Goal: Use online tool/utility: Utilize a website feature to perform a specific function

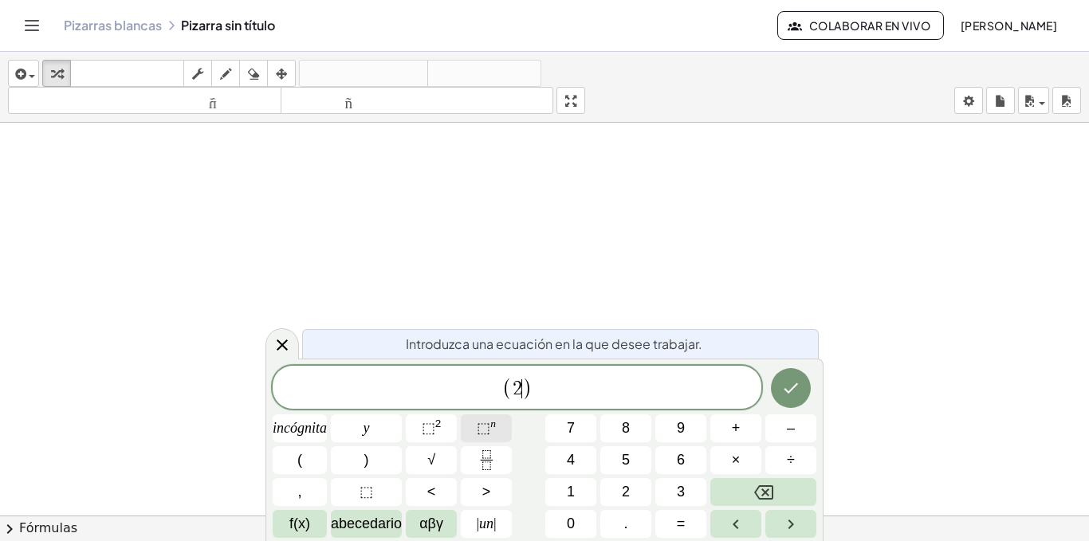
click at [488, 425] on font "⬚" at bounding box center [484, 428] width 14 height 16
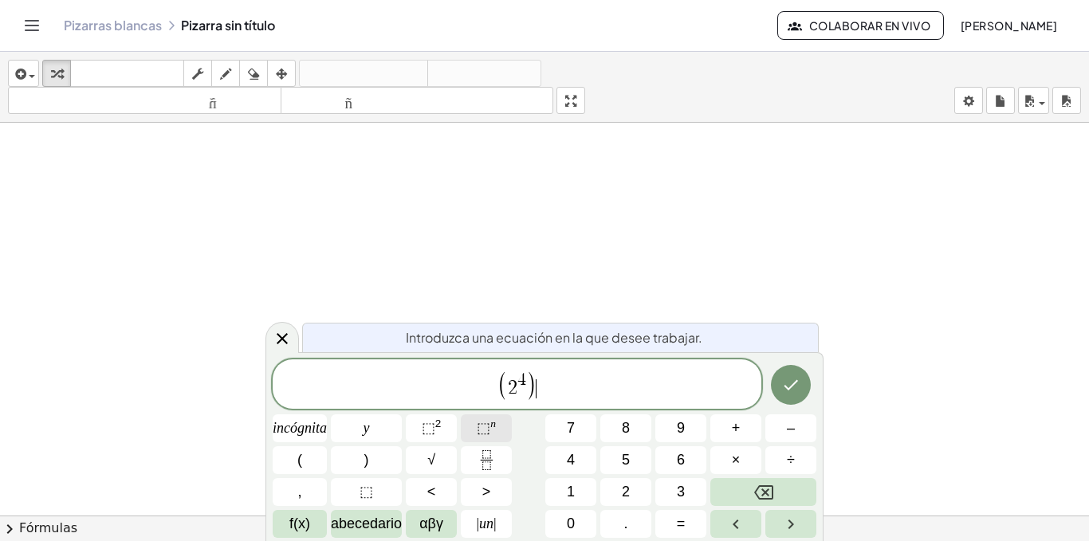
click at [488, 425] on font "⬚" at bounding box center [484, 428] width 14 height 16
click at [427, 424] on font "⬚" at bounding box center [429, 428] width 14 height 16
click at [787, 461] on font "÷" at bounding box center [791, 460] width 8 height 16
click at [636, 504] on button "2" at bounding box center [625, 492] width 51 height 28
click at [467, 427] on button "⬚ n" at bounding box center [486, 429] width 51 height 28
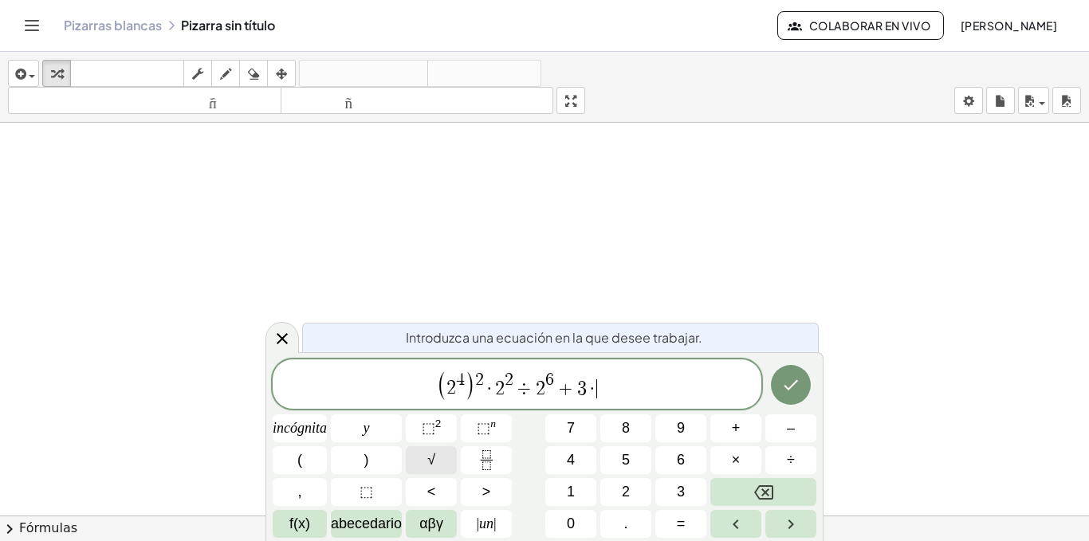
click at [443, 456] on button "√" at bounding box center [431, 460] width 51 height 28
click at [427, 449] on button "√" at bounding box center [431, 460] width 51 height 28
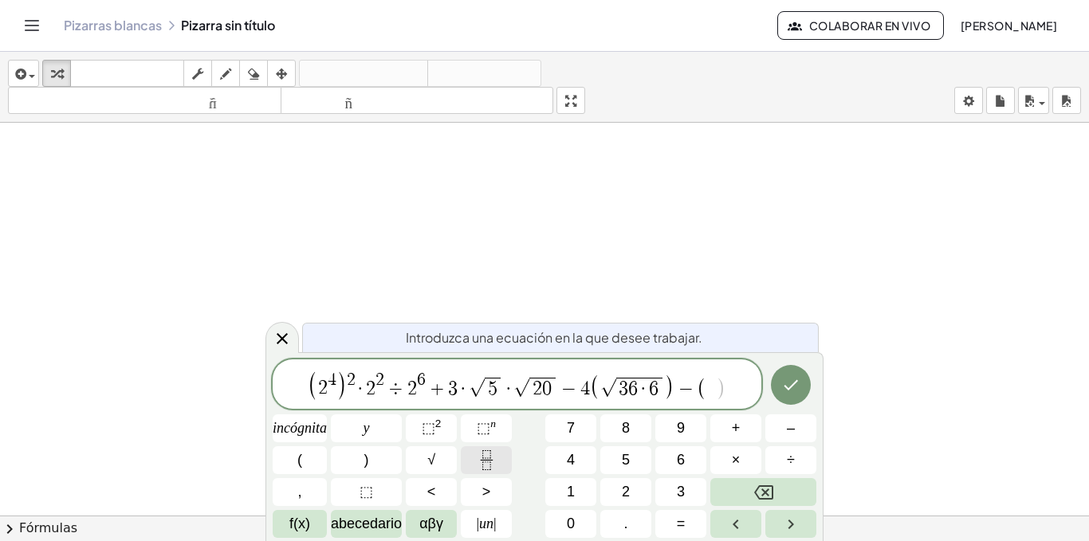
click at [477, 452] on icon "Fracción" at bounding box center [487, 460] width 20 height 20
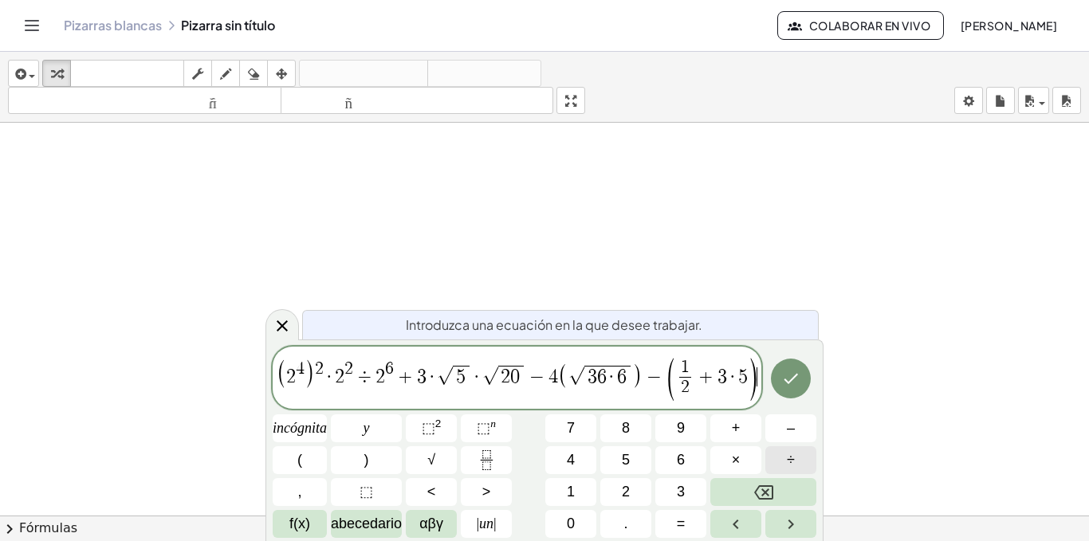
click at [789, 459] on font "÷" at bounding box center [791, 460] width 8 height 16
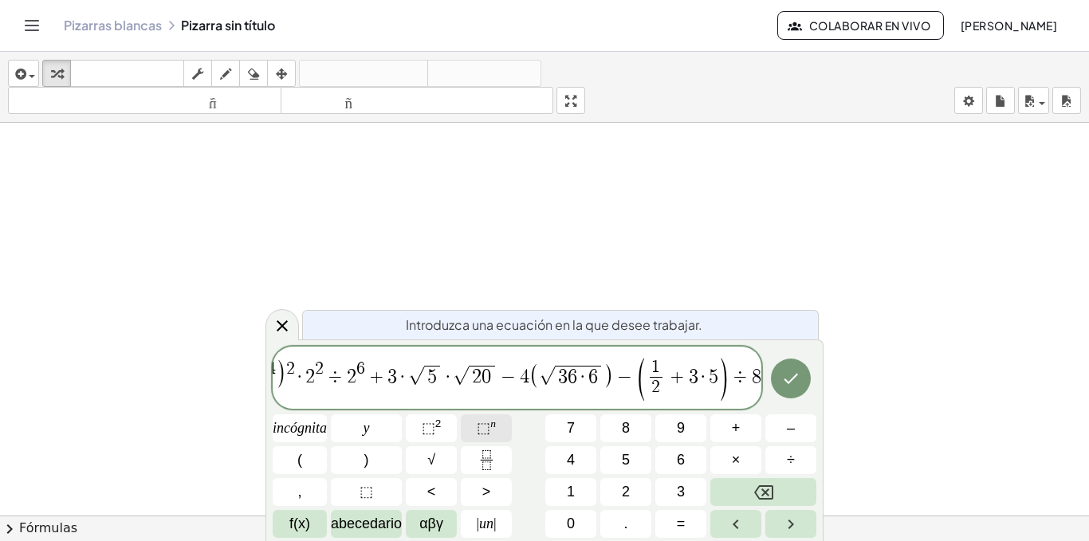
click at [492, 425] on font "n" at bounding box center [493, 424] width 6 height 12
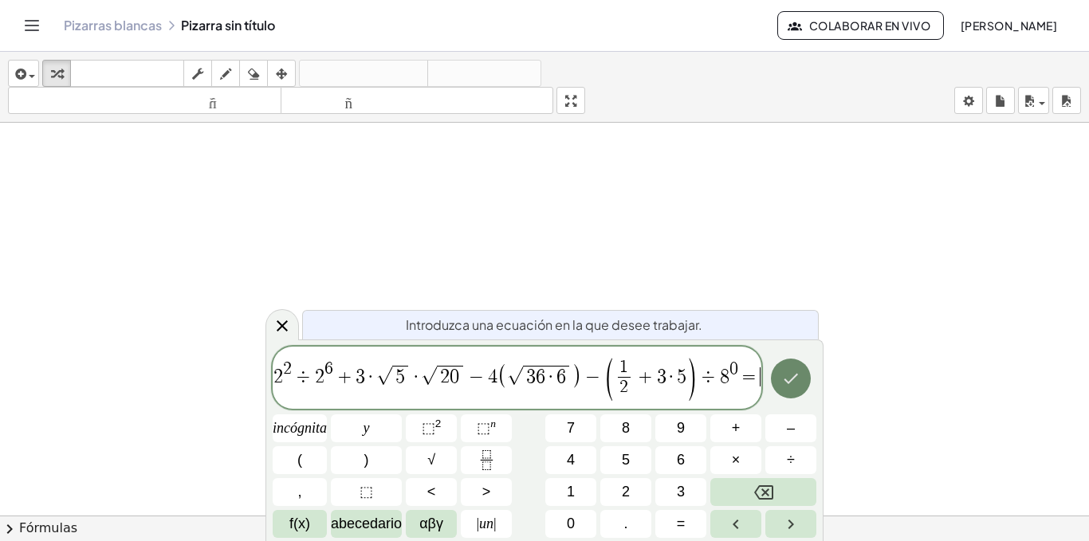
click at [789, 383] on icon "Hecho" at bounding box center [791, 378] width 14 height 10
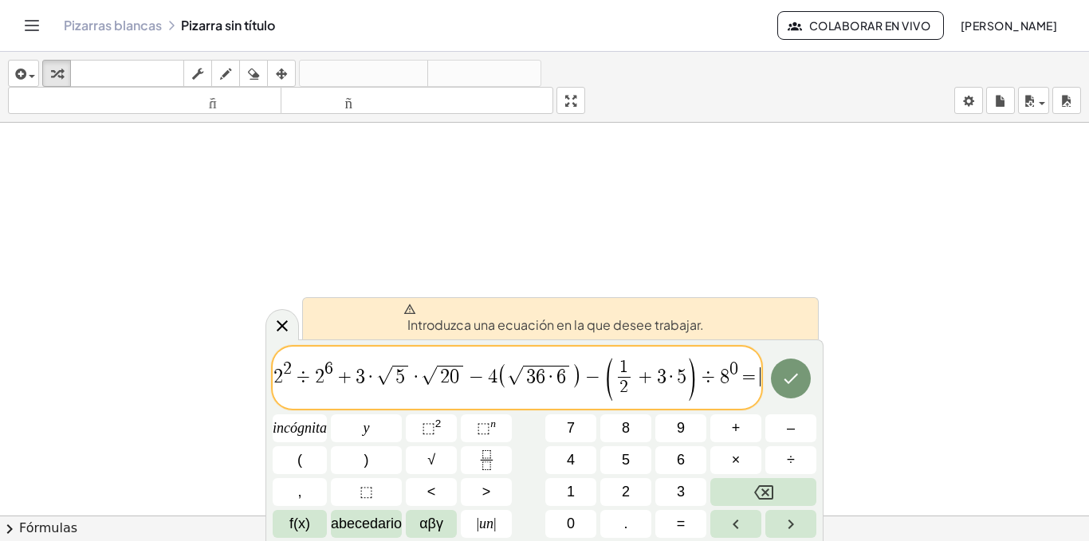
scroll to position [0, 36]
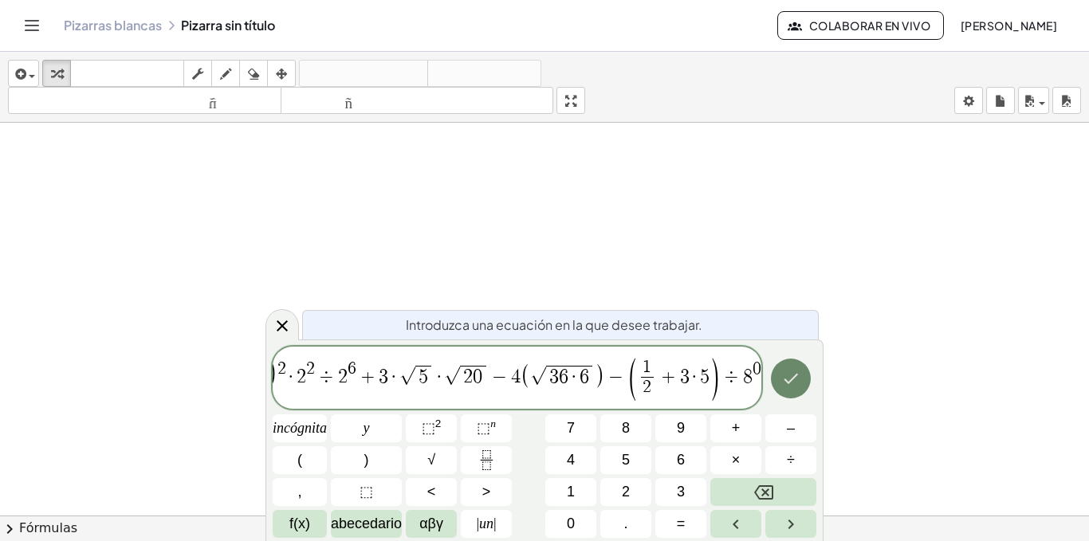
click at [779, 375] on button "Hecho" at bounding box center [791, 379] width 40 height 40
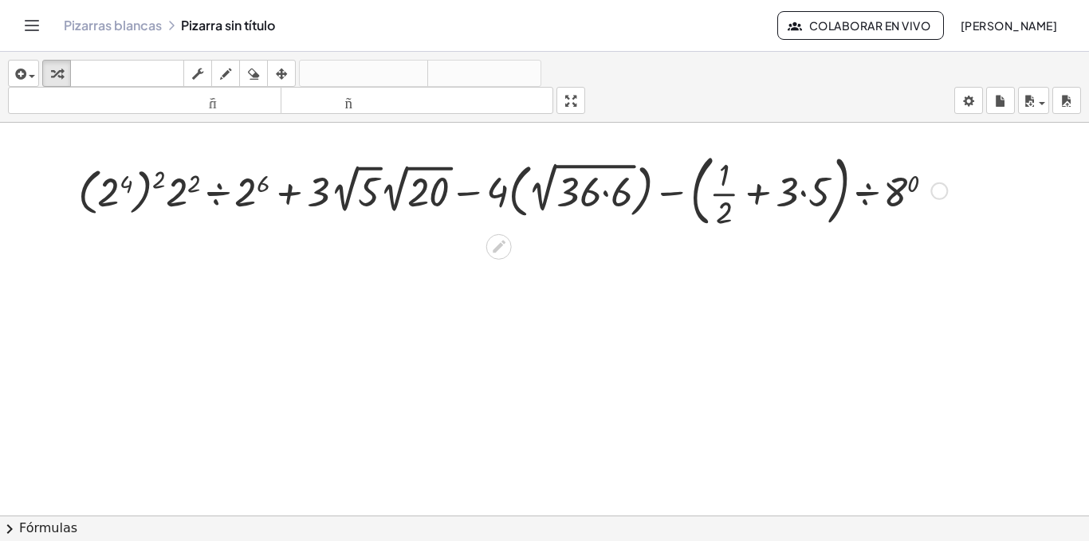
click at [214, 196] on div at bounding box center [512, 190] width 885 height 86
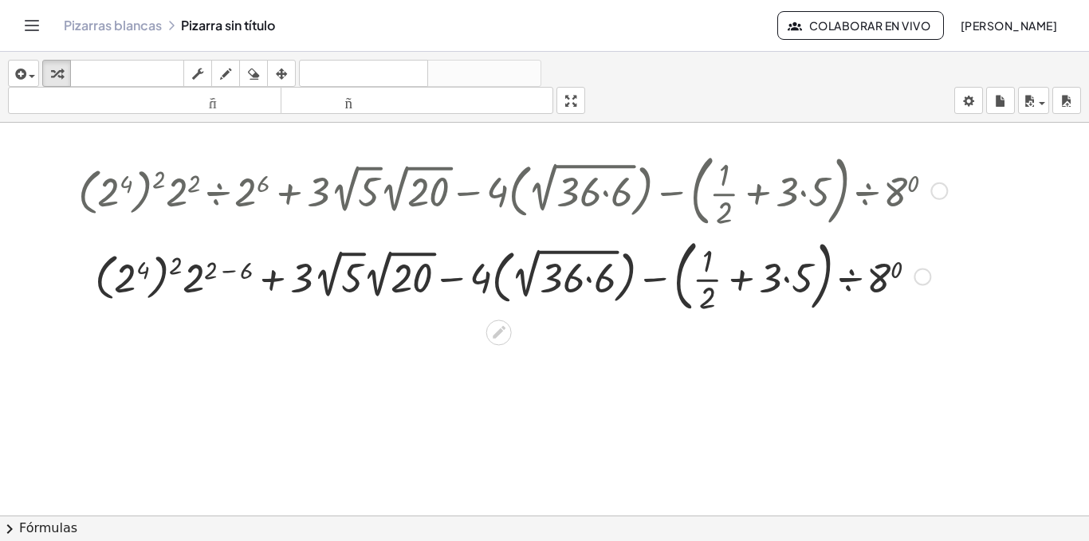
click at [195, 283] on div at bounding box center [512, 276] width 885 height 86
click at [207, 277] on div at bounding box center [512, 276] width 885 height 86
click at [163, 278] on div at bounding box center [512, 276] width 885 height 86
click at [123, 278] on div at bounding box center [512, 276] width 885 height 86
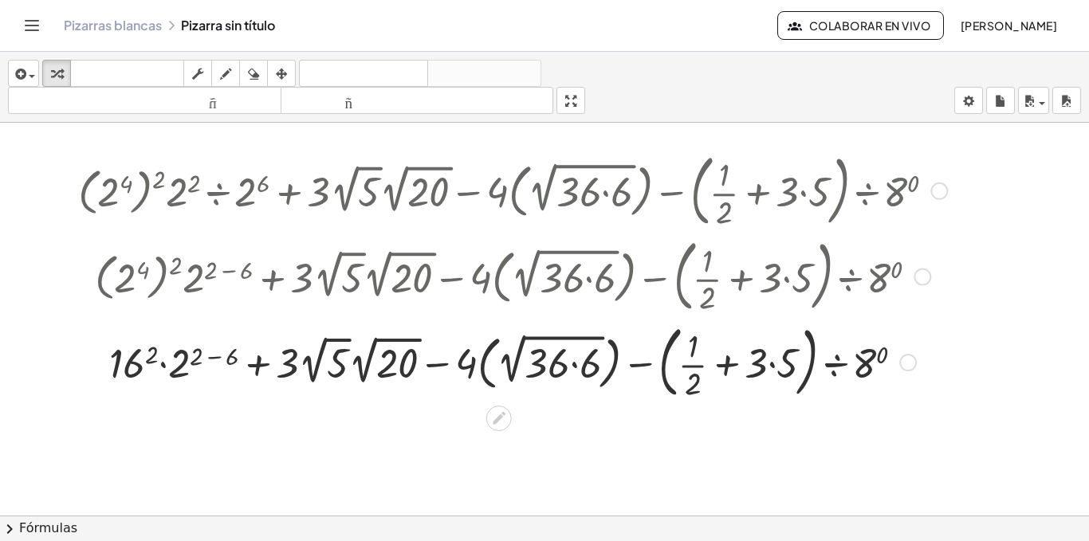
click at [348, 372] on div at bounding box center [512, 361] width 885 height 86
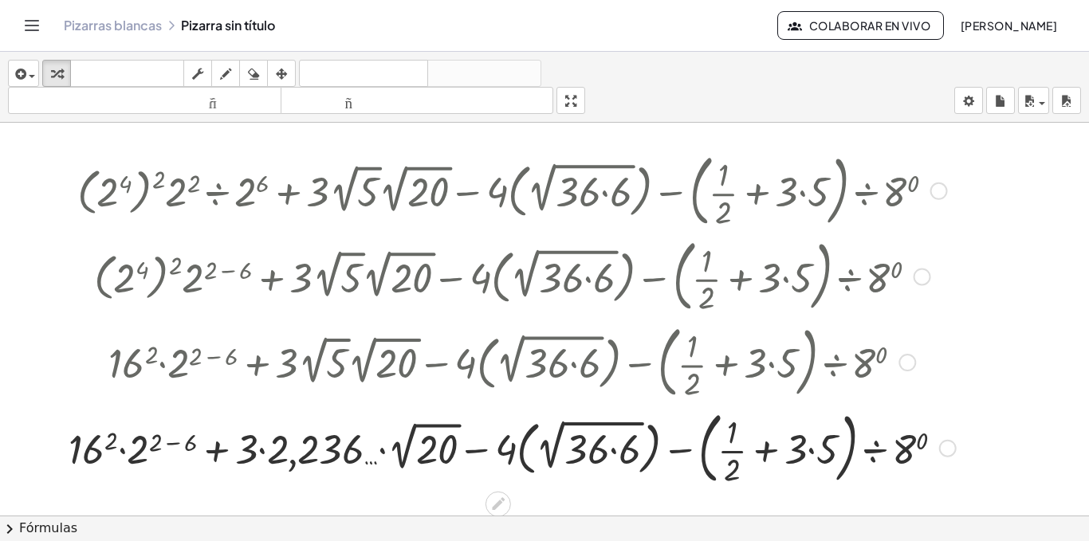
click at [323, 444] on div at bounding box center [512, 447] width 903 height 86
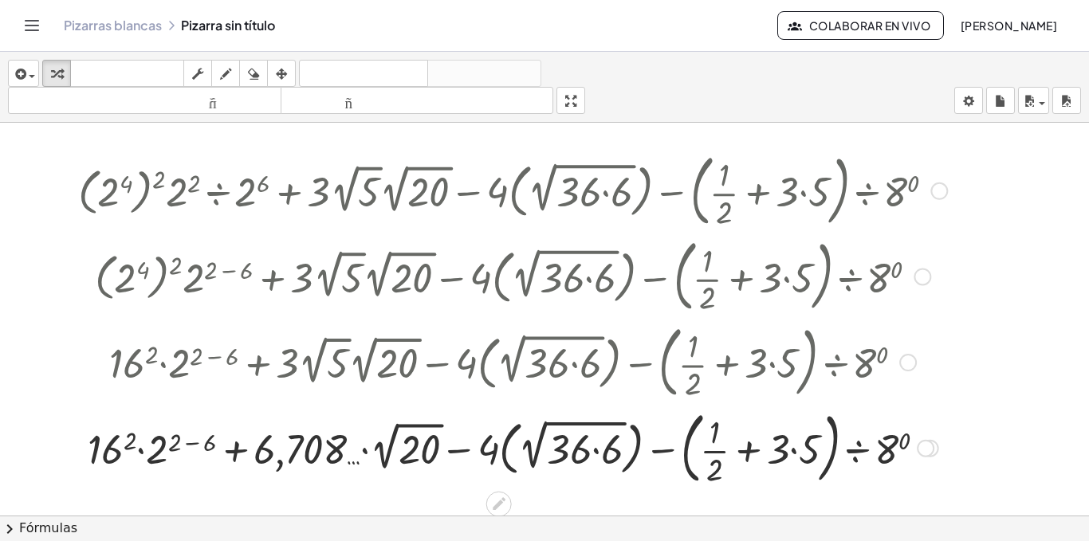
click at [313, 456] on div at bounding box center [512, 447] width 885 height 86
click at [404, 445] on div at bounding box center [512, 447] width 885 height 86
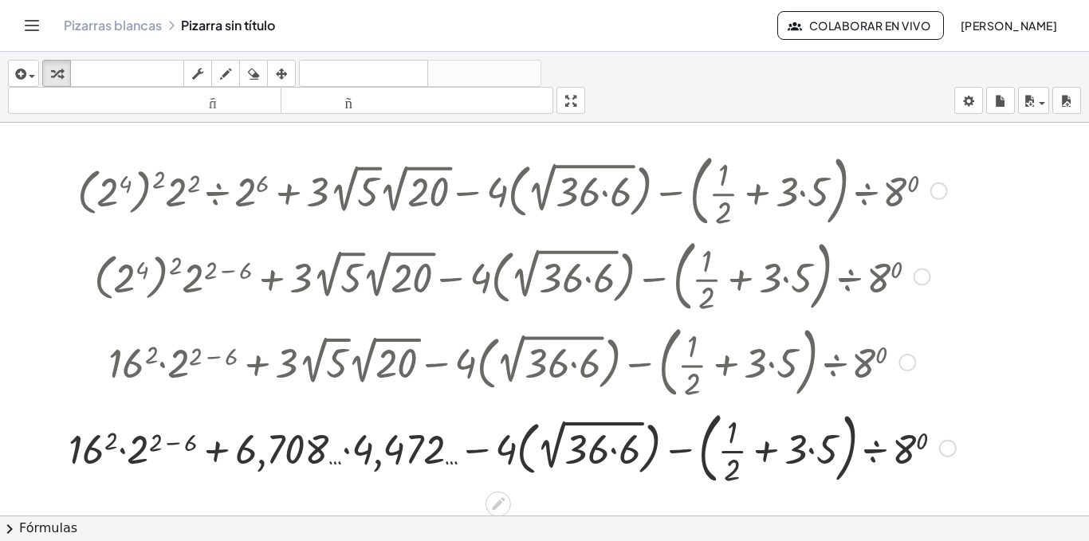
click at [404, 445] on div at bounding box center [512, 447] width 903 height 86
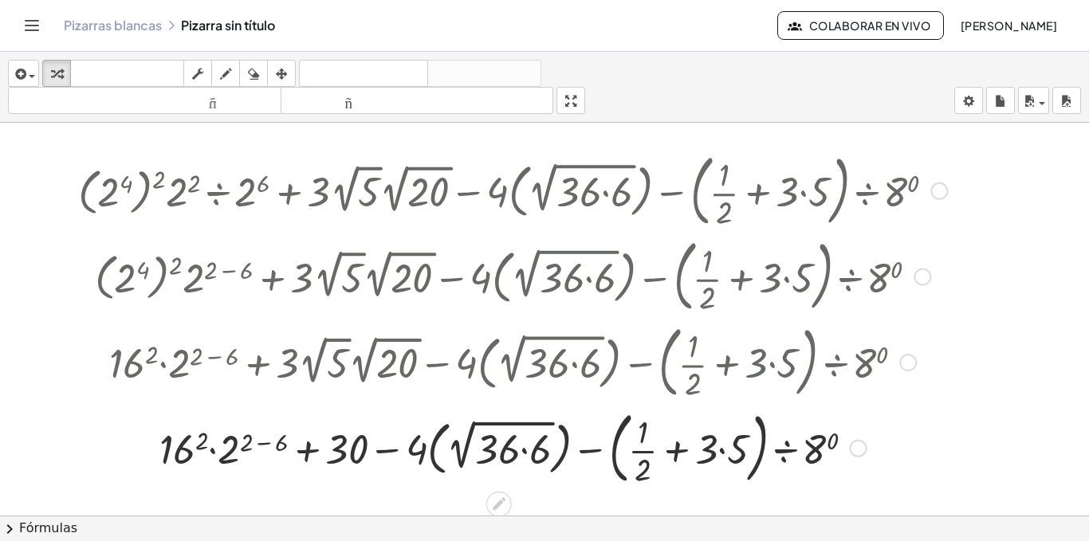
click at [517, 447] on div at bounding box center [512, 447] width 885 height 86
click at [509, 448] on div at bounding box center [512, 447] width 885 height 86
click at [459, 458] on div at bounding box center [512, 447] width 885 height 86
click at [465, 451] on div at bounding box center [512, 447] width 885 height 86
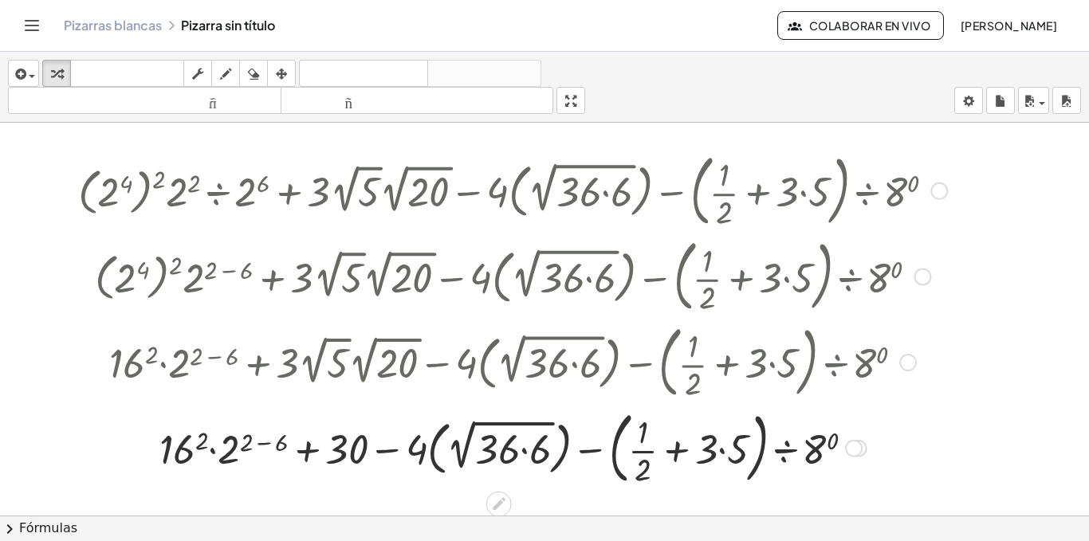
click at [722, 452] on div at bounding box center [512, 447] width 885 height 86
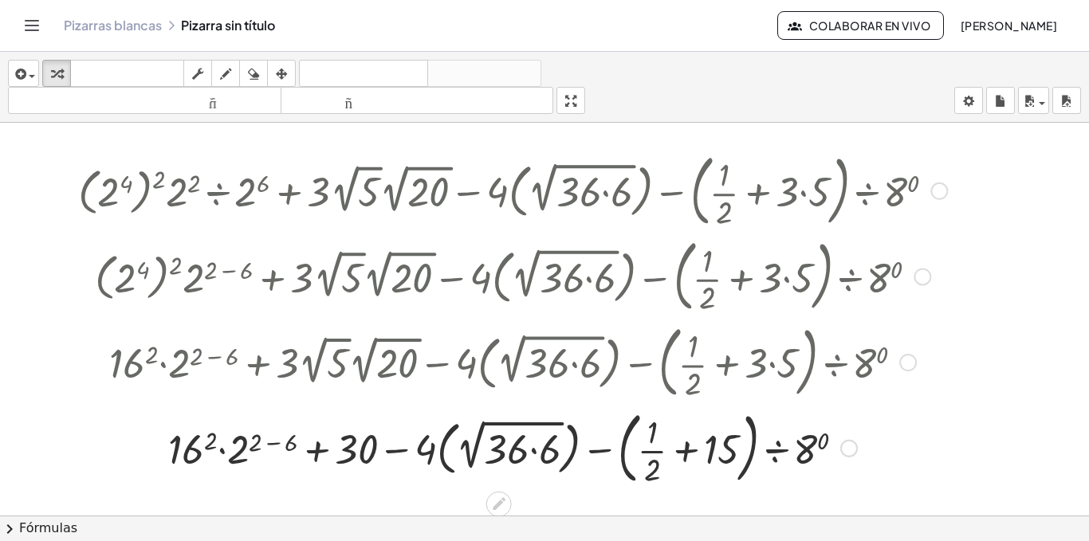
click at [683, 450] on div at bounding box center [512, 447] width 885 height 86
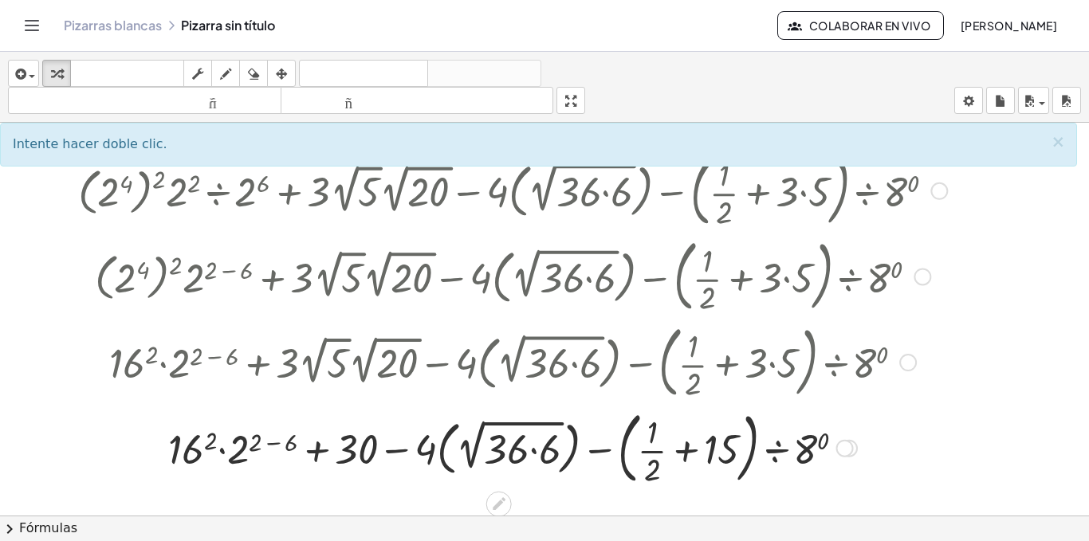
click at [655, 453] on div at bounding box center [512, 447] width 885 height 86
click at [727, 446] on div at bounding box center [512, 447] width 885 height 86
click at [677, 450] on div at bounding box center [512, 447] width 885 height 86
click at [654, 434] on div at bounding box center [512, 447] width 885 height 86
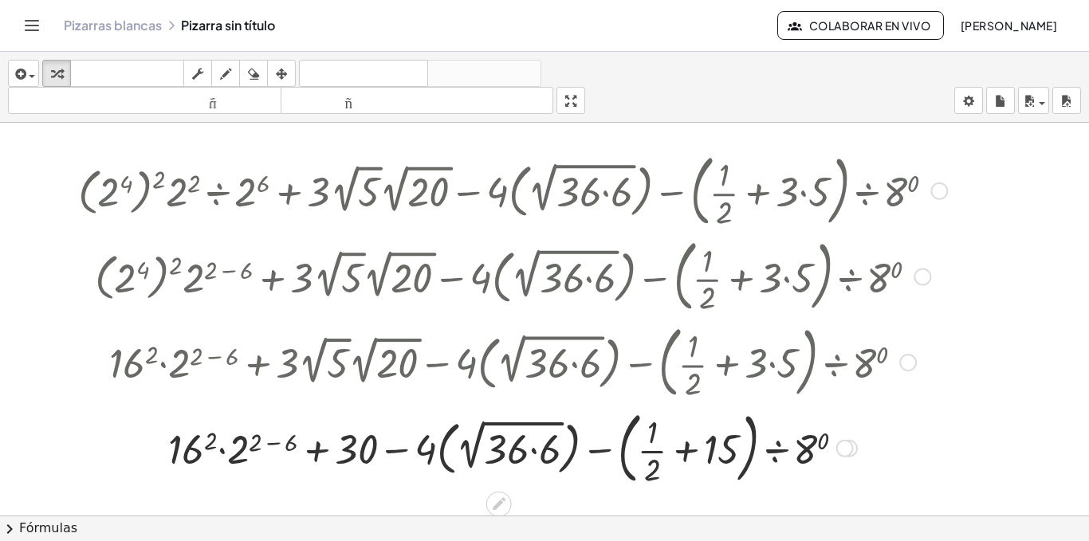
click at [627, 453] on div at bounding box center [512, 447] width 885 height 86
click at [805, 446] on div at bounding box center [512, 447] width 885 height 86
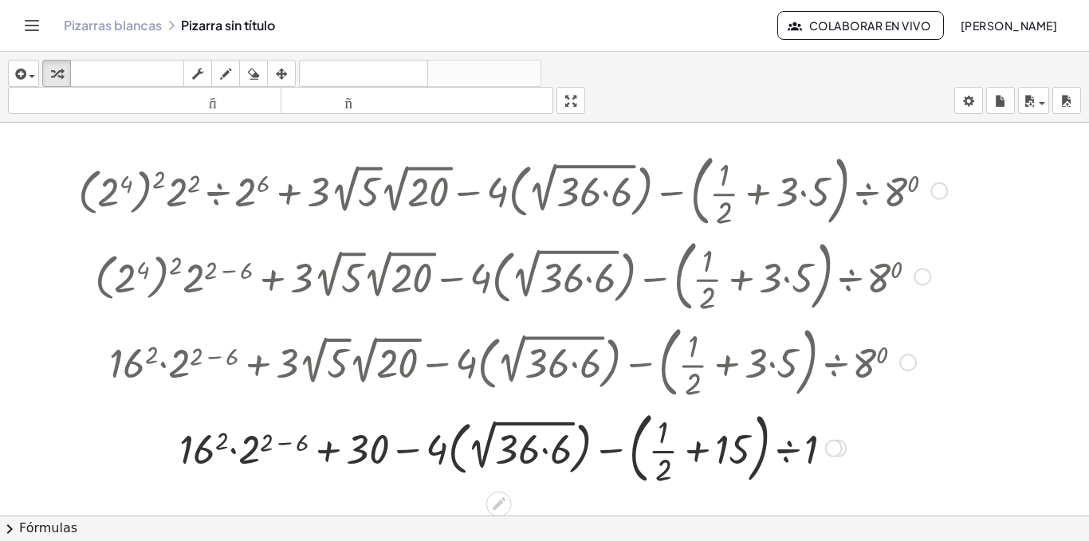
click at [671, 450] on div at bounding box center [512, 447] width 885 height 86
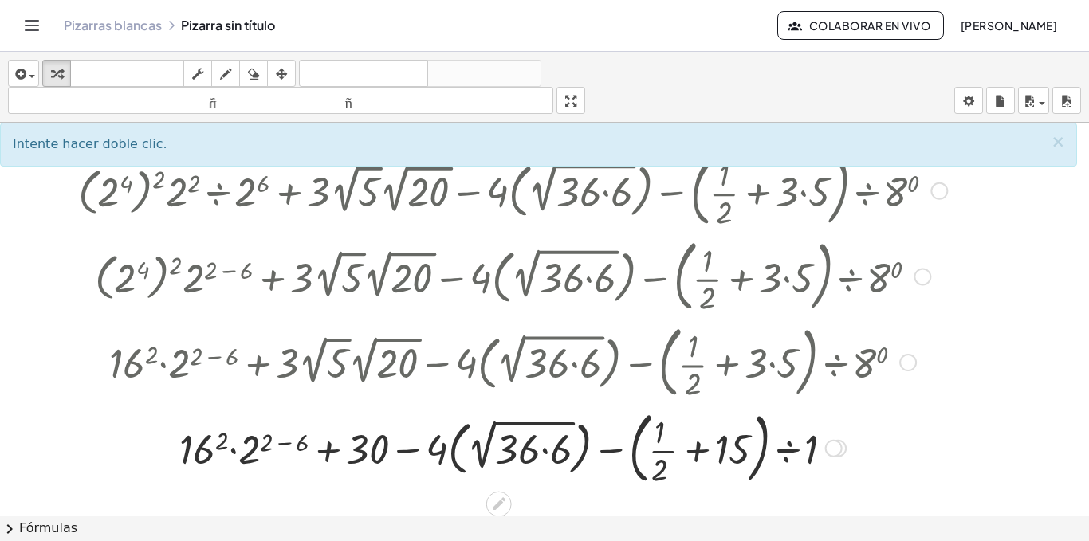
click at [664, 467] on div at bounding box center [512, 447] width 885 height 86
click at [726, 452] on div at bounding box center [512, 447] width 885 height 86
click at [705, 450] on div at bounding box center [512, 447] width 885 height 86
click at [636, 449] on div at bounding box center [512, 447] width 885 height 86
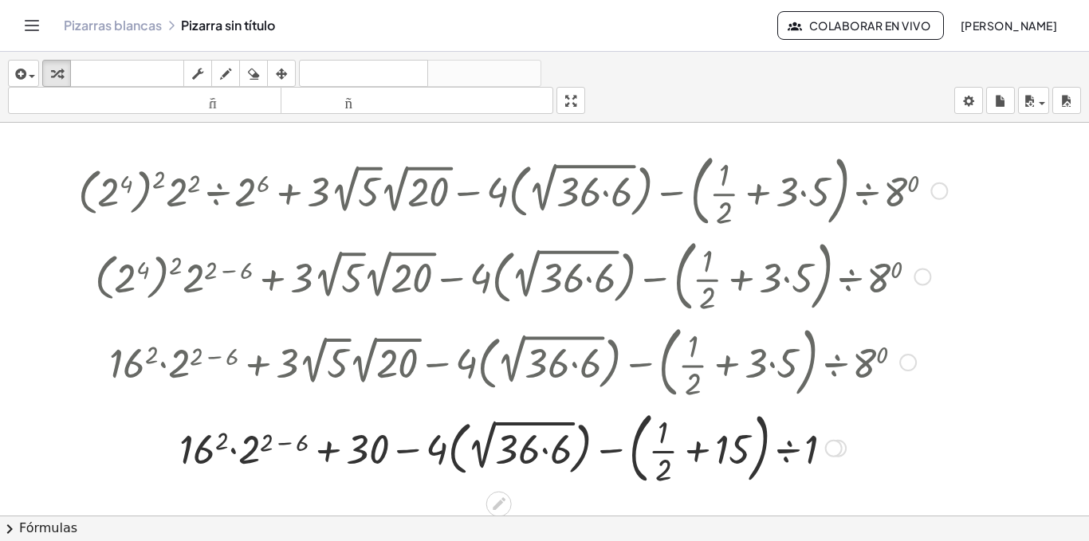
click at [673, 489] on div at bounding box center [512, 447] width 885 height 86
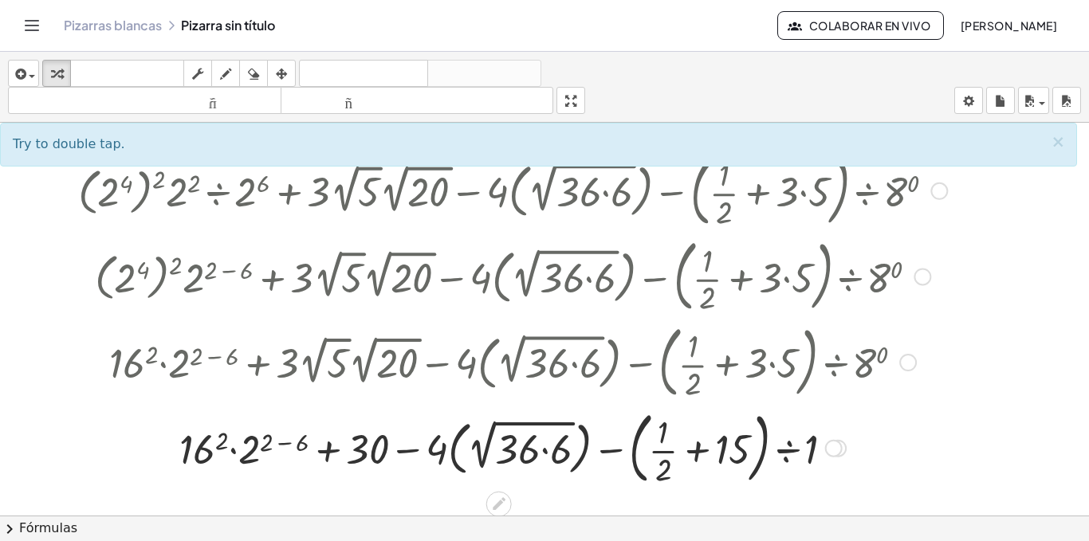
click at [708, 482] on div at bounding box center [512, 447] width 885 height 86
click at [703, 473] on div at bounding box center [512, 447] width 885 height 86
click at [702, 459] on div at bounding box center [512, 447] width 885 height 86
click at [695, 453] on div at bounding box center [512, 447] width 885 height 86
click at [670, 458] on div at bounding box center [512, 447] width 885 height 86
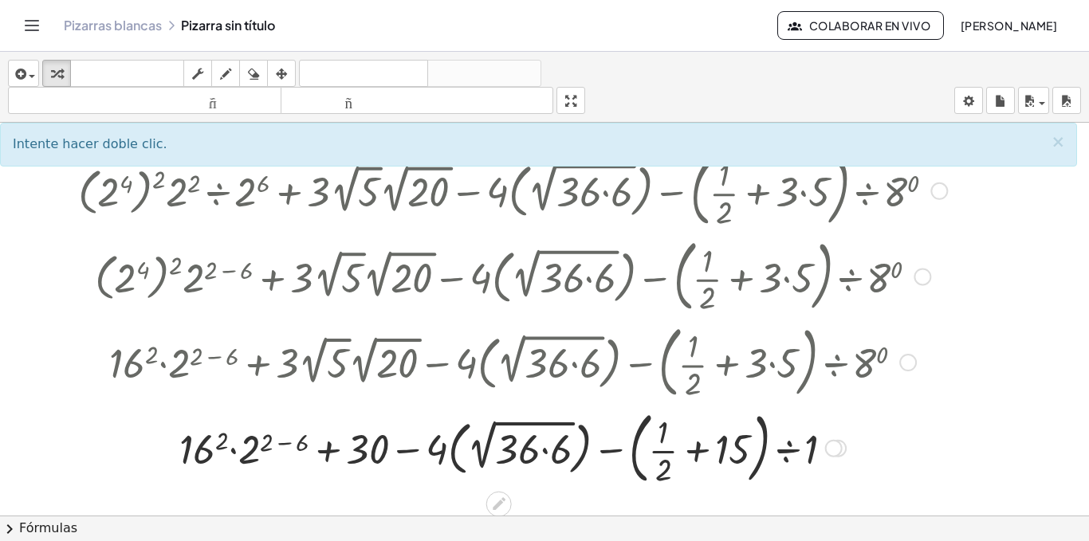
click at [249, 454] on div at bounding box center [512, 447] width 885 height 86
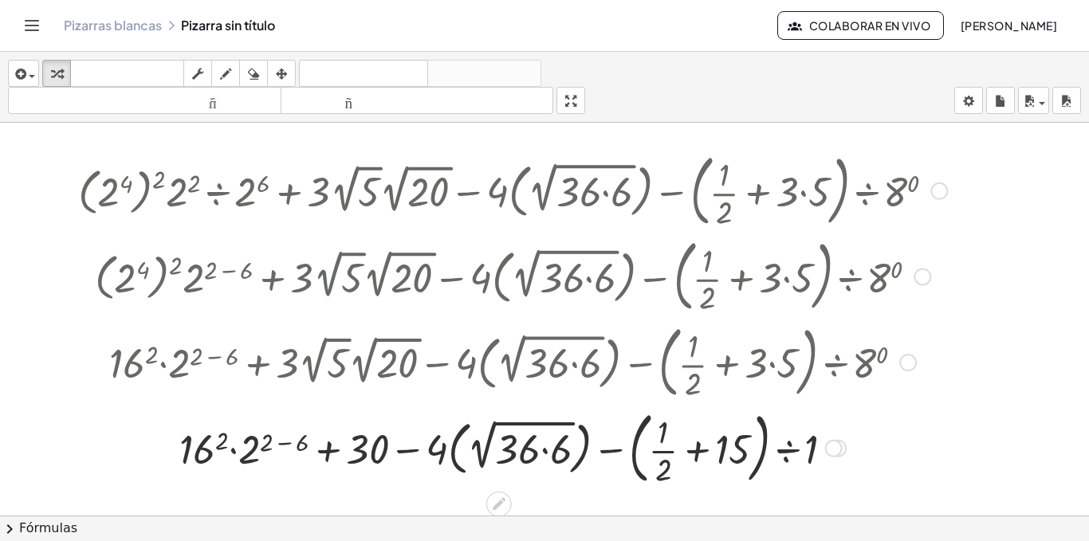
click at [302, 436] on div at bounding box center [512, 447] width 885 height 86
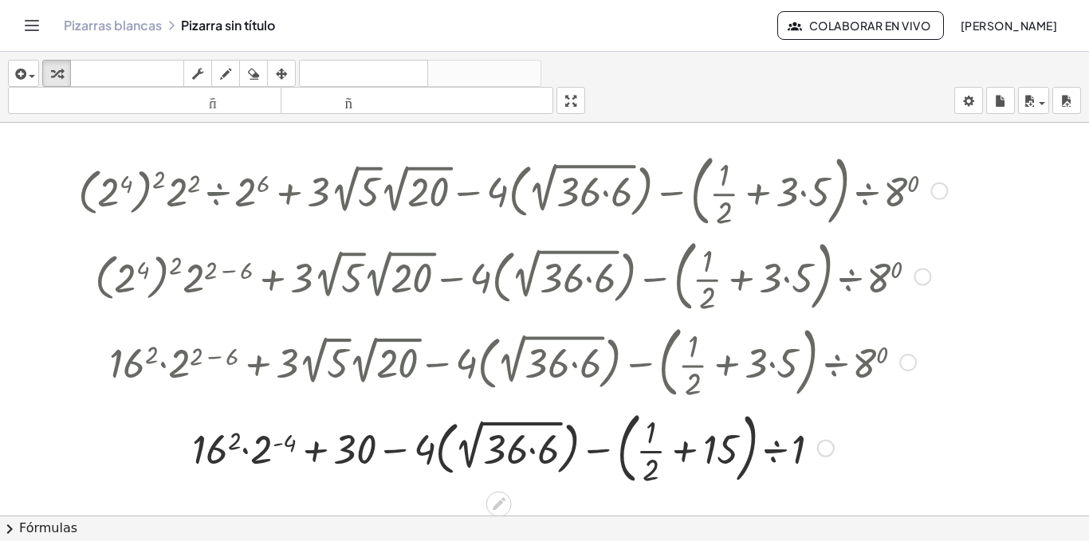
click at [222, 455] on div at bounding box center [512, 447] width 885 height 86
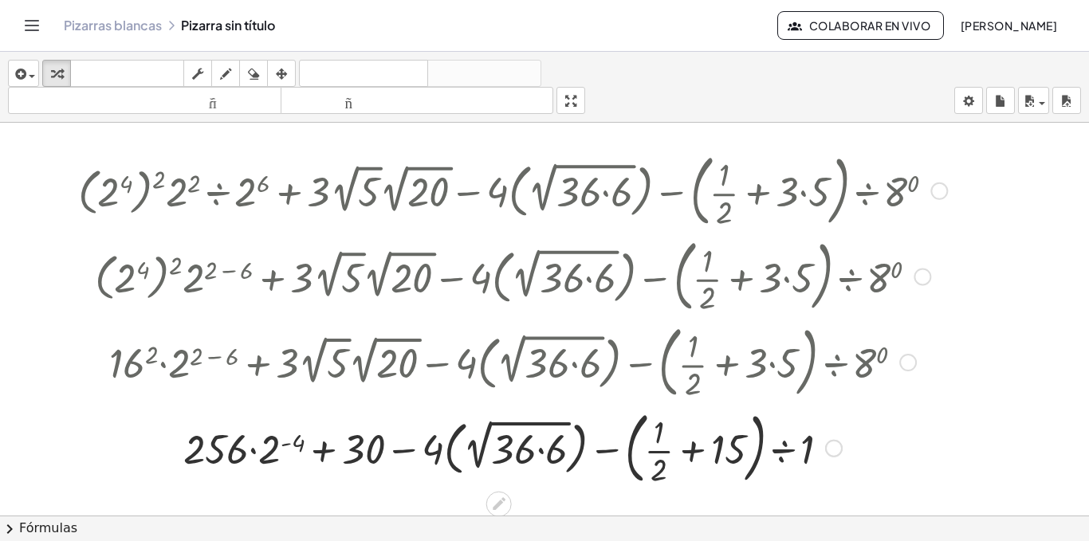
click at [222, 455] on div at bounding box center [512, 447] width 885 height 86
click at [254, 452] on div at bounding box center [512, 447] width 885 height 86
click at [284, 449] on div at bounding box center [512, 447] width 885 height 86
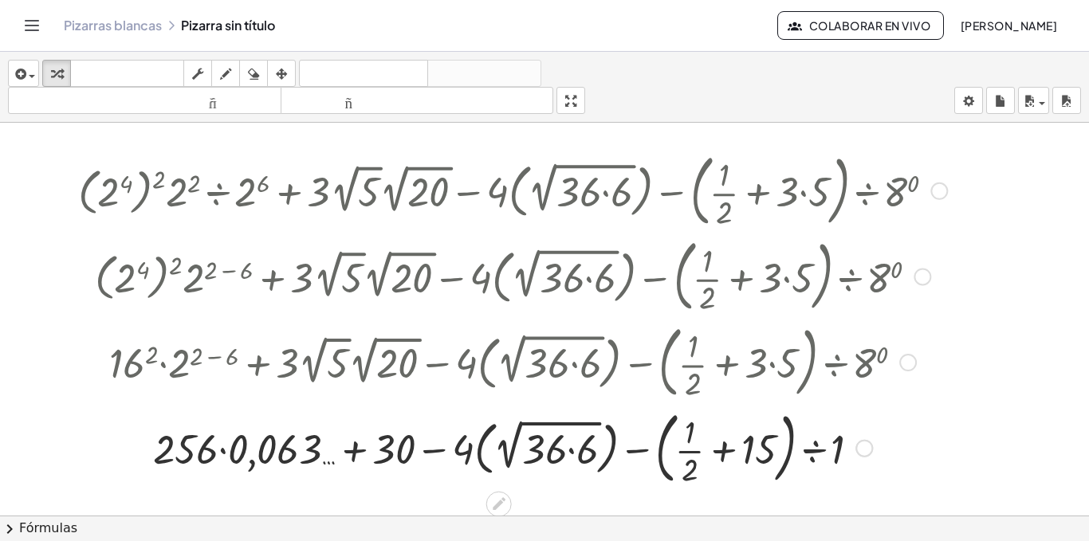
click at [352, 455] on div at bounding box center [512, 447] width 885 height 86
click at [355, 450] on div at bounding box center [512, 447] width 885 height 86
click at [430, 450] on div at bounding box center [512, 447] width 885 height 86
click at [491, 449] on div at bounding box center [512, 447] width 885 height 86
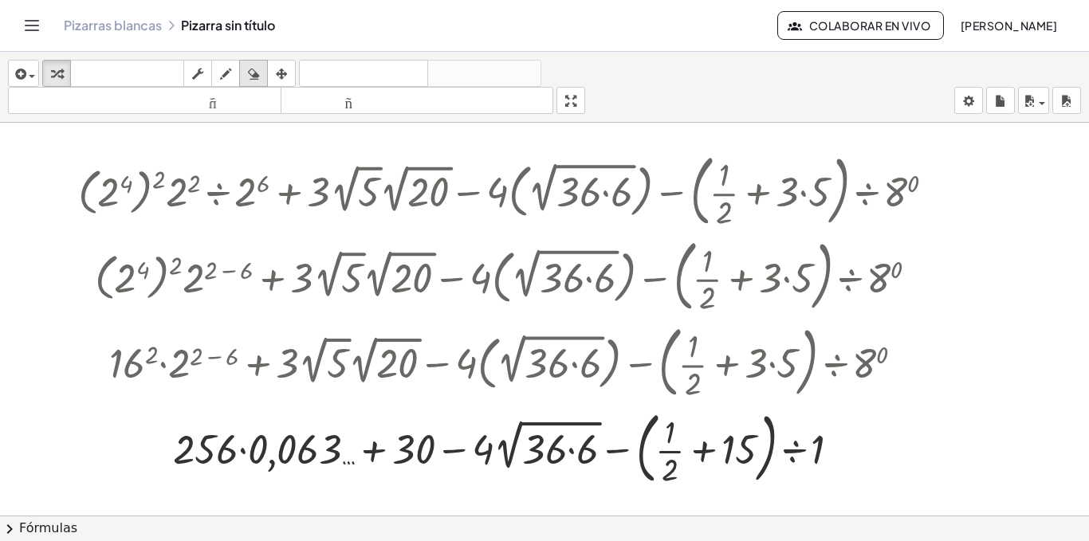
click at [248, 75] on div "button" at bounding box center [253, 73] width 21 height 19
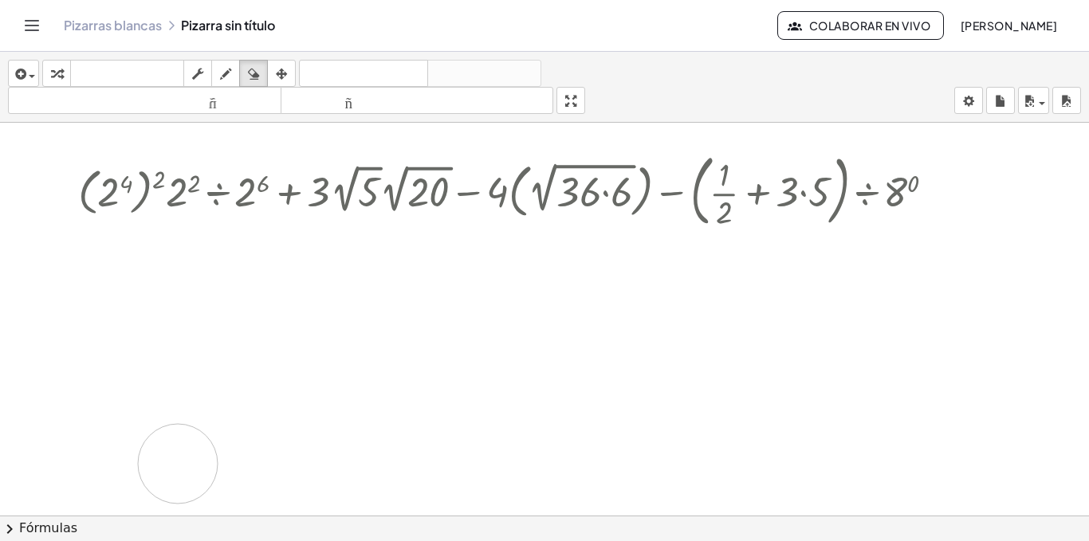
drag, startPoint x: 300, startPoint y: 268, endPoint x: 178, endPoint y: 464, distance: 231.0
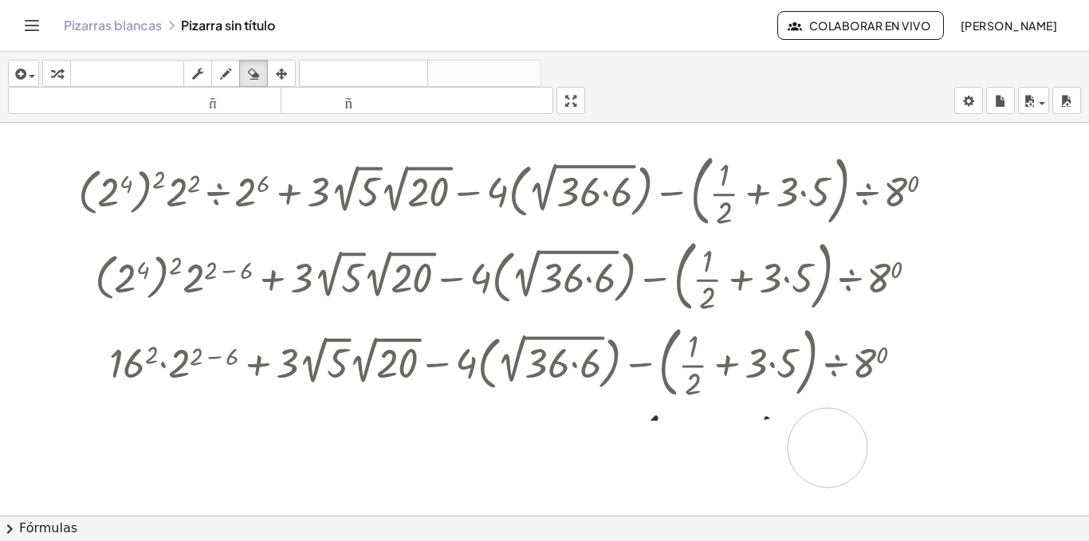
drag, startPoint x: 128, startPoint y: 462, endPoint x: 828, endPoint y: 448, distance: 700.1
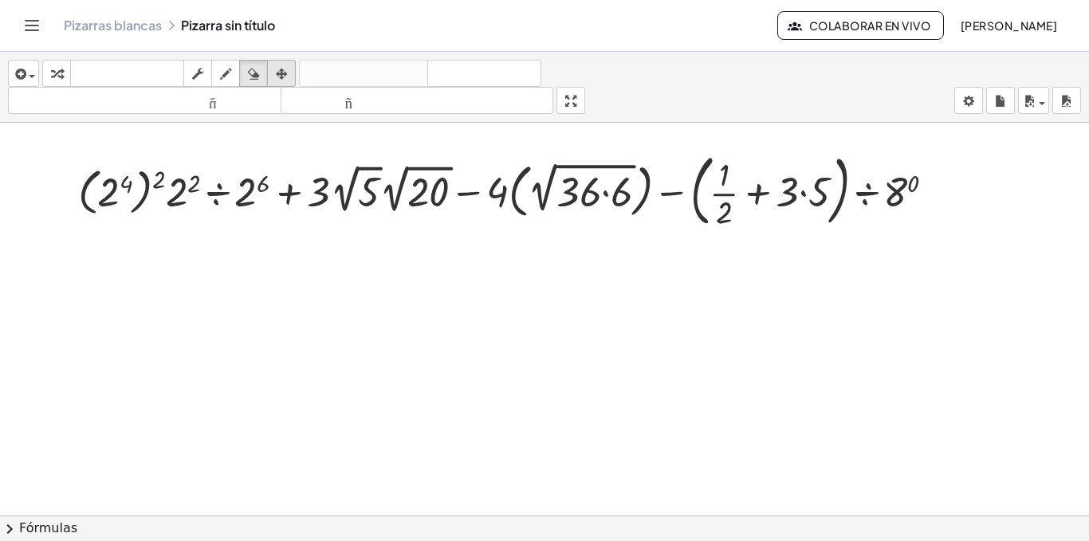
click at [283, 68] on icon "button" at bounding box center [281, 74] width 11 height 19
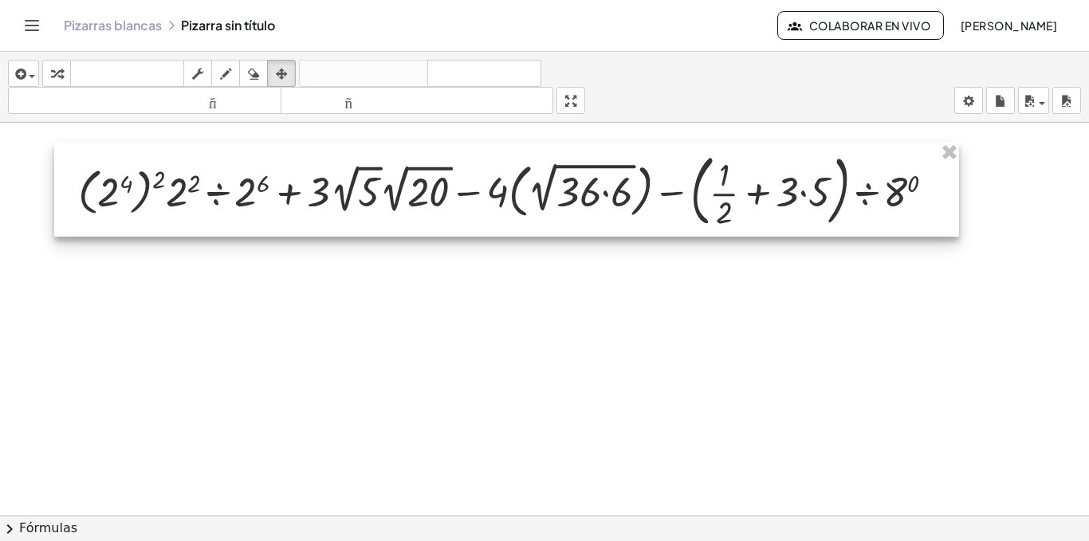
click at [323, 185] on div at bounding box center [506, 190] width 905 height 94
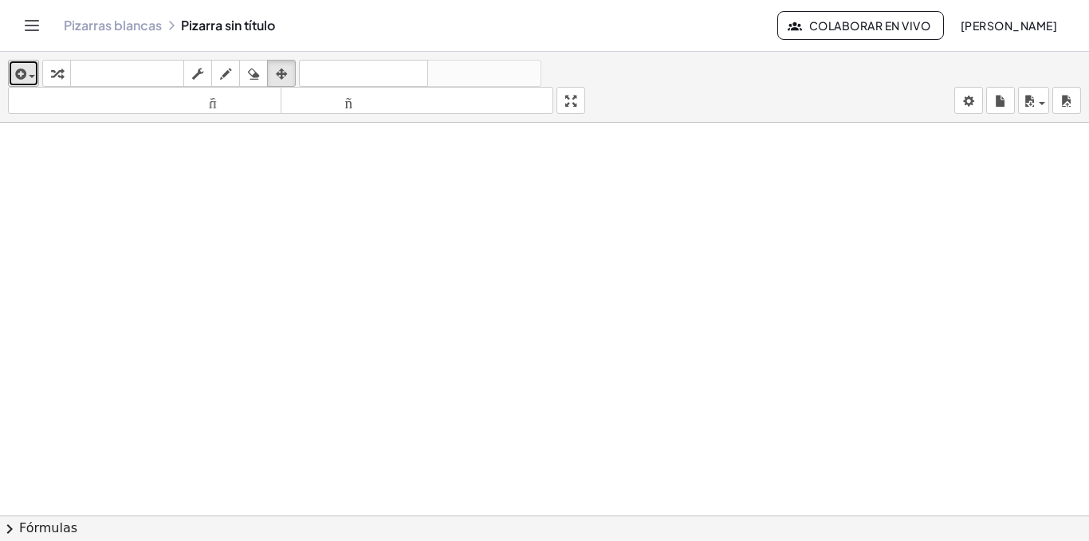
click at [28, 73] on span "button" at bounding box center [27, 75] width 3 height 11
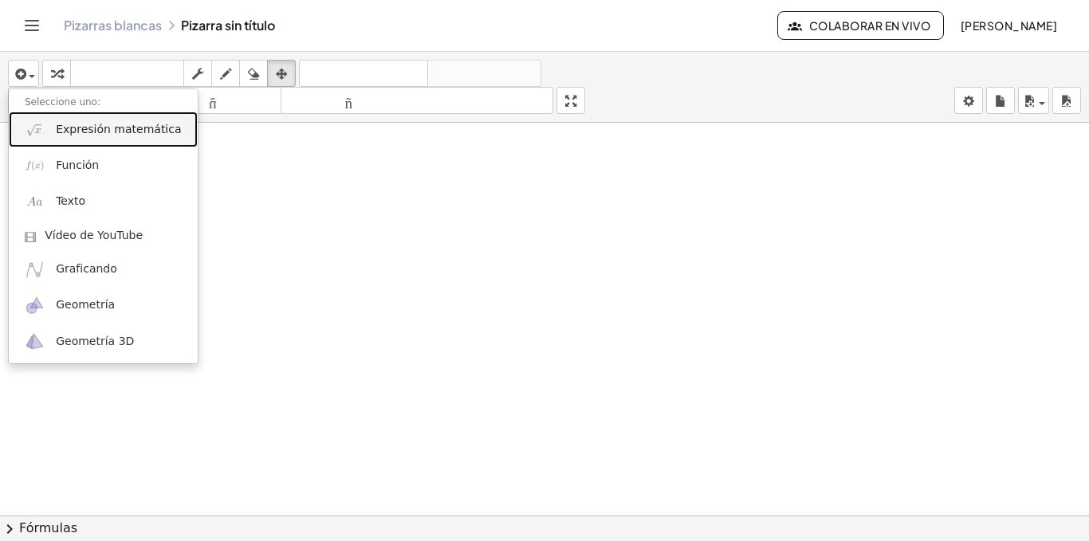
click at [73, 133] on font "Expresión matemática" at bounding box center [118, 129] width 125 height 13
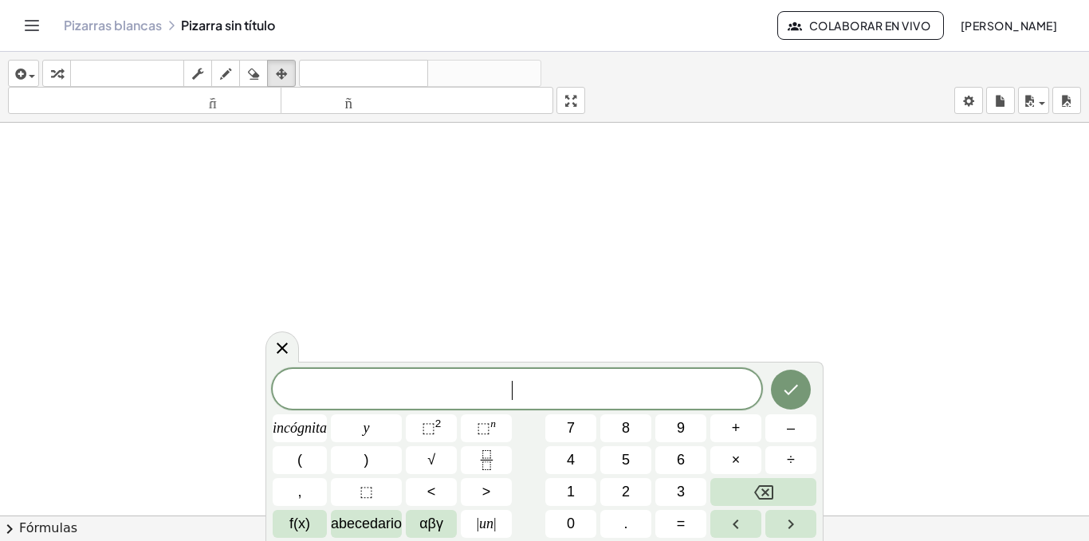
scroll to position [0, 0]
click at [311, 465] on button "(" at bounding box center [300, 460] width 54 height 28
click at [493, 447] on button "Fracción" at bounding box center [486, 460] width 51 height 28
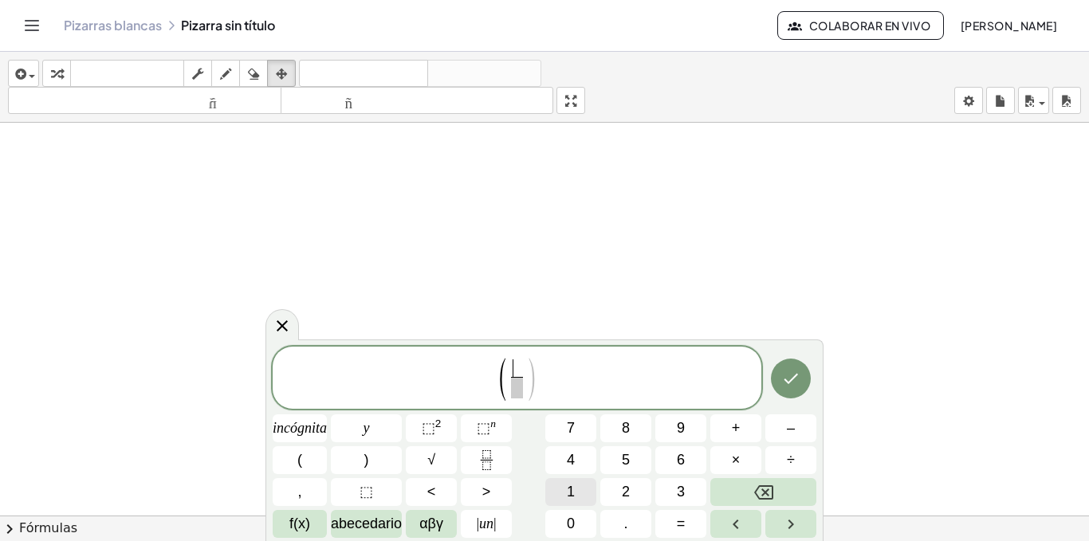
click at [576, 490] on button "1" at bounding box center [570, 492] width 51 height 28
click at [784, 526] on icon "Flecha derecha" at bounding box center [790, 524] width 19 height 19
click at [493, 434] on span "⬚ n" at bounding box center [486, 429] width 19 height 22
click at [795, 459] on button "÷" at bounding box center [790, 460] width 51 height 28
click at [446, 462] on button "√" at bounding box center [431, 460] width 51 height 28
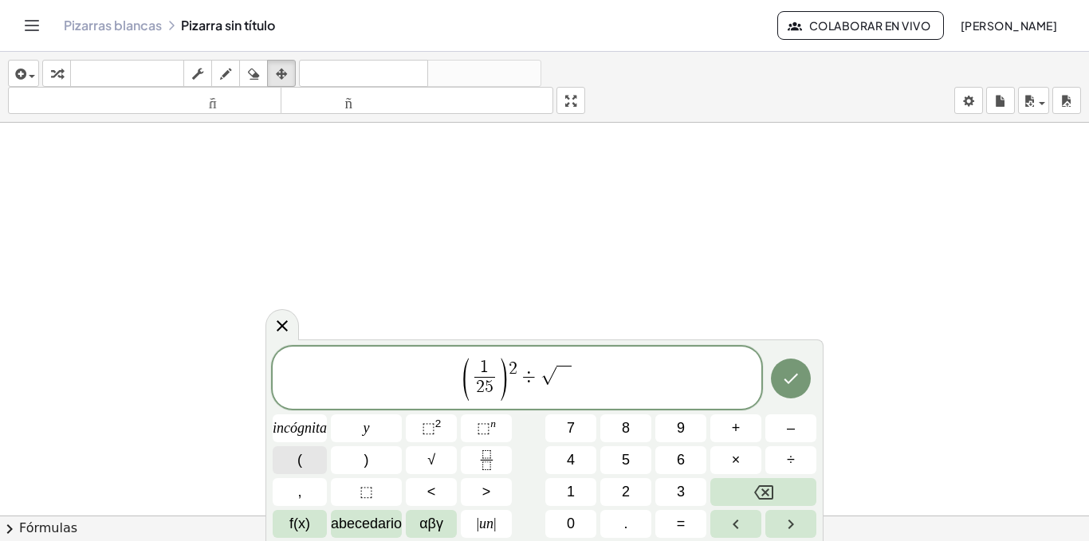
click at [307, 460] on button "(" at bounding box center [300, 460] width 54 height 28
click at [587, 490] on button "1" at bounding box center [570, 492] width 51 height 28
click at [794, 428] on font "–" at bounding box center [791, 428] width 8 height 16
click at [674, 427] on button "9" at bounding box center [680, 429] width 51 height 28
click at [486, 469] on icon "Fracción" at bounding box center [487, 460] width 20 height 20
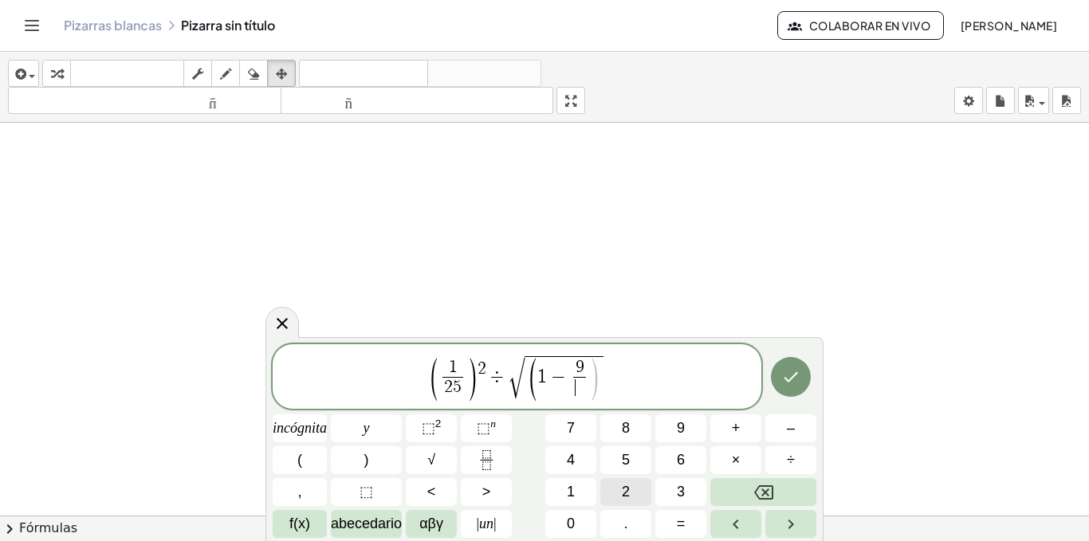
click at [635, 494] on button "2" at bounding box center [625, 492] width 51 height 28
click at [621, 466] on button "5" at bounding box center [625, 460] width 51 height 28
click at [790, 531] on icon "Flecha derecha" at bounding box center [790, 524] width 19 height 19
click at [375, 454] on button ")" at bounding box center [366, 460] width 71 height 28
click at [736, 438] on span "+" at bounding box center [736, 429] width 9 height 22
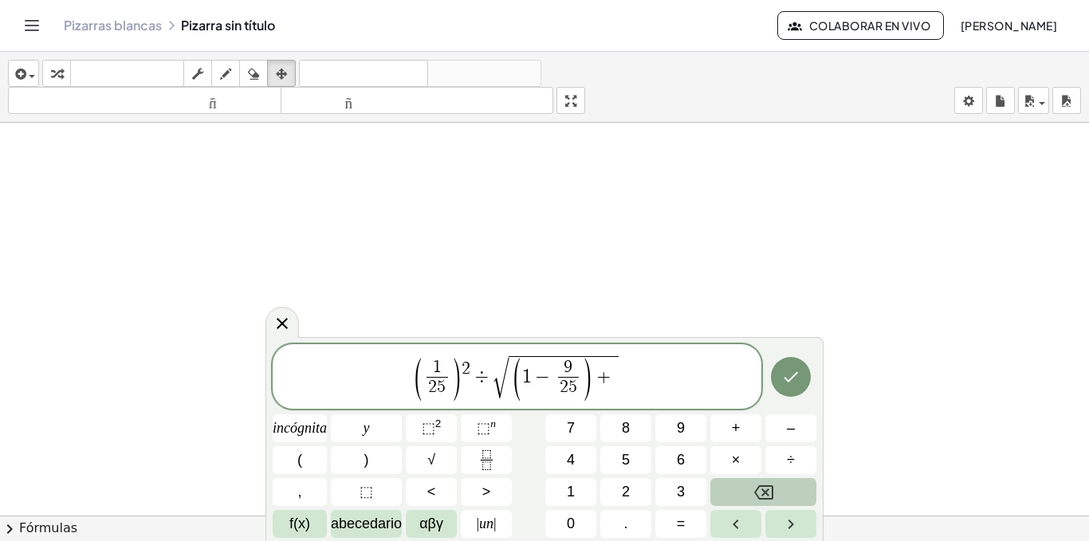
click at [741, 488] on button "Retroceso" at bounding box center [763, 492] width 106 height 28
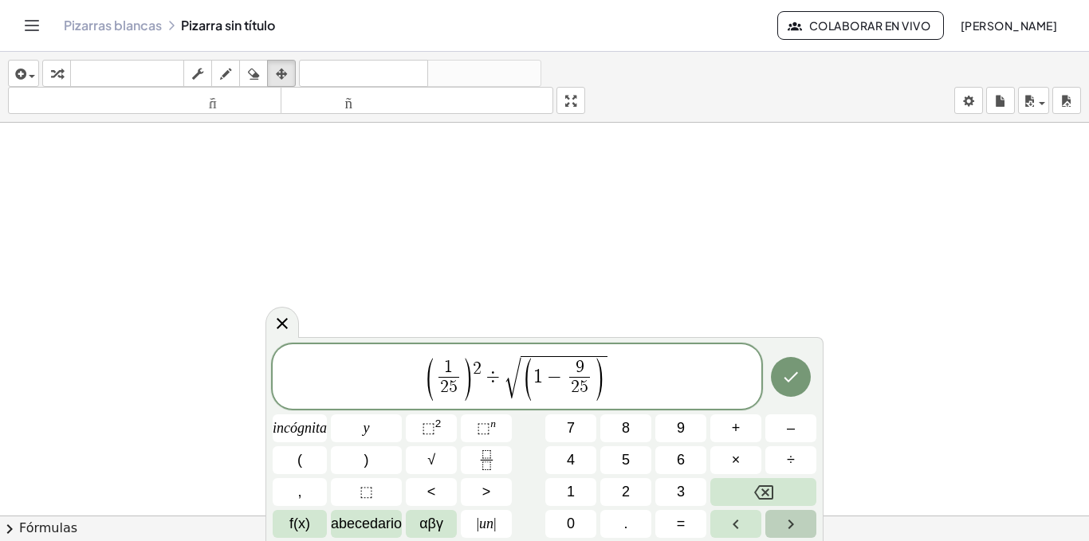
click at [791, 523] on icon "Flecha derecha" at bounding box center [791, 525] width 6 height 10
click at [734, 435] on font "+" at bounding box center [736, 428] width 9 height 16
click at [440, 451] on button "√" at bounding box center [431, 460] width 51 height 28
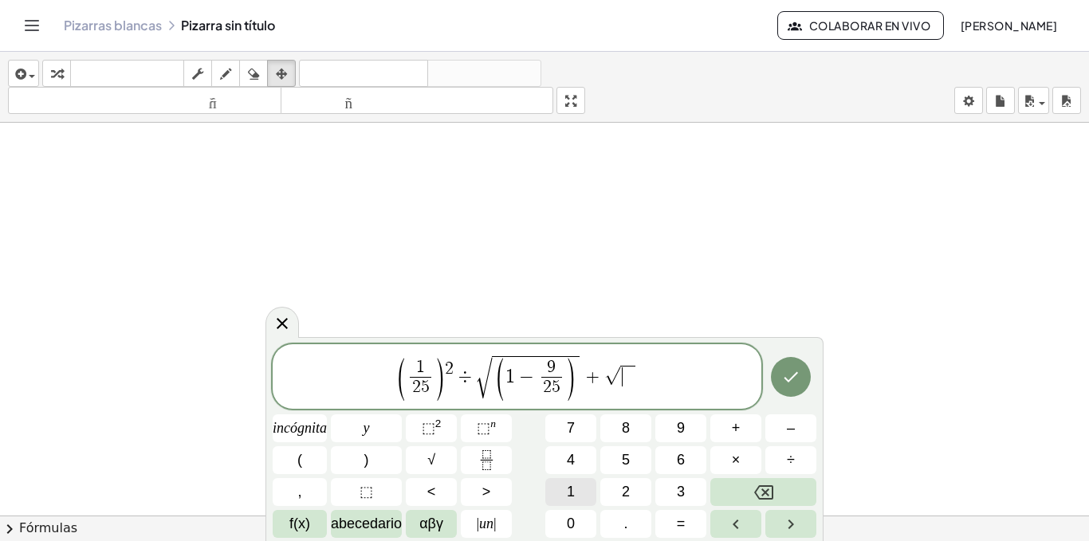
click at [580, 492] on button "1" at bounding box center [570, 492] width 51 height 28
click at [623, 424] on font "8" at bounding box center [626, 428] width 8 height 16
click at [783, 525] on icon "Flecha derecha" at bounding box center [790, 524] width 19 height 19
click at [747, 451] on button "×" at bounding box center [735, 460] width 51 height 28
click at [429, 457] on font "√" at bounding box center [431, 460] width 8 height 16
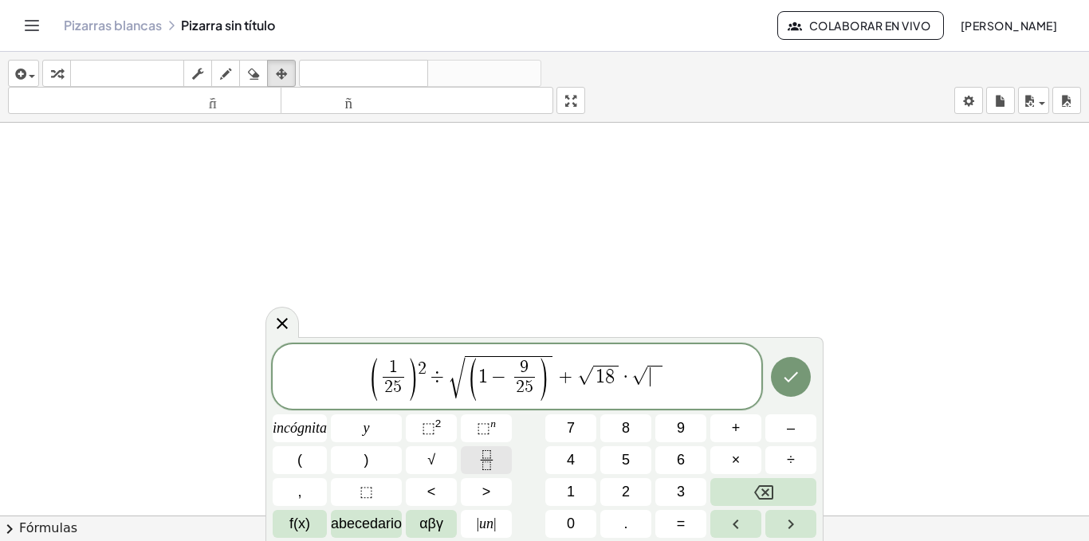
click at [482, 456] on icon "Fracción" at bounding box center [486, 454] width 8 height 8
click at [582, 496] on button "1" at bounding box center [570, 492] width 51 height 28
click at [802, 526] on button "Flecha derecha" at bounding box center [790, 524] width 51 height 28
click at [583, 434] on button "7" at bounding box center [570, 429] width 51 height 28
click at [629, 487] on font "2" at bounding box center [626, 492] width 8 height 16
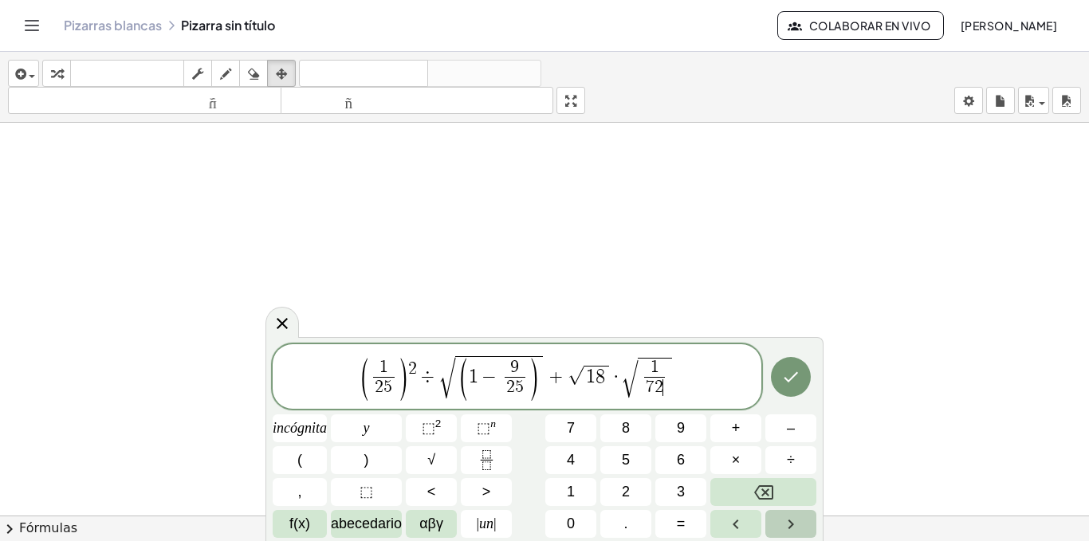
click at [795, 530] on icon "Flecha derecha" at bounding box center [790, 524] width 19 height 19
click at [787, 437] on span "–" at bounding box center [791, 429] width 8 height 22
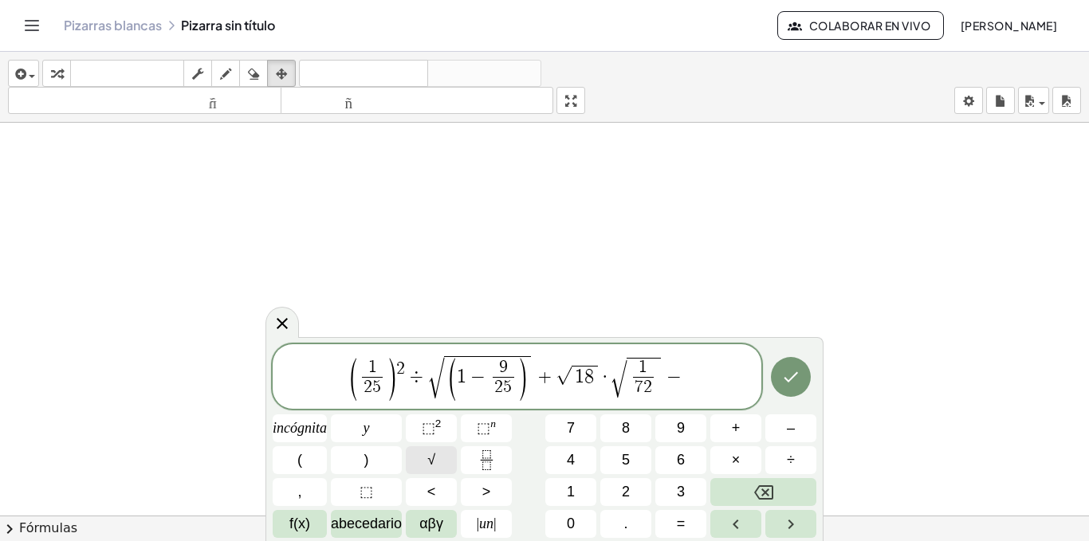
click at [451, 450] on button "√" at bounding box center [431, 460] width 51 height 28
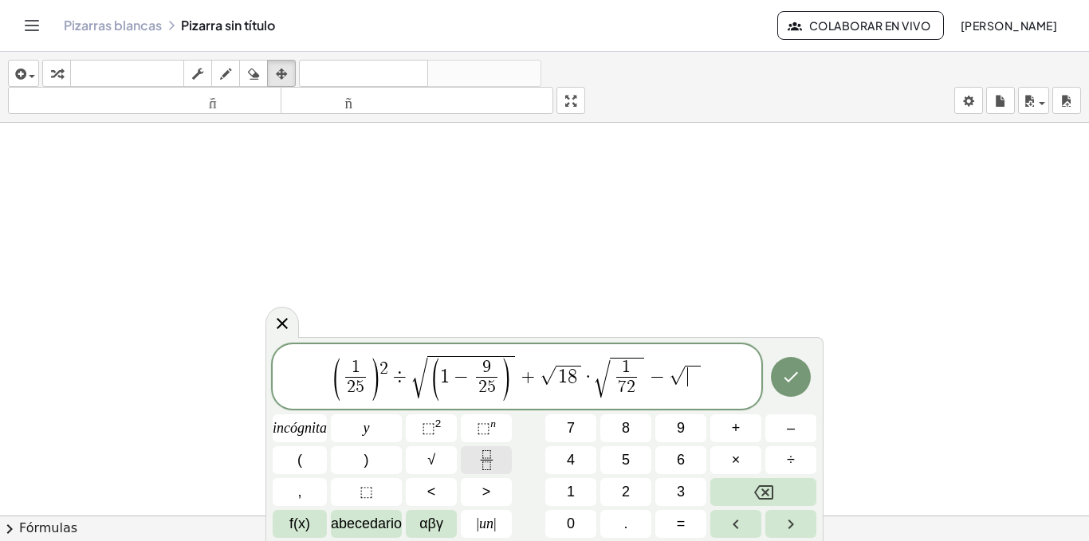
click at [490, 453] on icon "Fracción" at bounding box center [487, 460] width 20 height 20
click at [581, 453] on button "4" at bounding box center [570, 460] width 51 height 28
click at [681, 434] on font "9" at bounding box center [681, 428] width 8 height 16
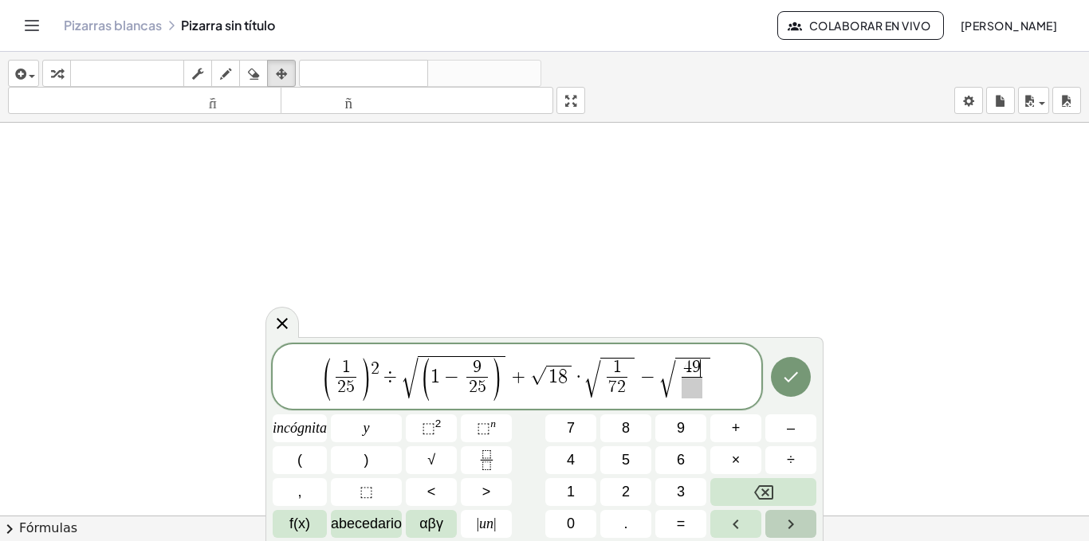
click at [778, 517] on button "Flecha derecha" at bounding box center [790, 524] width 51 height 28
click at [584, 490] on button "1" at bounding box center [570, 492] width 51 height 28
click at [574, 457] on font "4" at bounding box center [571, 460] width 8 height 16
click at [679, 435] on font "9" at bounding box center [681, 428] width 8 height 16
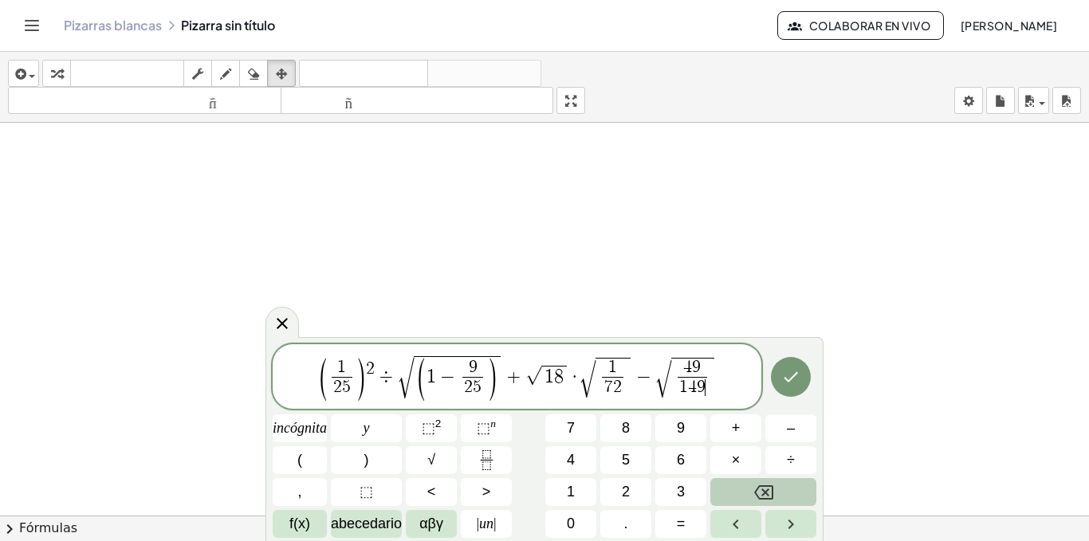
click at [748, 489] on button "Retroceso" at bounding box center [763, 492] width 106 height 28
click at [685, 435] on font "9" at bounding box center [681, 428] width 8 height 16
click at [690, 461] on button "6" at bounding box center [680, 460] width 51 height 28
click at [782, 529] on icon "Flecha derecha" at bounding box center [790, 524] width 19 height 19
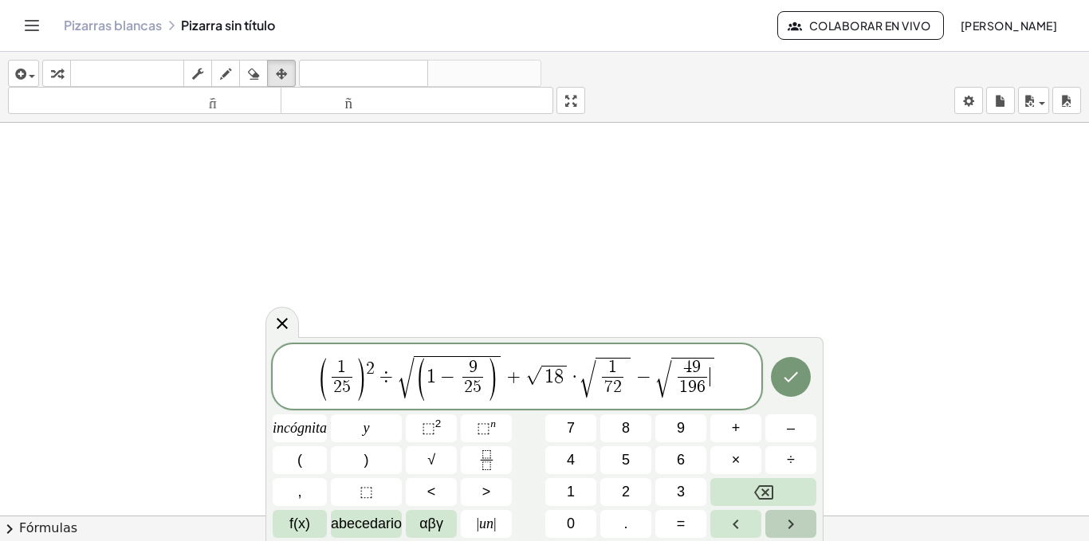
click at [782, 529] on icon "Flecha derecha" at bounding box center [790, 524] width 19 height 19
click at [746, 435] on button "+" at bounding box center [735, 429] width 51 height 28
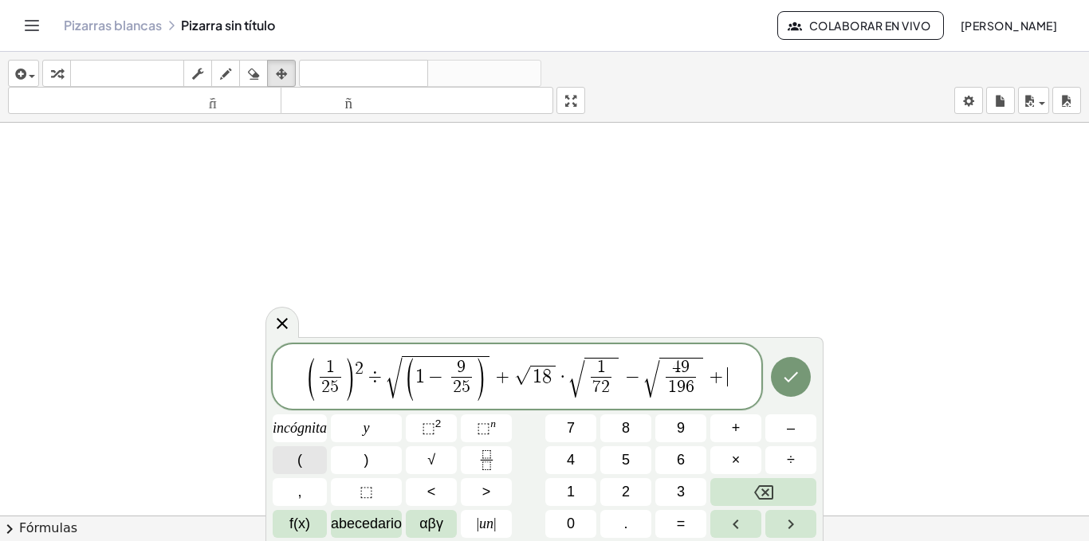
click at [305, 452] on button "(" at bounding box center [300, 460] width 54 height 28
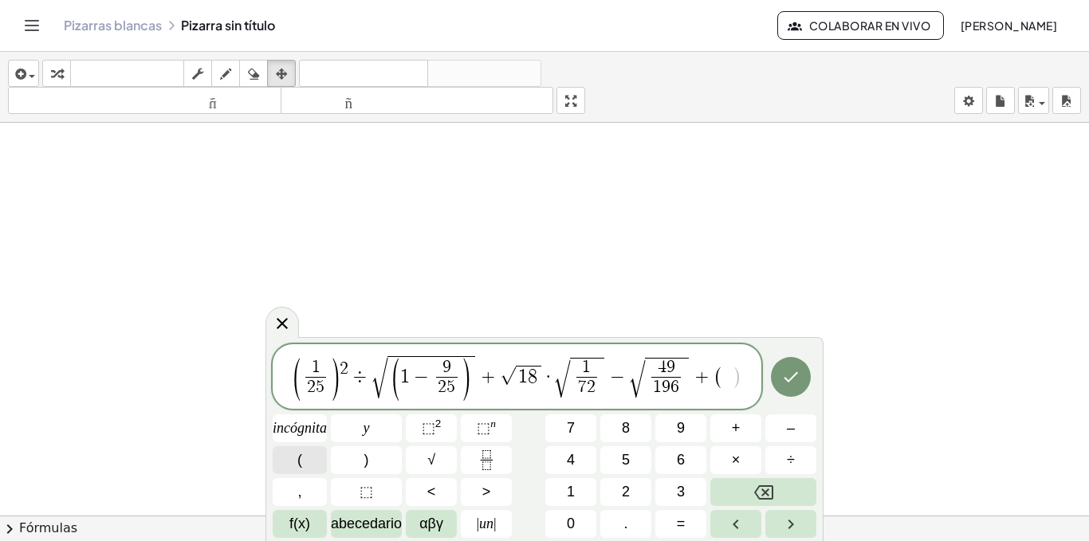
click at [305, 452] on button "(" at bounding box center [300, 460] width 54 height 28
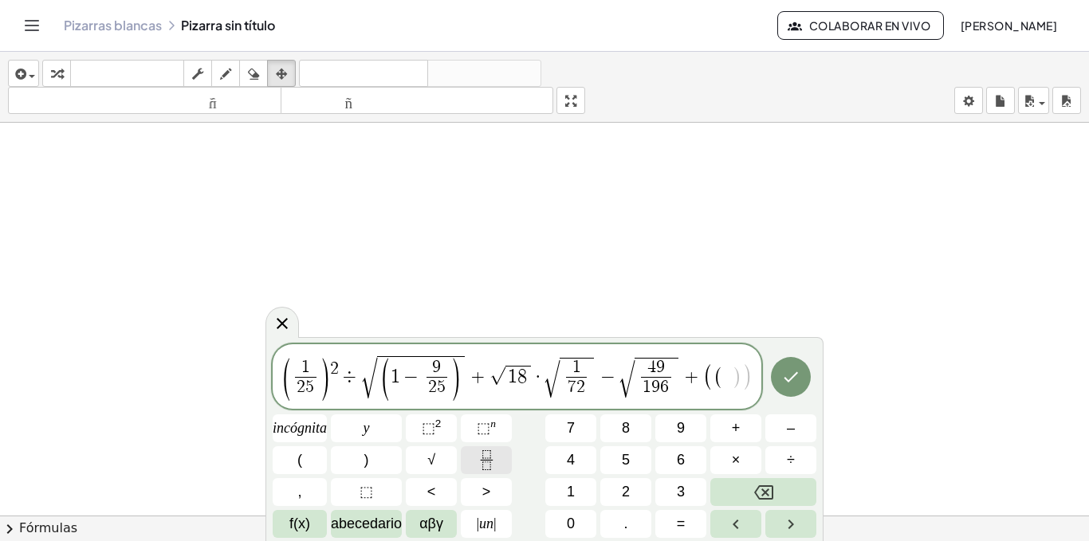
click at [482, 462] on icon "Fracción" at bounding box center [487, 460] width 20 height 20
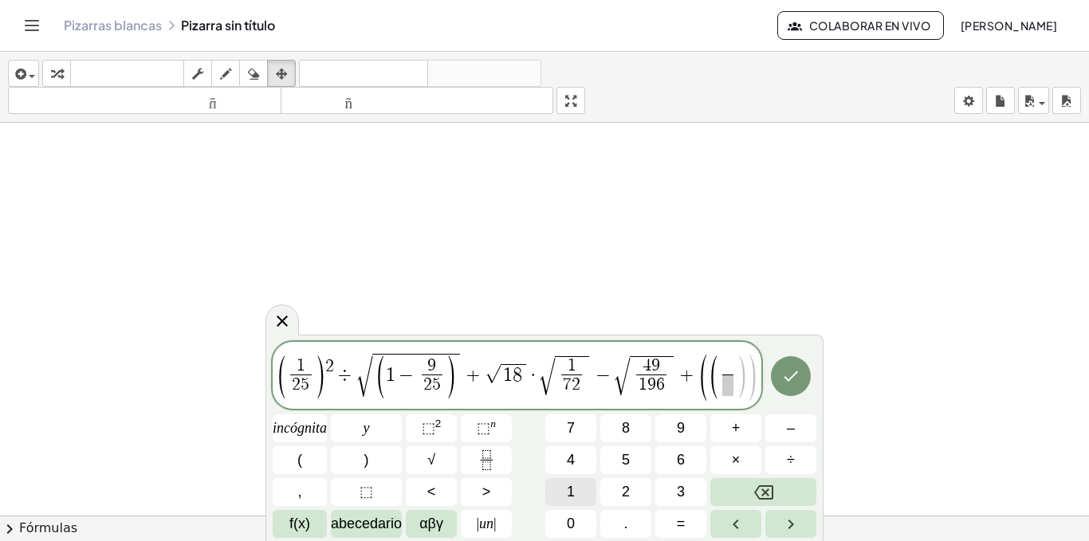
click at [569, 487] on font "1" at bounding box center [571, 492] width 8 height 16
click at [782, 517] on icon "Flecha derecha" at bounding box center [790, 524] width 19 height 19
click at [623, 462] on font "5" at bounding box center [626, 460] width 8 height 16
click at [791, 529] on icon "Flecha derecha" at bounding box center [790, 524] width 19 height 19
click at [371, 463] on button ")" at bounding box center [366, 460] width 71 height 28
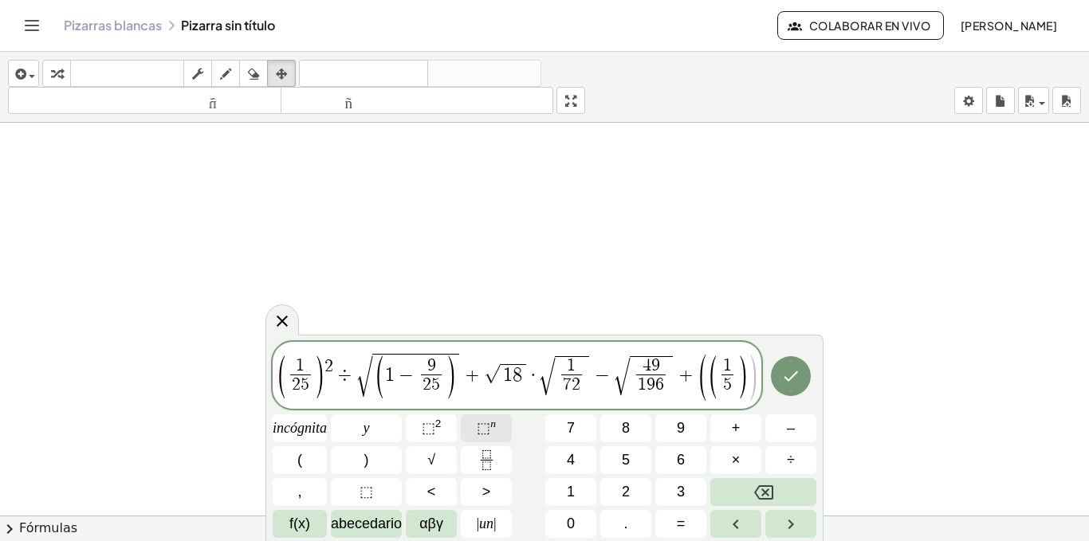
click at [493, 432] on span "⬚ n" at bounding box center [486, 429] width 19 height 22
click at [692, 496] on button "3" at bounding box center [680, 492] width 51 height 28
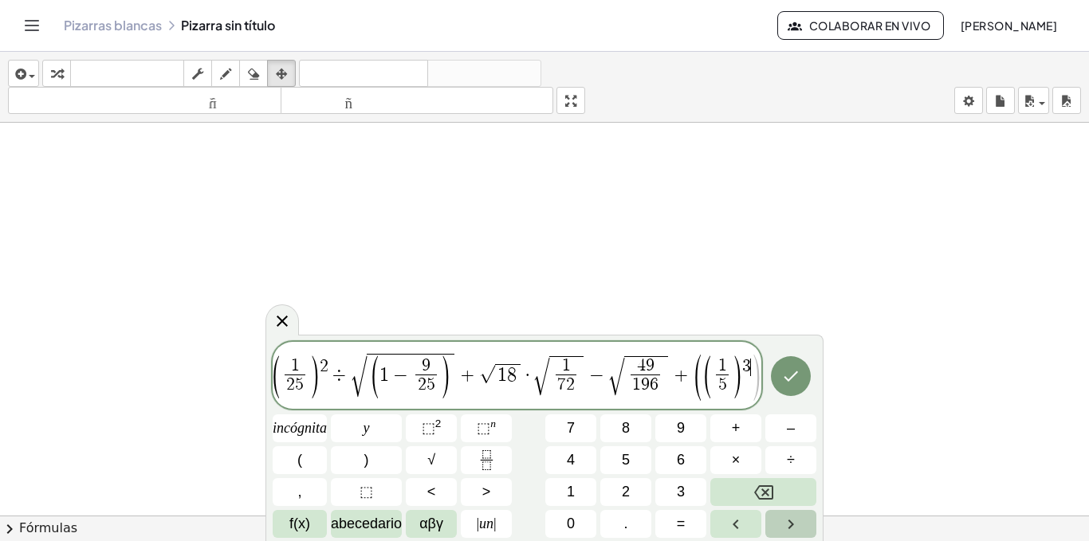
click at [778, 518] on button "Flecha derecha" at bounding box center [790, 524] width 51 height 28
click at [374, 463] on button ")" at bounding box center [366, 460] width 71 height 28
click at [434, 428] on font "⬚" at bounding box center [429, 428] width 14 height 16
click at [769, 521] on button "Flecha derecha" at bounding box center [790, 524] width 51 height 28
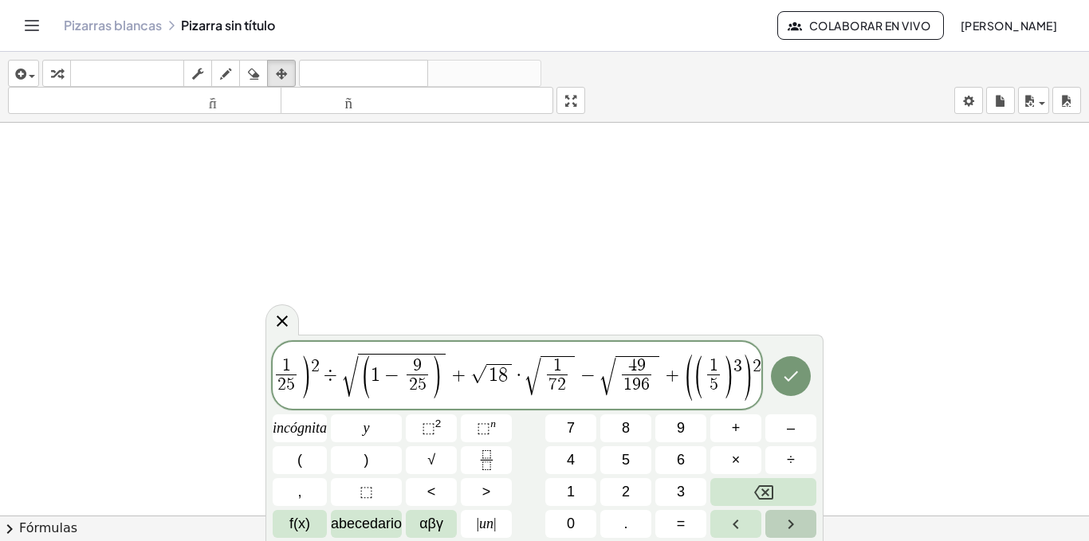
click at [771, 521] on button "Flecha derecha" at bounding box center [790, 524] width 51 height 28
click at [796, 453] on button "÷" at bounding box center [790, 460] width 51 height 28
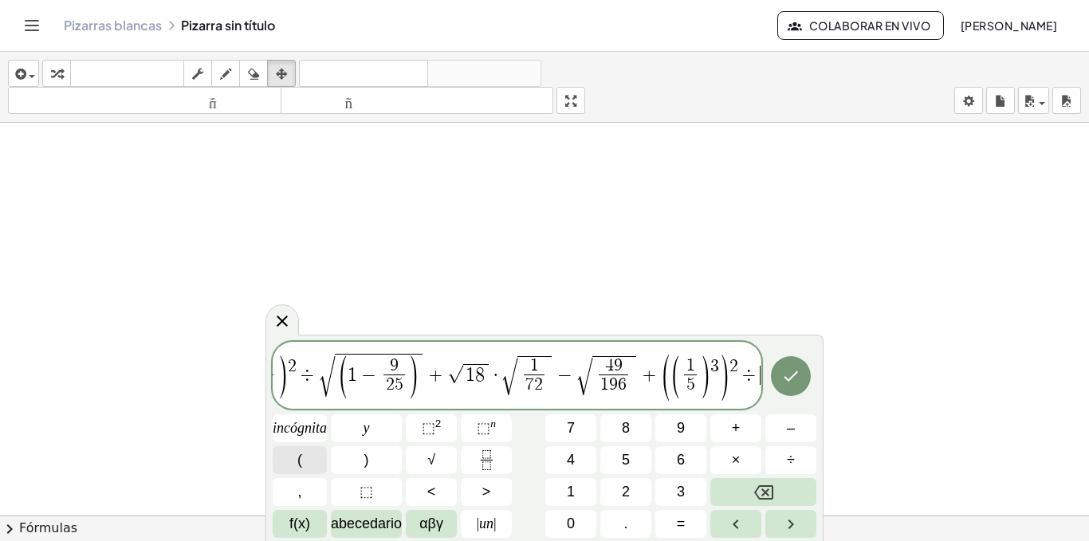
click at [309, 464] on button "(" at bounding box center [300, 460] width 54 height 28
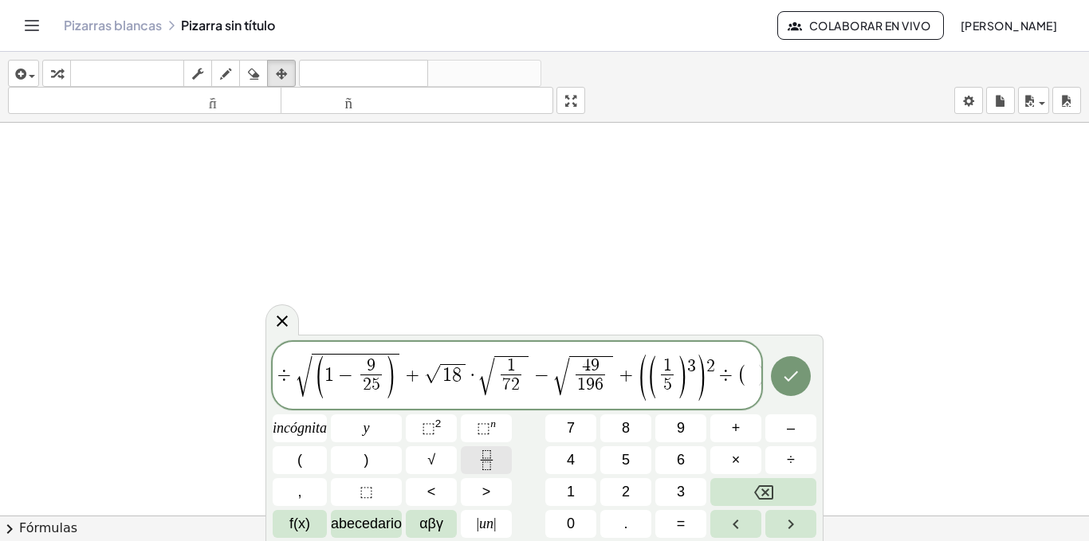
click at [490, 459] on icon "Fracción" at bounding box center [487, 460] width 20 height 20
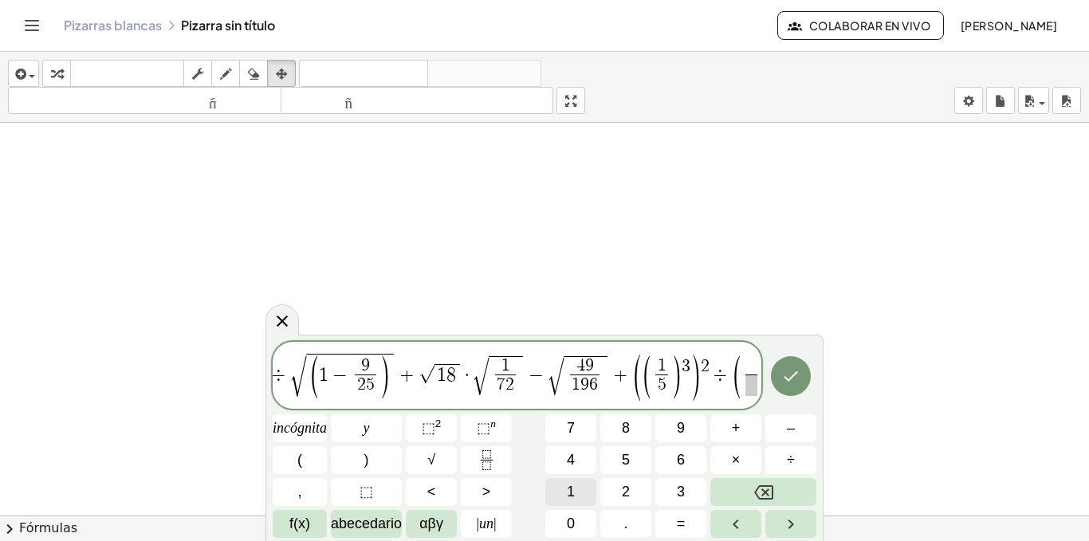
click at [564, 487] on button "1" at bounding box center [570, 492] width 51 height 28
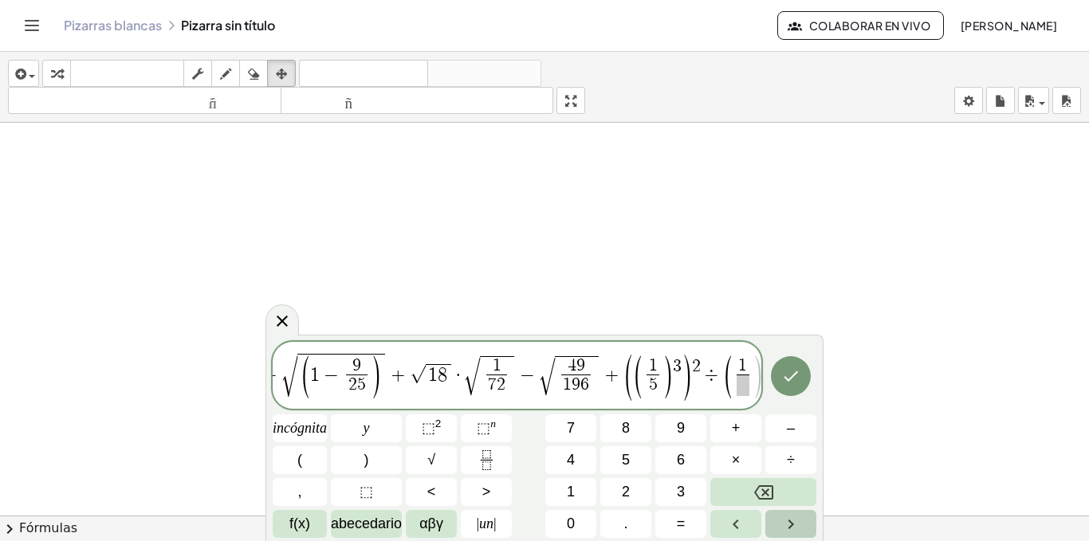
click at [787, 527] on icon "Flecha derecha" at bounding box center [790, 524] width 19 height 19
click at [621, 450] on button "5" at bounding box center [625, 460] width 51 height 28
click at [787, 527] on icon "Flecha derecha" at bounding box center [790, 524] width 19 height 19
click at [383, 462] on button ")" at bounding box center [366, 460] width 71 height 28
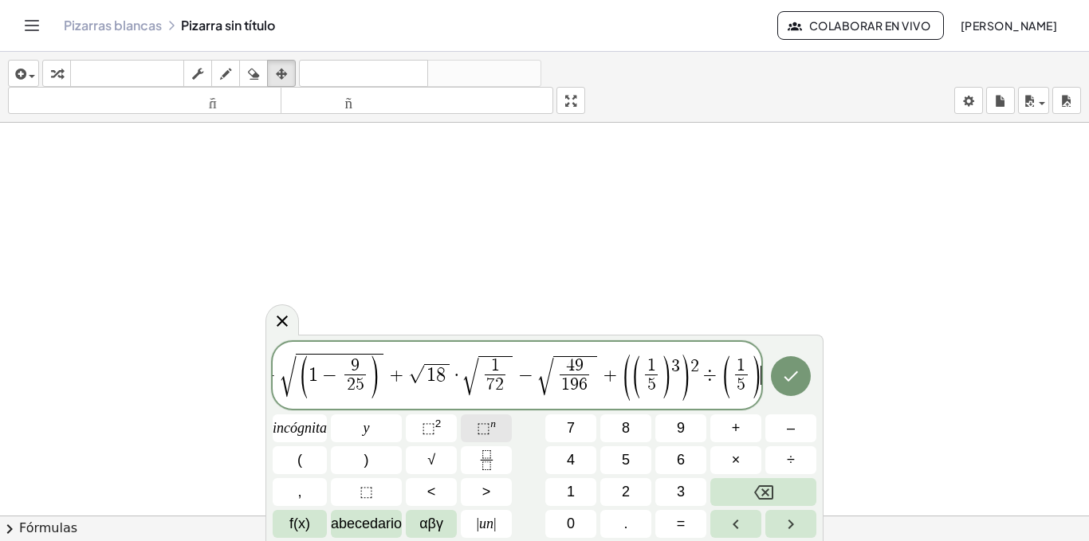
click at [488, 431] on font "⬚" at bounding box center [484, 428] width 14 height 16
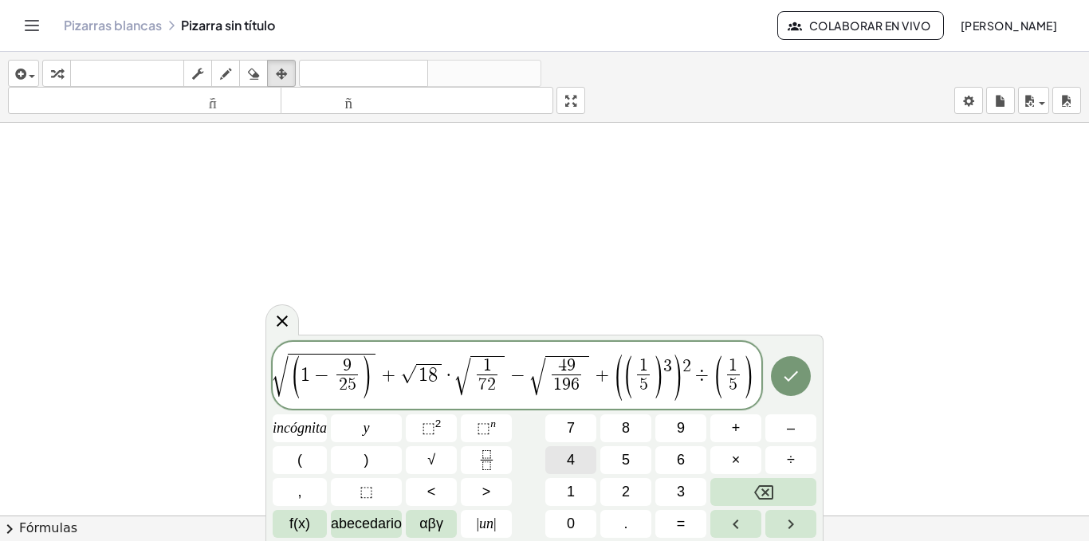
click at [575, 457] on font "4" at bounding box center [571, 460] width 8 height 16
click at [781, 378] on icon "Hecho" at bounding box center [790, 376] width 19 height 19
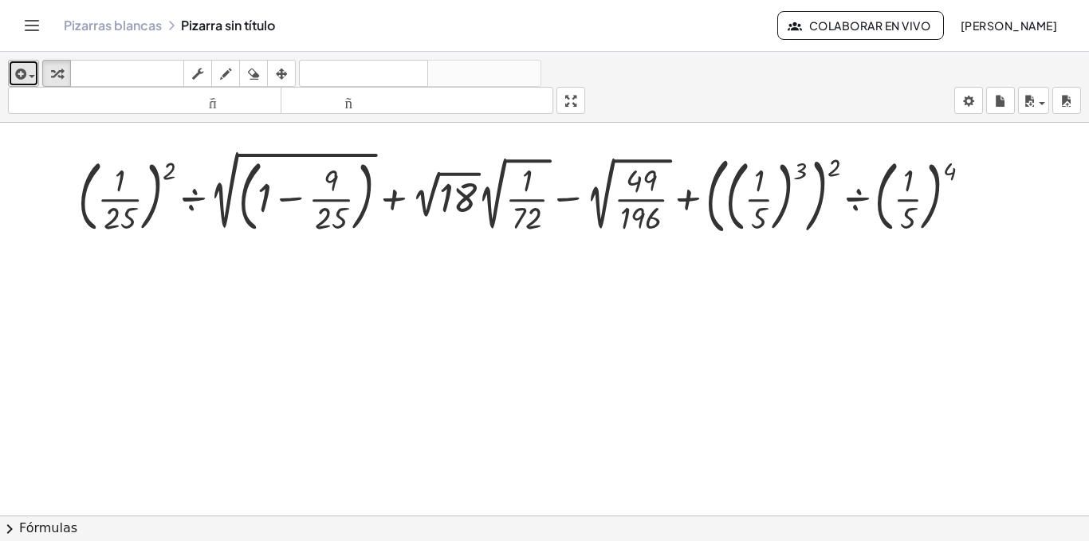
click at [32, 74] on div "button" at bounding box center [23, 73] width 23 height 19
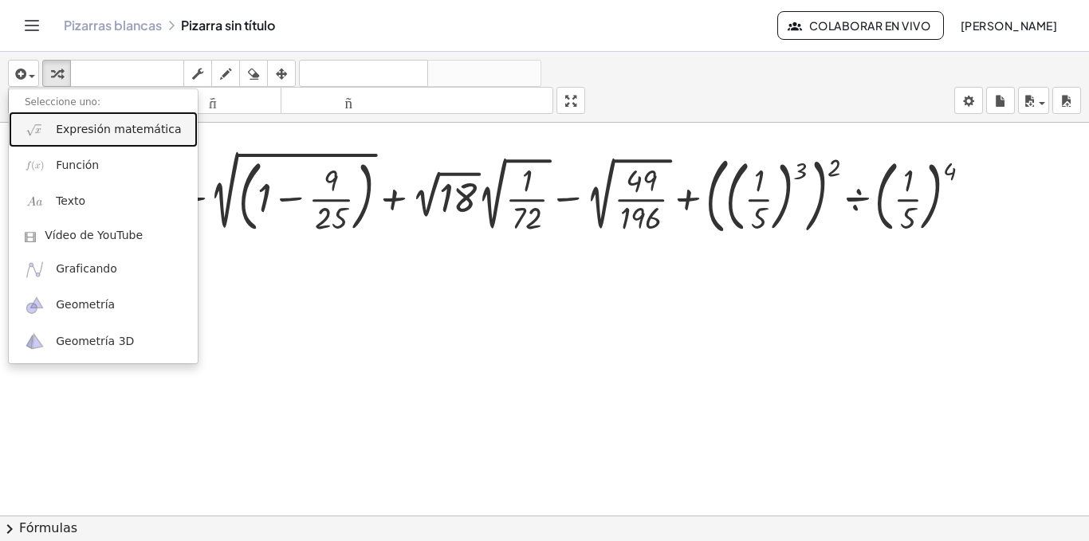
click at [69, 123] on font "Expresión matemática" at bounding box center [118, 129] width 125 height 13
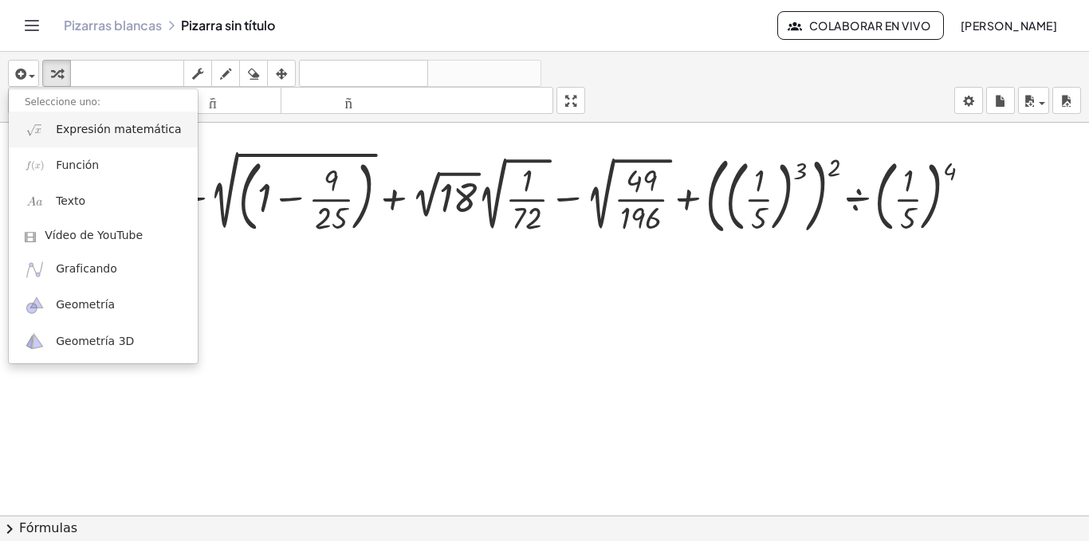
scroll to position [0, 0]
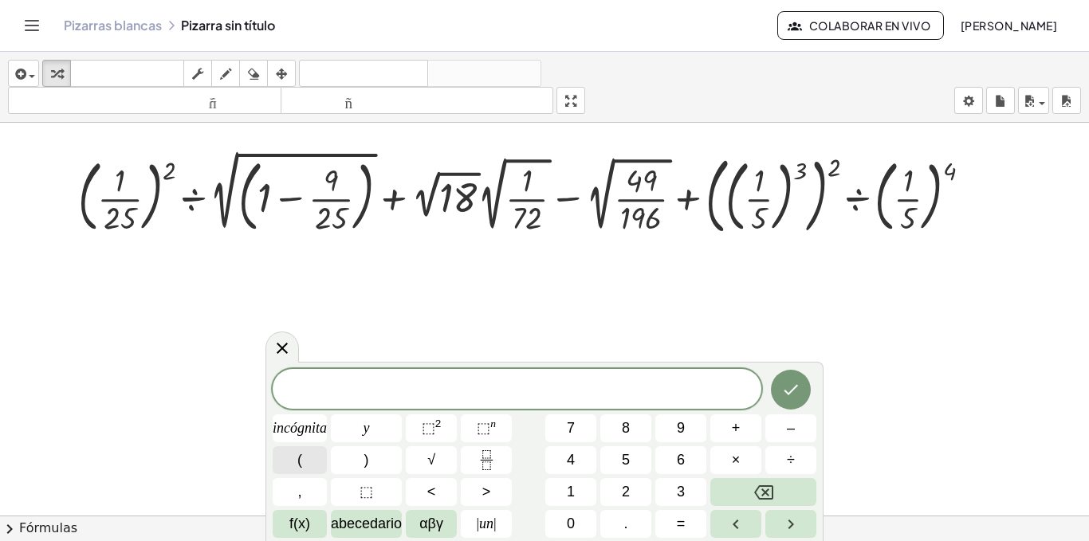
click at [305, 467] on button "(" at bounding box center [300, 460] width 54 height 28
click at [675, 496] on button "3" at bounding box center [680, 492] width 51 height 28
click at [478, 429] on font "⬚" at bounding box center [484, 428] width 14 height 16
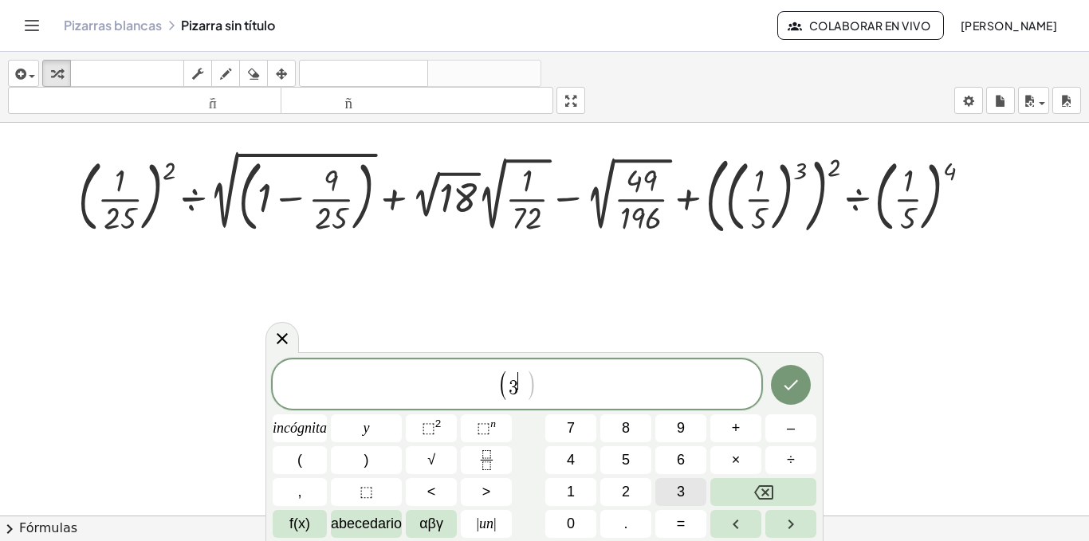
click at [675, 487] on button "3" at bounding box center [680, 492] width 51 height 28
click at [379, 466] on button ")" at bounding box center [366, 460] width 71 height 28
click at [744, 493] on button "Retroceso" at bounding box center [763, 492] width 106 height 28
click at [778, 521] on button "Flecha derecha" at bounding box center [790, 524] width 51 height 28
click at [368, 466] on font ")" at bounding box center [366, 460] width 5 height 16
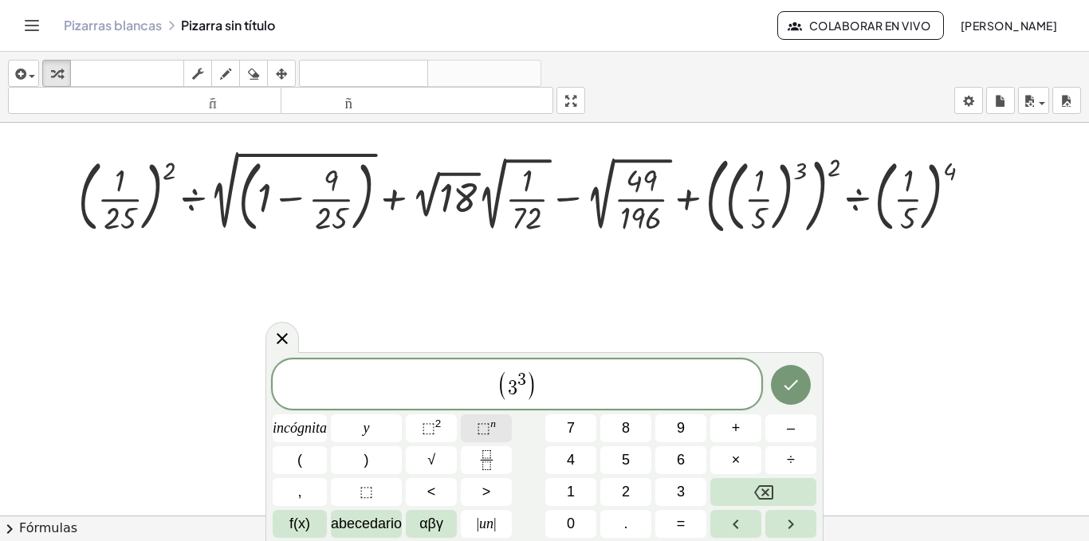
click at [485, 428] on font "⬚" at bounding box center [484, 428] width 14 height 16
click at [686, 480] on button "3" at bounding box center [680, 492] width 51 height 28
click at [777, 524] on button "Flecha derecha" at bounding box center [790, 524] width 51 height 28
click at [744, 454] on button "×" at bounding box center [735, 460] width 51 height 28
click at [671, 486] on button "3" at bounding box center [680, 492] width 51 height 28
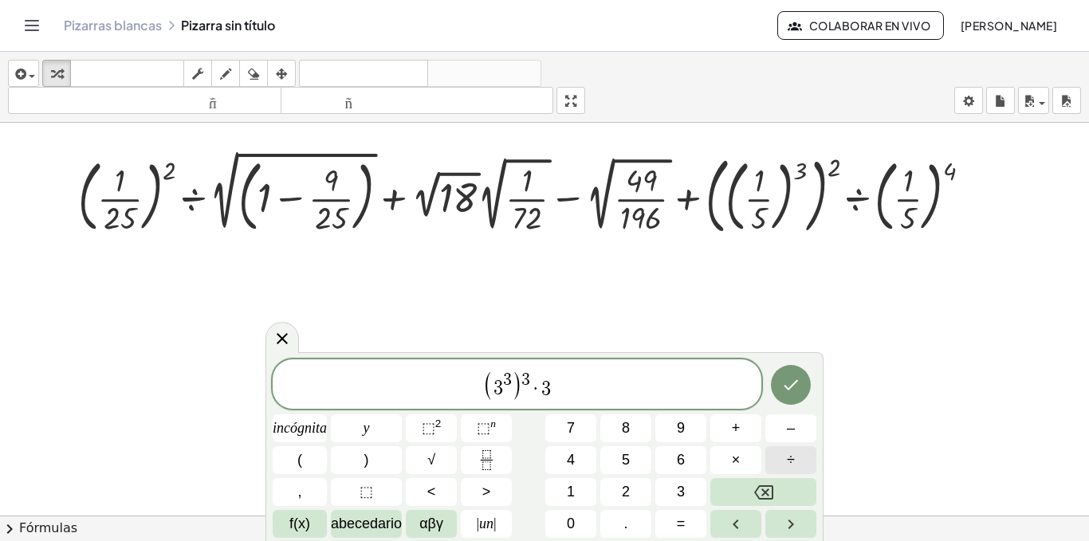
click at [791, 455] on font "÷" at bounding box center [791, 460] width 8 height 16
click at [695, 486] on button "3" at bounding box center [680, 492] width 51 height 28
click at [477, 423] on font "⬚" at bounding box center [484, 428] width 14 height 16
click at [643, 433] on button "8" at bounding box center [625, 429] width 51 height 28
click at [777, 521] on button "Flecha derecha" at bounding box center [790, 524] width 51 height 28
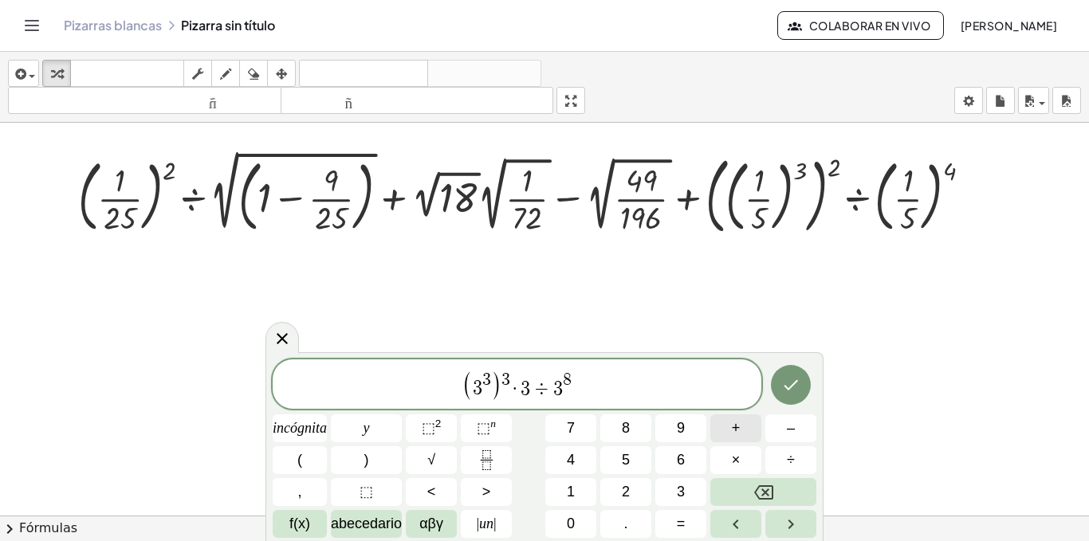
click at [734, 436] on span "+" at bounding box center [736, 429] width 9 height 22
click at [635, 491] on button "2" at bounding box center [625, 492] width 51 height 28
click at [745, 460] on button "×" at bounding box center [735, 460] width 51 height 28
click at [438, 463] on button "√" at bounding box center [431, 460] width 51 height 28
click at [560, 429] on button "7" at bounding box center [570, 429] width 51 height 28
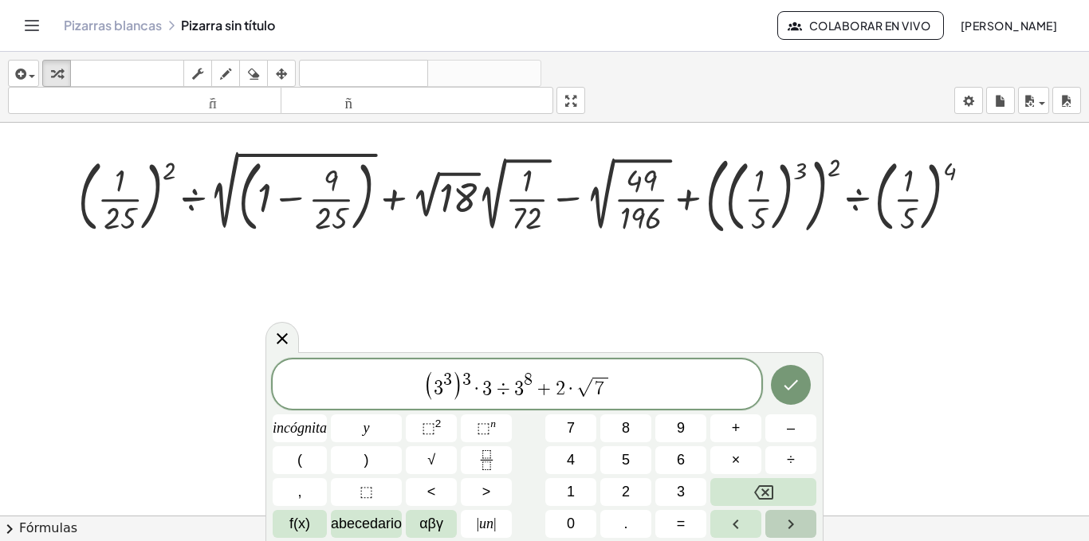
click at [785, 521] on icon "Flecha derecha" at bounding box center [790, 524] width 19 height 19
click at [738, 450] on span "×" at bounding box center [736, 461] width 9 height 22
click at [438, 463] on button "√" at bounding box center [431, 460] width 51 height 28
click at [623, 496] on font "2" at bounding box center [626, 492] width 8 height 16
click at [627, 460] on font "5" at bounding box center [626, 460] width 8 height 16
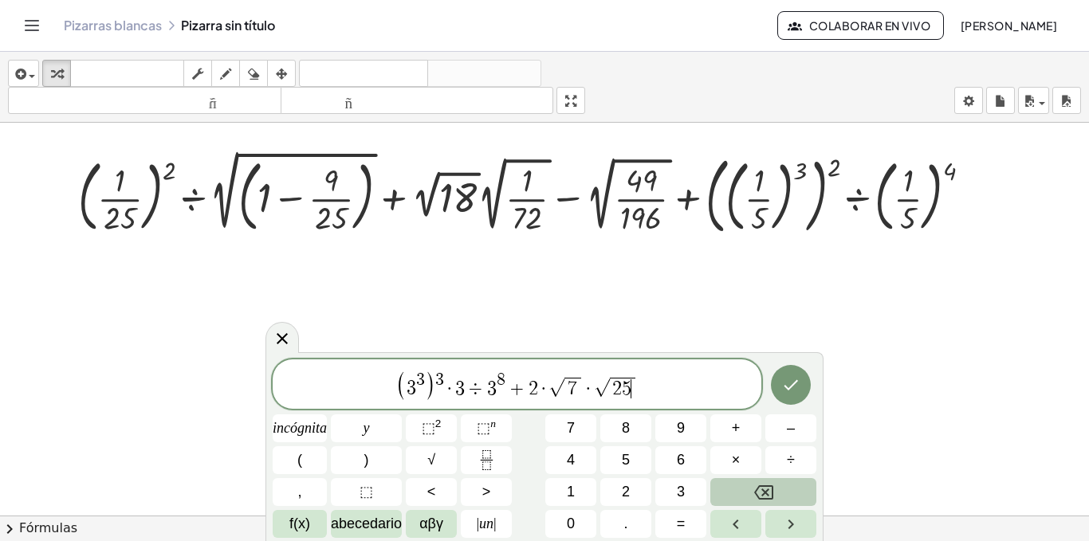
click at [760, 496] on icon "Retroceso" at bounding box center [763, 492] width 19 height 19
click at [635, 431] on button "8" at bounding box center [625, 429] width 51 height 28
click at [773, 521] on button "Flecha derecha" at bounding box center [790, 524] width 51 height 28
click at [788, 431] on font "–" at bounding box center [791, 428] width 8 height 16
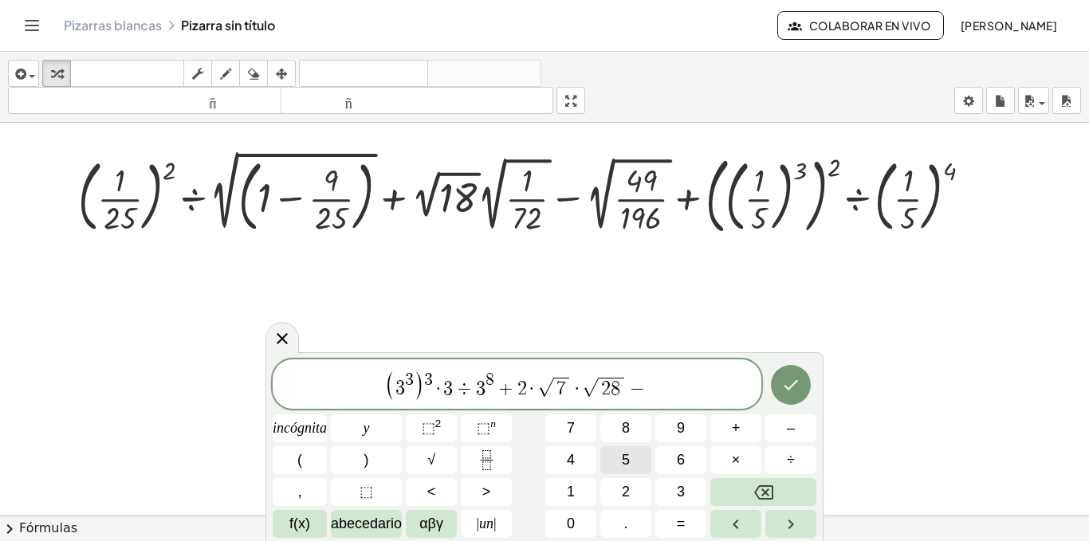
click at [646, 466] on button "5" at bounding box center [625, 460] width 51 height 28
click at [303, 470] on button "(" at bounding box center [300, 460] width 54 height 28
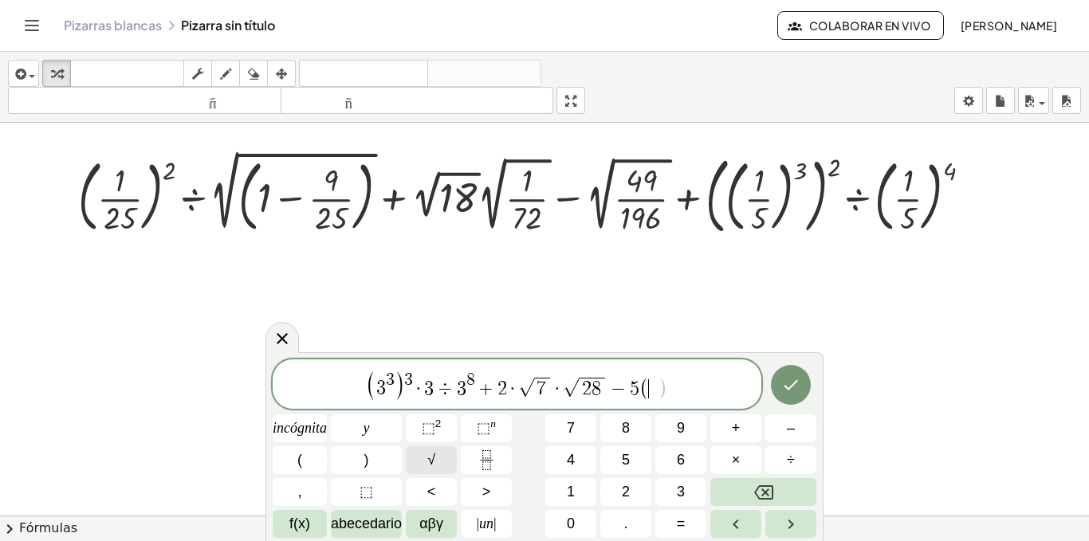
click at [421, 465] on button "√" at bounding box center [431, 460] width 51 height 28
click at [673, 465] on button "6" at bounding box center [680, 460] width 51 height 28
click at [588, 463] on button "4" at bounding box center [570, 460] width 51 height 28
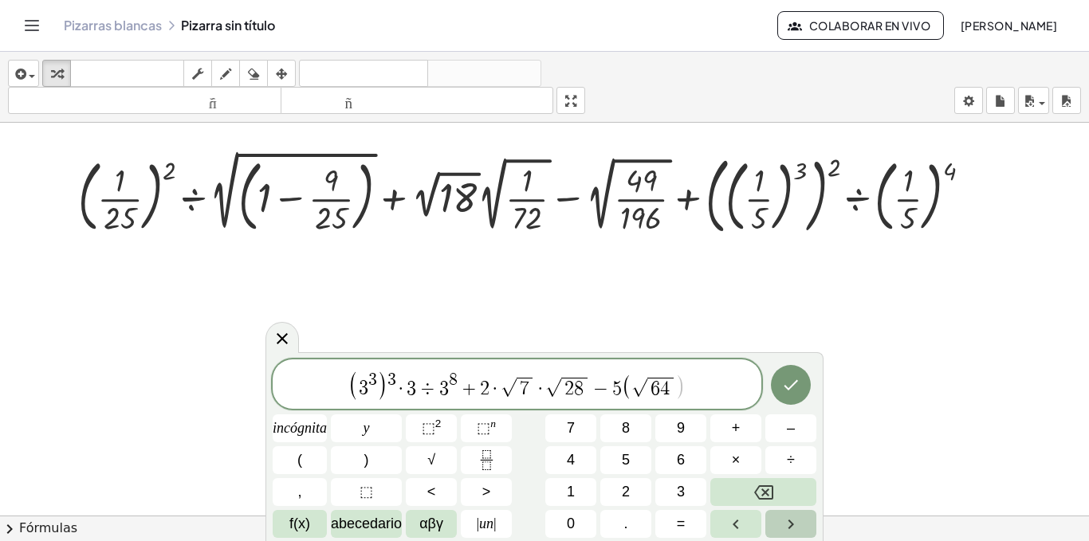
click at [777, 522] on button "Flecha derecha" at bounding box center [790, 524] width 51 height 28
click at [733, 452] on font "×" at bounding box center [736, 460] width 9 height 16
click at [571, 463] on font "4" at bounding box center [571, 460] width 8 height 16
click at [482, 431] on font "⬚" at bounding box center [484, 428] width 14 height 16
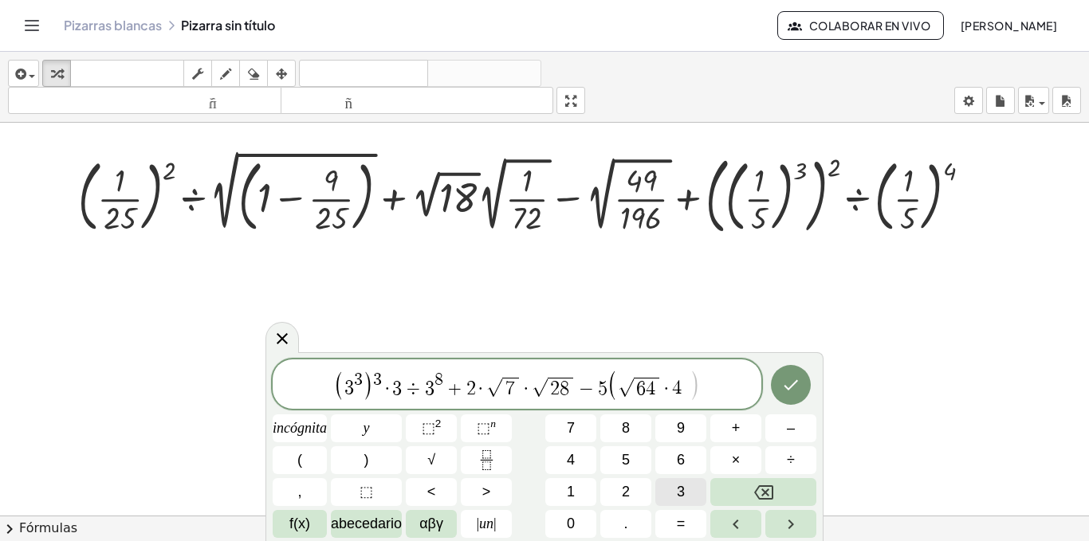
click at [686, 493] on button "3" at bounding box center [680, 492] width 51 height 28
click at [769, 522] on button "Flecha derecha" at bounding box center [790, 524] width 51 height 28
click at [357, 464] on button ")" at bounding box center [366, 460] width 71 height 28
click at [790, 432] on font "–" at bounding box center [791, 428] width 8 height 16
click at [309, 454] on button "(" at bounding box center [300, 460] width 54 height 28
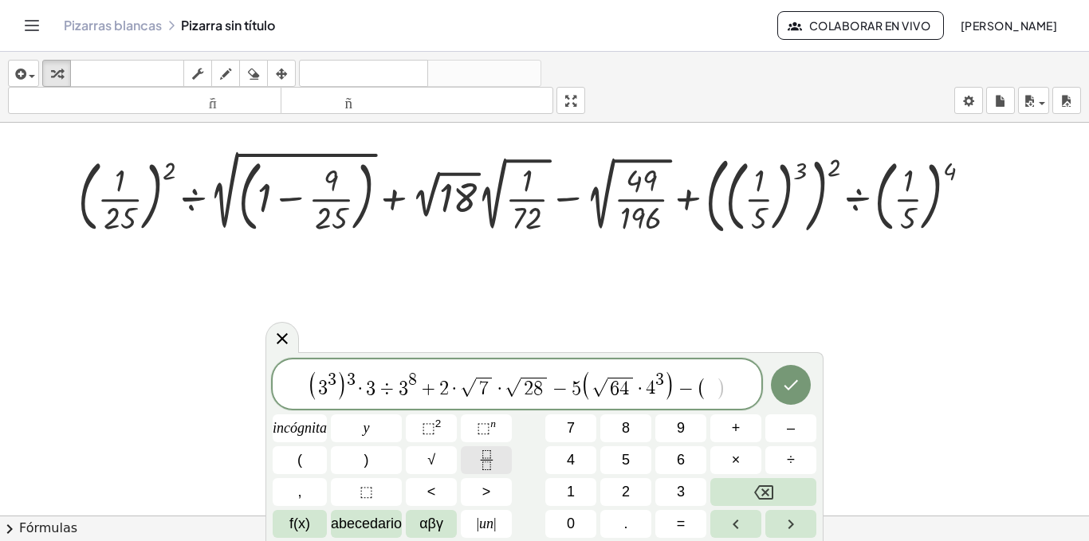
click at [497, 462] on button "Fracción" at bounding box center [486, 460] width 51 height 28
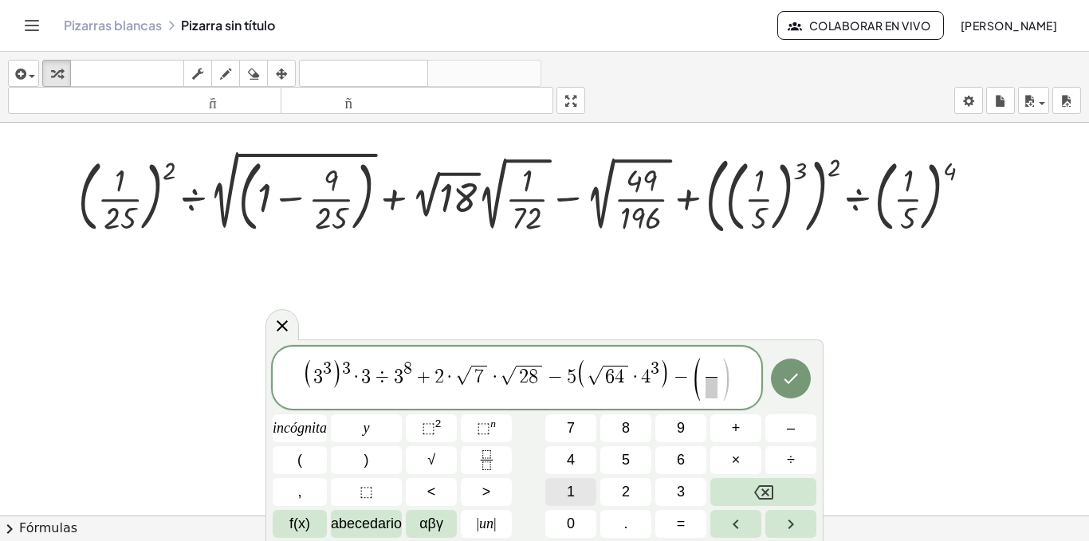
click at [584, 486] on button "1" at bounding box center [570, 492] width 51 height 28
click at [790, 518] on icon "Flecha derecha" at bounding box center [790, 524] width 19 height 19
click at [670, 487] on button "3" at bounding box center [680, 492] width 51 height 28
click at [787, 521] on icon "Flecha derecha" at bounding box center [790, 524] width 19 height 19
click at [615, 486] on button "2" at bounding box center [625, 492] width 51 height 28
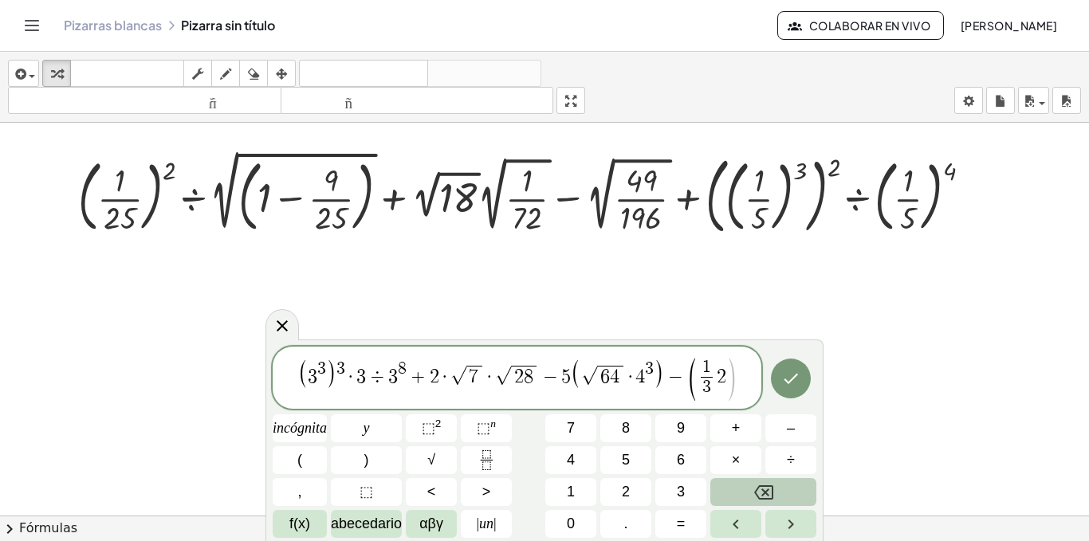
click at [789, 494] on button "Retroceso" at bounding box center [763, 492] width 106 height 28
click at [741, 430] on button "+" at bounding box center [735, 429] width 51 height 28
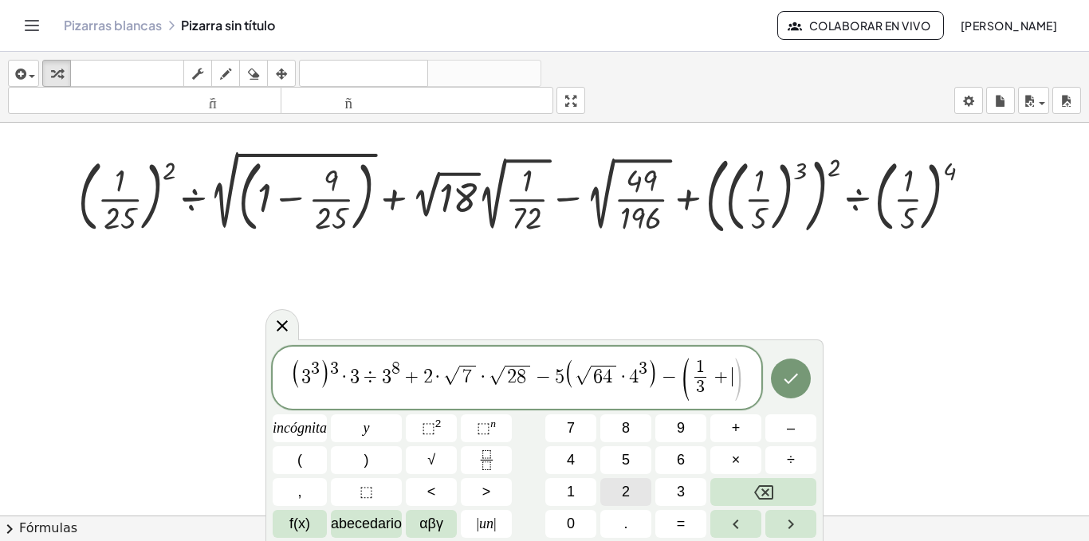
click at [638, 496] on button "2" at bounding box center [625, 492] width 51 height 28
click at [737, 458] on font "×" at bounding box center [736, 460] width 9 height 16
click at [689, 463] on button "6" at bounding box center [680, 460] width 51 height 28
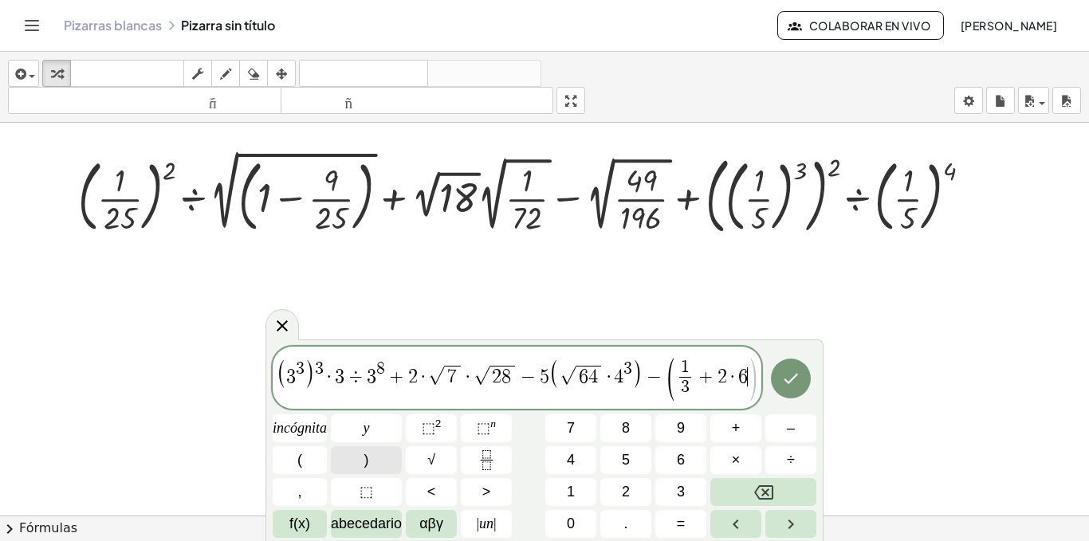
click at [372, 468] on button ")" at bounding box center [366, 460] width 71 height 28
click at [797, 464] on button "÷" at bounding box center [790, 460] width 51 height 28
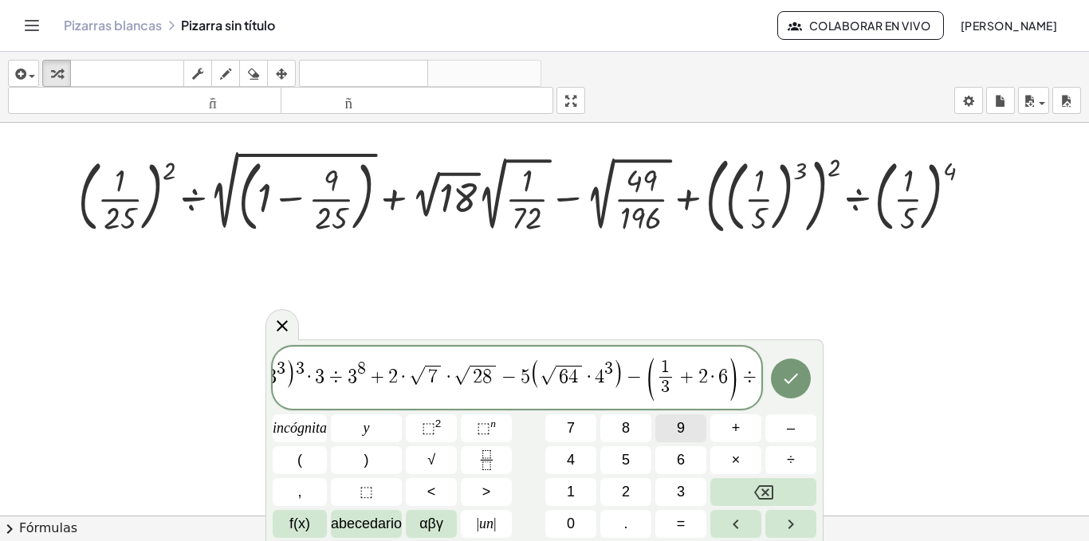
click at [682, 436] on span "9" at bounding box center [681, 429] width 8 height 22
click at [474, 429] on button "⬚ n" at bounding box center [486, 429] width 51 height 28
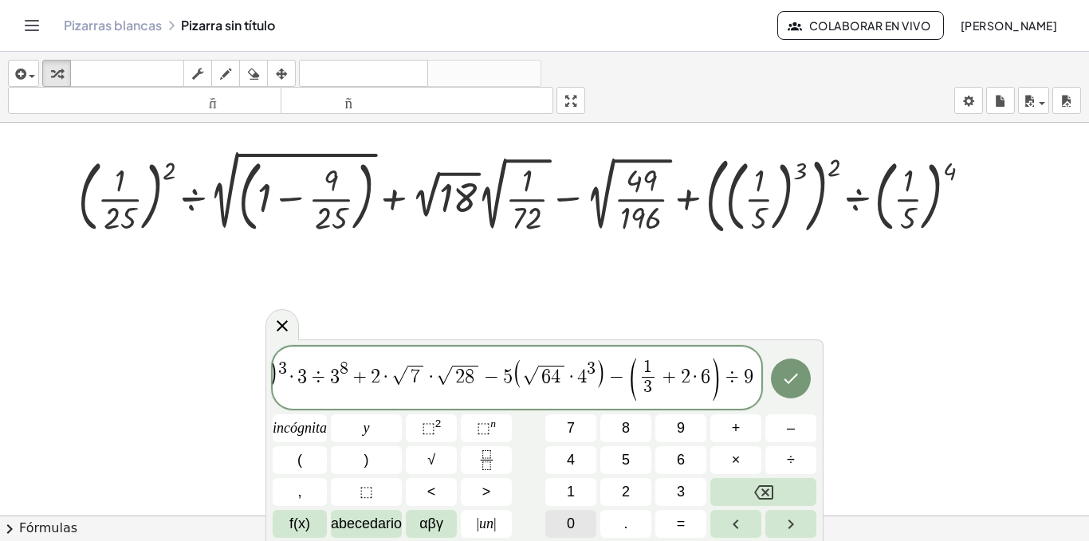
click at [581, 517] on button "0" at bounding box center [570, 524] width 51 height 28
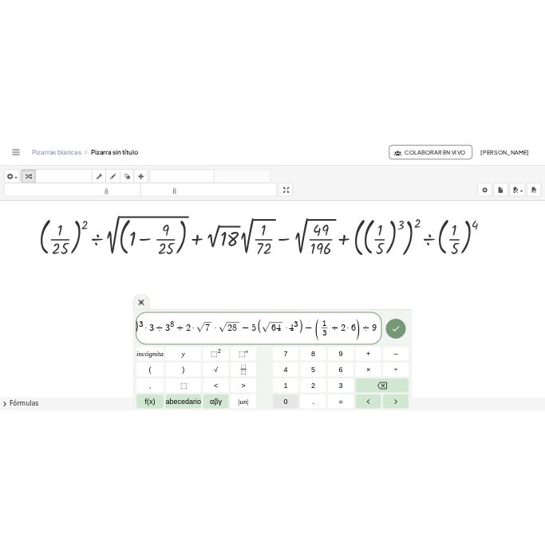
scroll to position [0, 36]
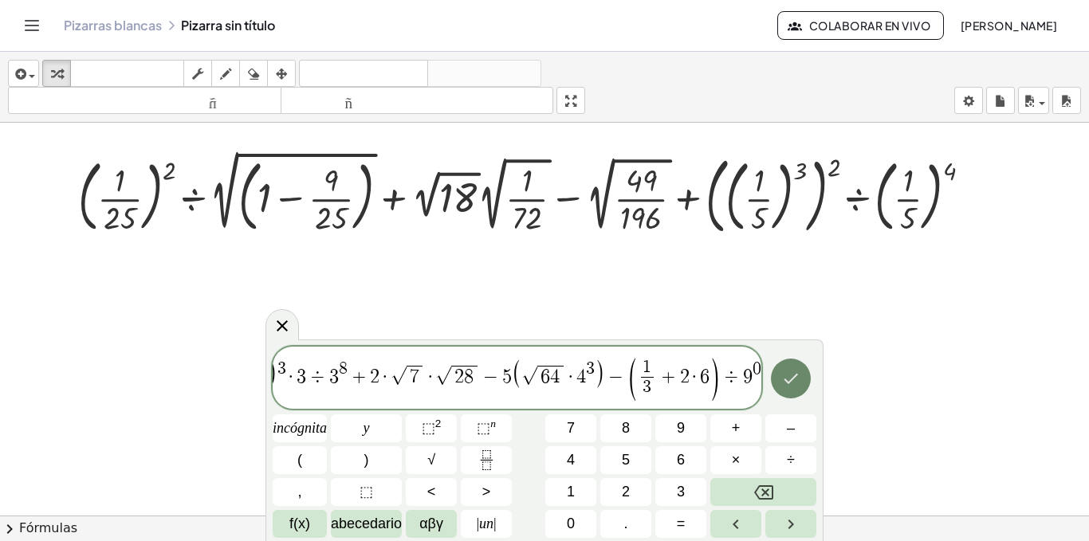
click at [789, 379] on icon "Hecho" at bounding box center [790, 378] width 19 height 19
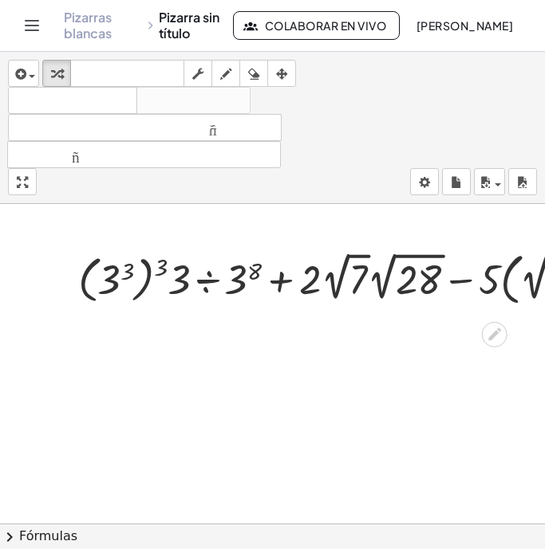
scroll to position [159, 0]
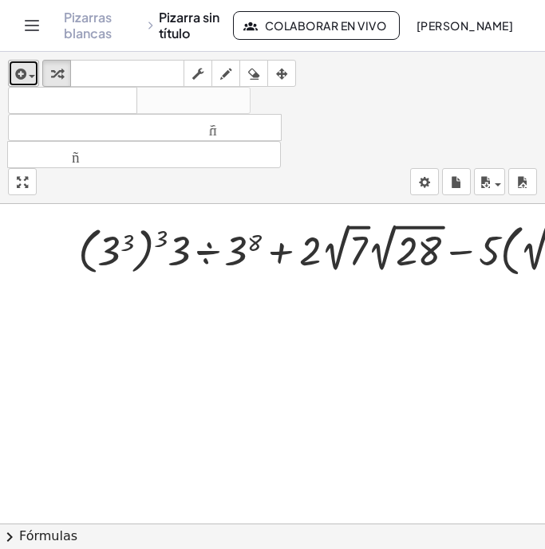
click at [24, 75] on icon "button" at bounding box center [19, 74] width 14 height 19
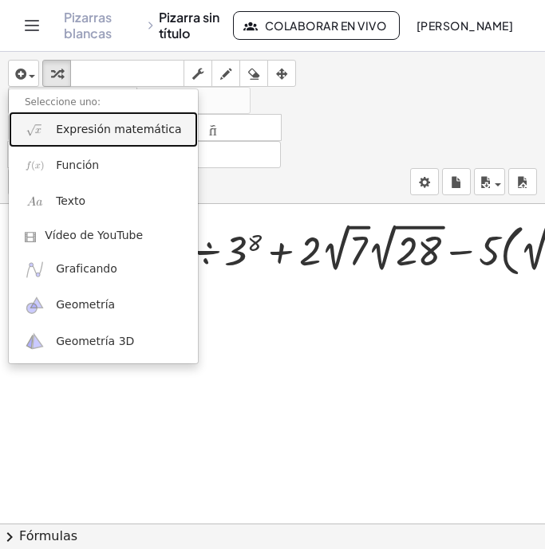
click at [65, 123] on font "Expresión matemática" at bounding box center [118, 129] width 125 height 13
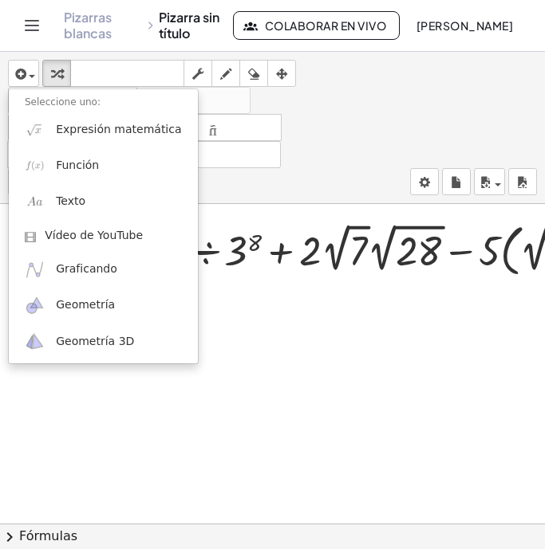
scroll to position [0, 0]
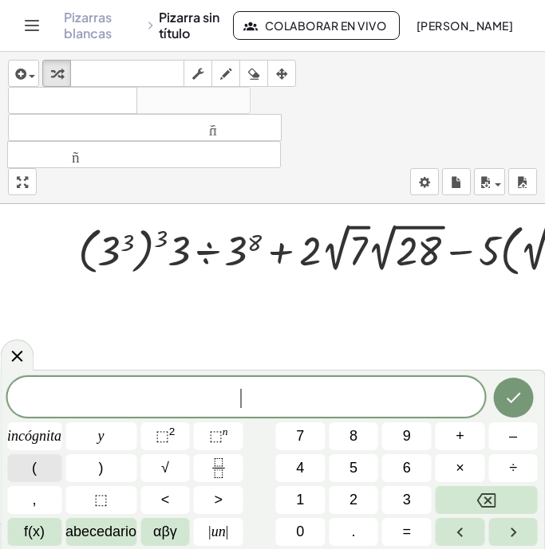
click at [43, 478] on button "(" at bounding box center [34, 468] width 54 height 28
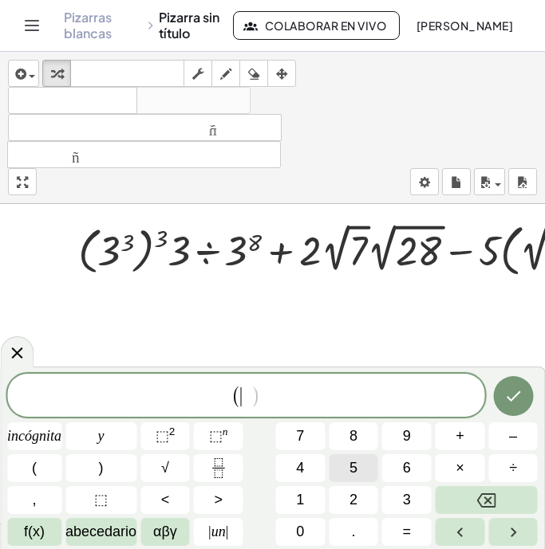
click at [353, 473] on font "5" at bounding box center [353, 468] width 8 height 16
click at [211, 433] on font "⬚" at bounding box center [216, 436] width 14 height 16
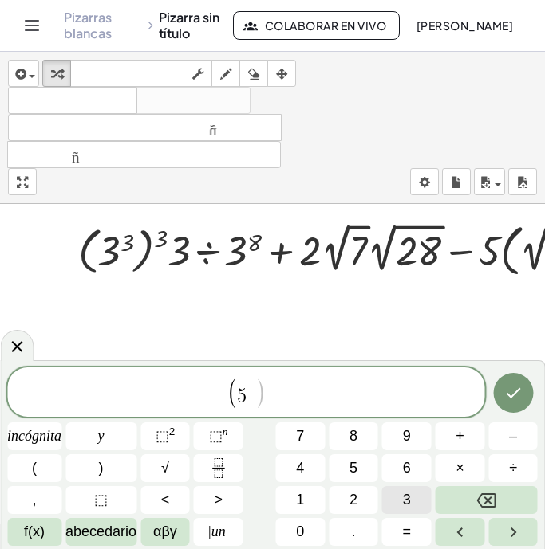
click at [411, 501] on button "3" at bounding box center [406, 500] width 49 height 28
click at [501, 534] on button "Flecha derecha" at bounding box center [512, 532] width 49 height 28
click at [108, 472] on button ")" at bounding box center [100, 468] width 71 height 28
click at [160, 432] on font "⬚" at bounding box center [162, 436] width 14 height 16
click at [514, 527] on icon "Flecha derecha" at bounding box center [512, 532] width 19 height 19
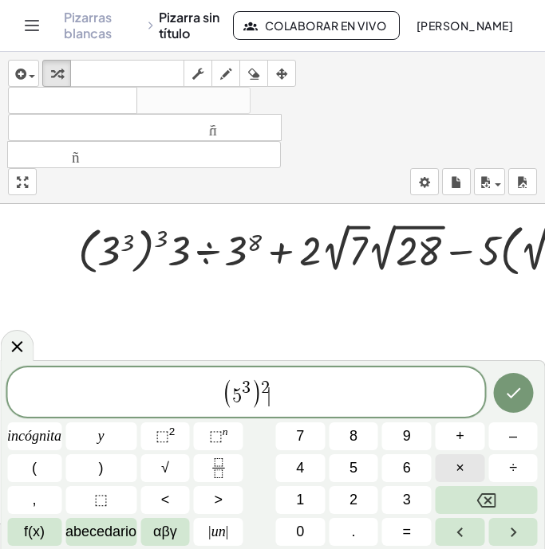
click at [457, 462] on font "×" at bounding box center [459, 468] width 9 height 16
click at [349, 470] on font "5" at bounding box center [353, 468] width 8 height 16
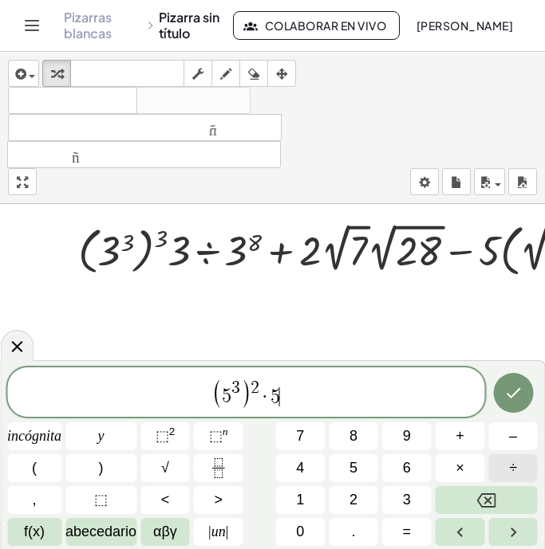
click at [519, 462] on button "÷" at bounding box center [512, 468] width 49 height 28
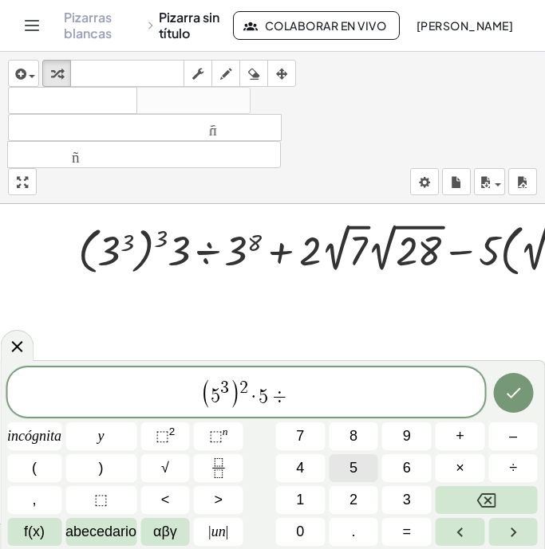
click at [352, 468] on font "5" at bounding box center [353, 468] width 8 height 16
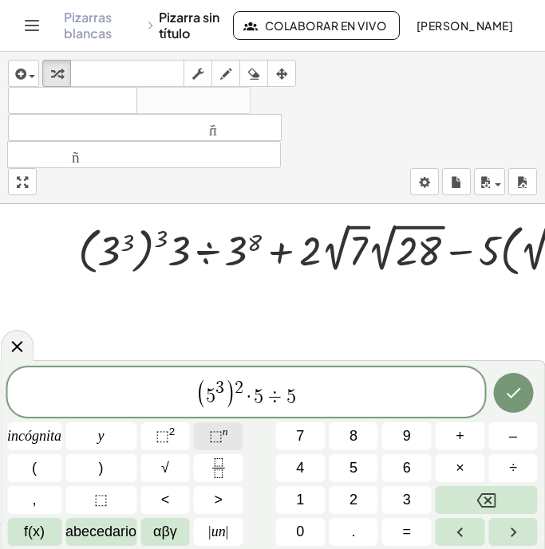
click at [228, 434] on font "n" at bounding box center [225, 432] width 6 height 12
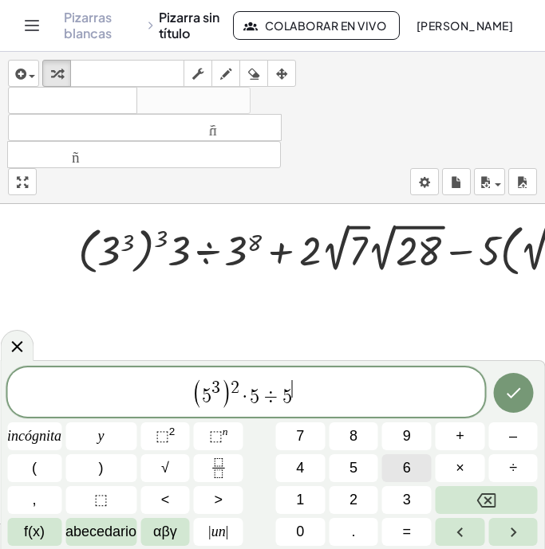
click at [410, 465] on font "6" at bounding box center [407, 468] width 8 height 16
click at [498, 536] on button "Flecha derecha" at bounding box center [512, 532] width 49 height 28
click at [462, 438] on font "+" at bounding box center [459, 436] width 9 height 16
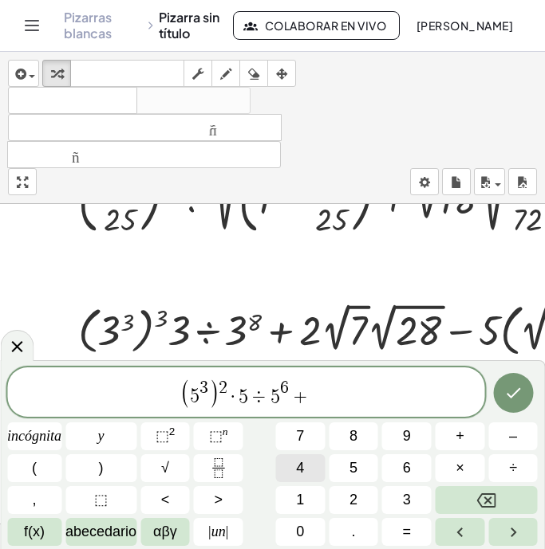
click at [306, 466] on button "4" at bounding box center [299, 468] width 49 height 28
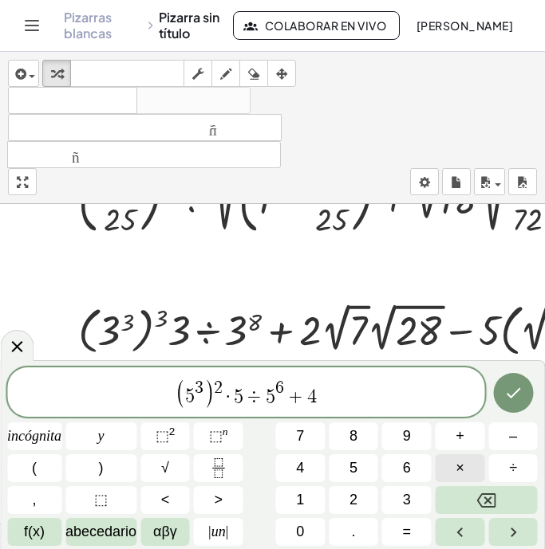
click at [462, 470] on font "×" at bounding box center [459, 468] width 9 height 16
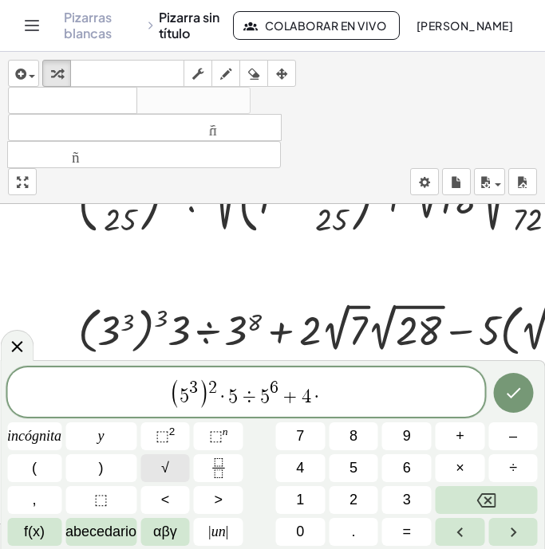
click at [173, 472] on button "√" at bounding box center [164, 468] width 49 height 28
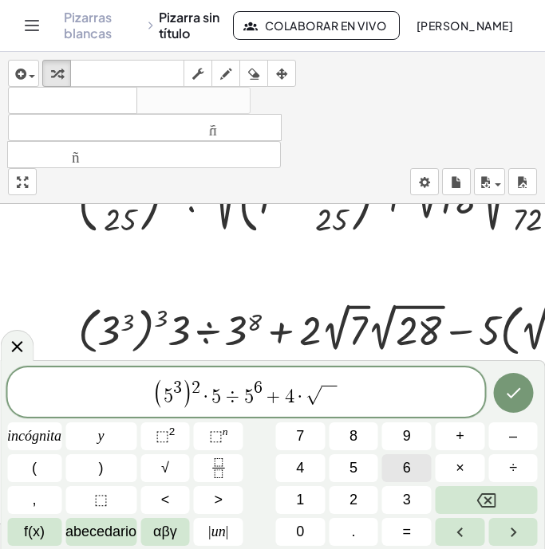
click at [399, 470] on button "6" at bounding box center [406, 468] width 49 height 28
click at [515, 529] on icon "Flecha derecha" at bounding box center [512, 532] width 19 height 19
click at [454, 460] on button "×" at bounding box center [459, 468] width 49 height 28
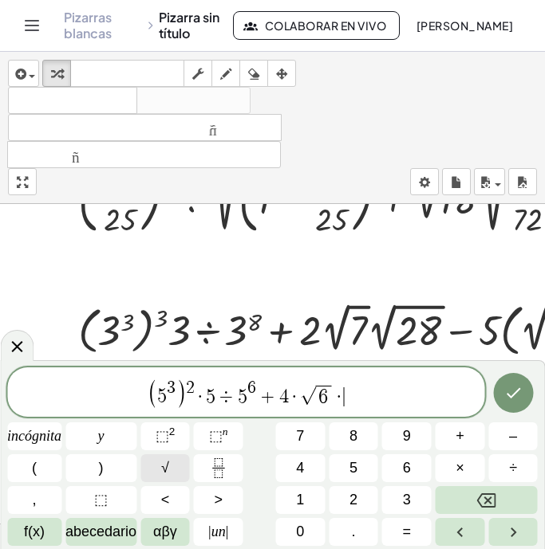
click at [170, 473] on button "√" at bounding box center [164, 468] width 49 height 28
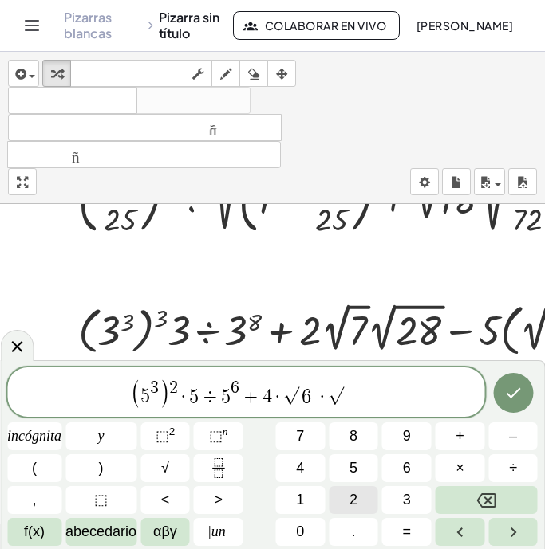
click at [354, 495] on font "2" at bounding box center [353, 500] width 8 height 16
click at [307, 471] on button "4" at bounding box center [299, 468] width 49 height 28
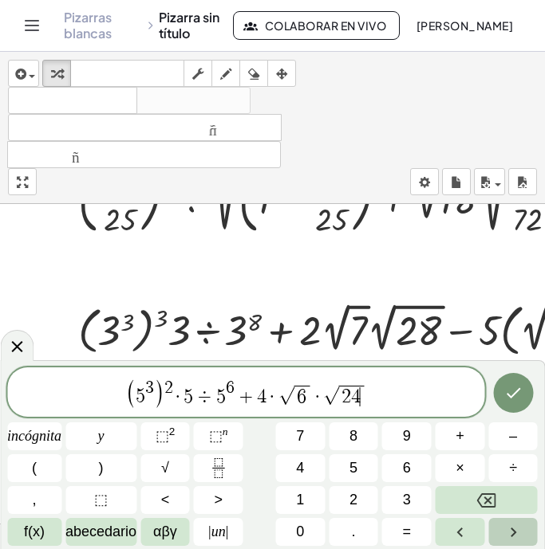
click at [503, 523] on icon "Flecha derecha" at bounding box center [512, 532] width 19 height 19
click at [520, 433] on button "–" at bounding box center [512, 437] width 49 height 28
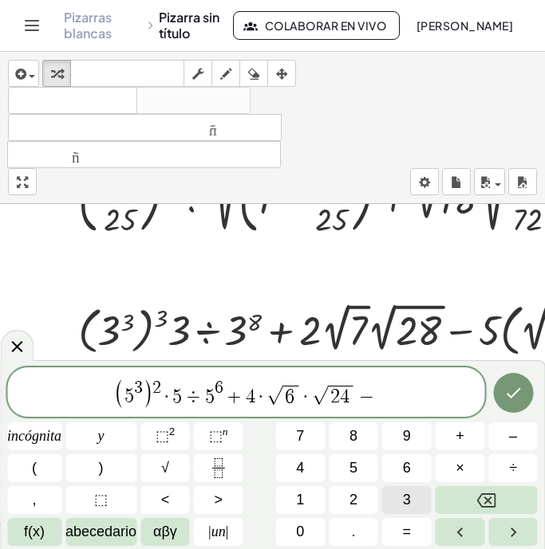
click at [398, 498] on button "3" at bounding box center [406, 500] width 49 height 28
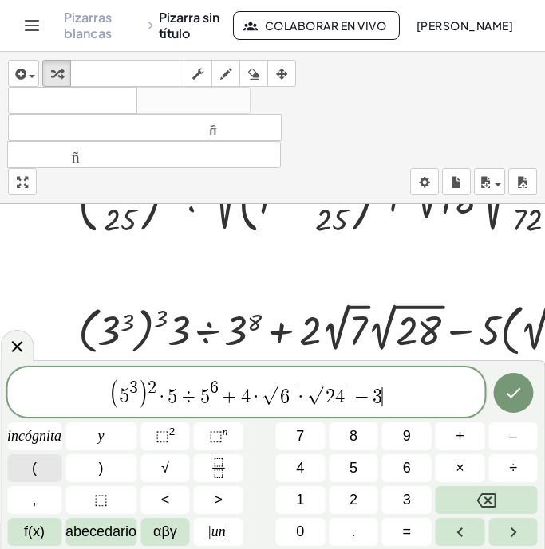
click at [38, 470] on button "(" at bounding box center [34, 468] width 54 height 28
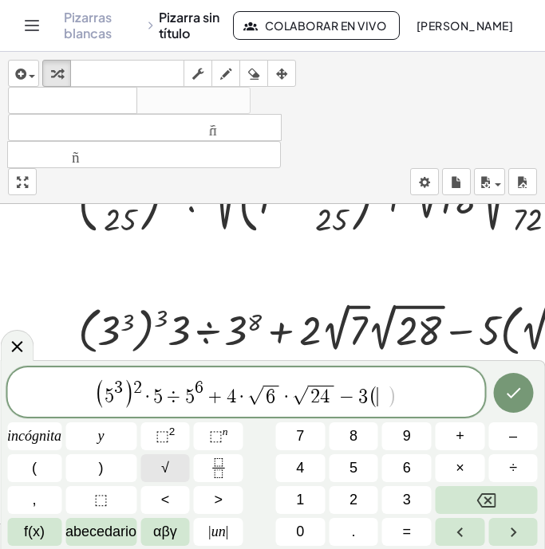
click at [161, 469] on font "√" at bounding box center [165, 468] width 8 height 16
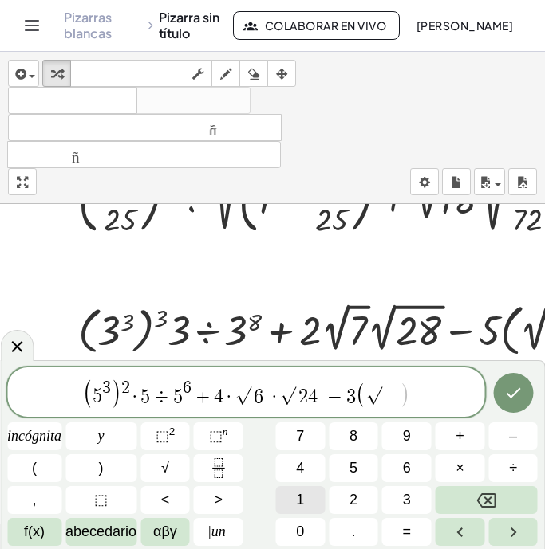
click at [310, 494] on button "1" at bounding box center [299, 500] width 49 height 28
click at [304, 517] on div "( 5 3 ) 2 · 5 ÷ 5 6 + 4 · √ 6 · √ 2 4 − 3 ( √ 1 ) incógnita y ⬚ 2 ⬚ n 7 8 9 + –…" at bounding box center [272, 457] width 530 height 179
click at [400, 387] on span ")" at bounding box center [404, 396] width 10 height 26
click at [460, 539] on icon "Flecha izquierda" at bounding box center [459, 532] width 19 height 19
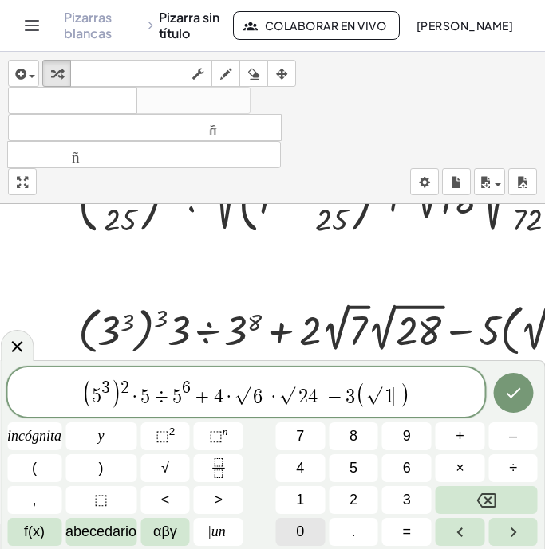
click at [303, 540] on span "0" at bounding box center [300, 532] width 8 height 22
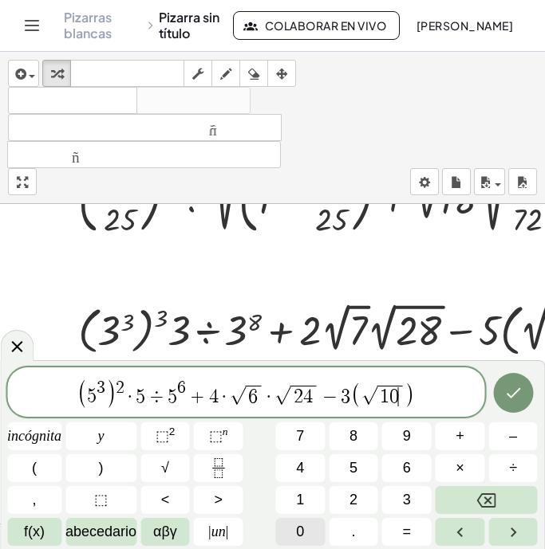
click at [303, 540] on span "0" at bounding box center [300, 532] width 8 height 22
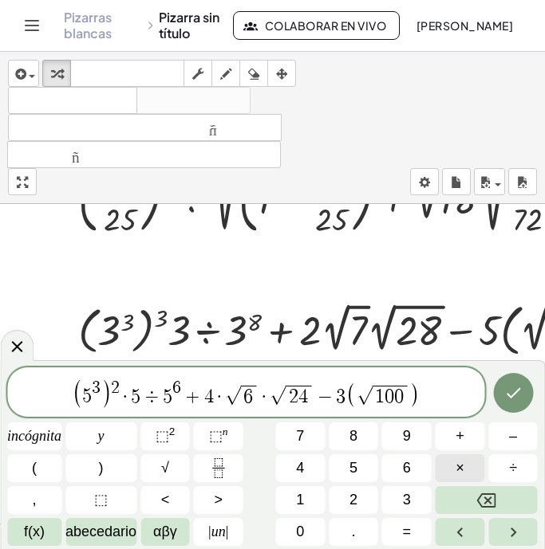
click at [469, 466] on button "×" at bounding box center [459, 468] width 49 height 28
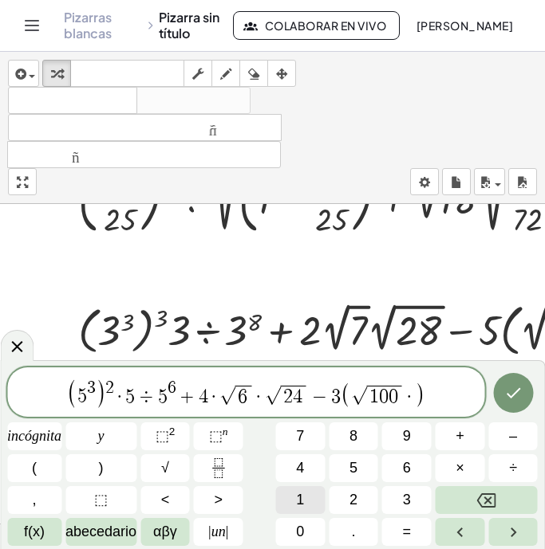
click at [303, 505] on font "1" at bounding box center [300, 500] width 8 height 16
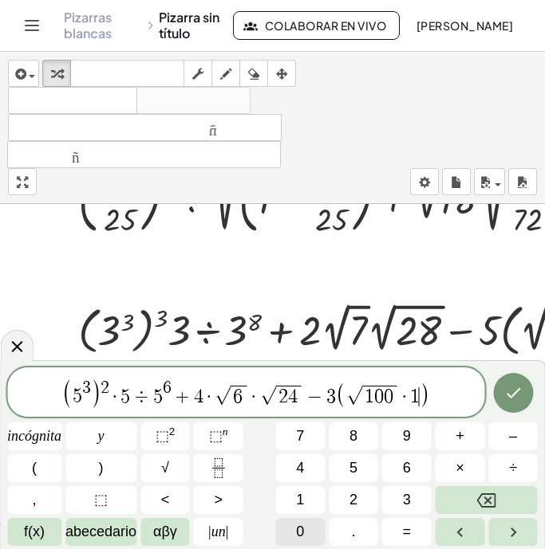
click at [302, 526] on font "0" at bounding box center [300, 532] width 8 height 16
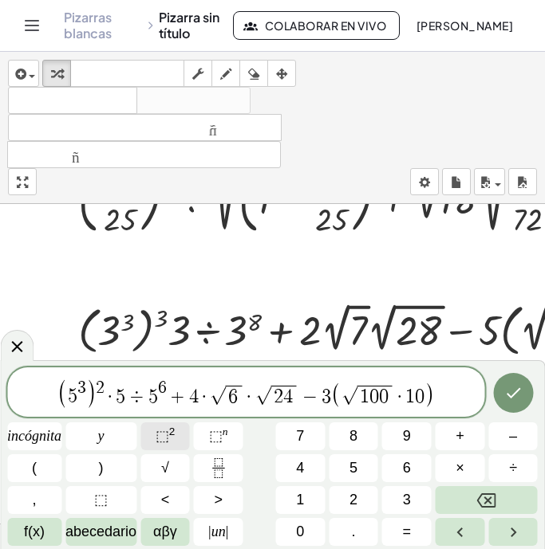
click at [165, 434] on font "⬚" at bounding box center [162, 436] width 14 height 16
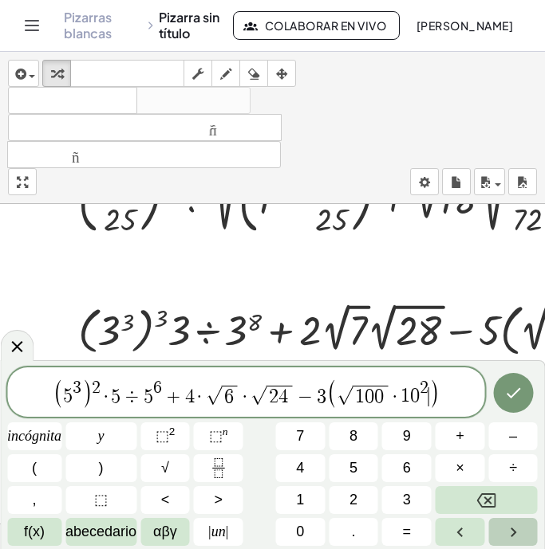
click at [505, 525] on icon "Flecha derecha" at bounding box center [512, 532] width 19 height 19
click at [521, 434] on button "–" at bounding box center [512, 437] width 49 height 28
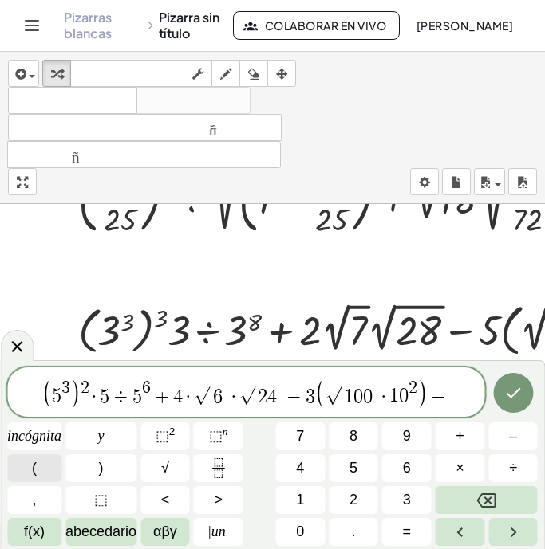
click at [45, 474] on button "(" at bounding box center [34, 468] width 54 height 28
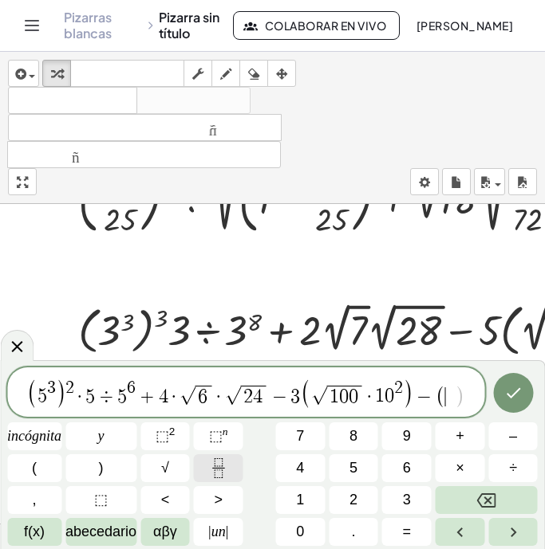
click at [219, 463] on icon "Fracción" at bounding box center [218, 468] width 20 height 20
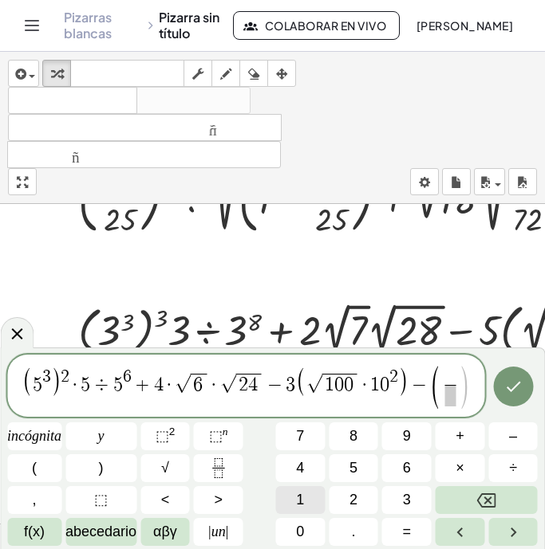
click at [301, 493] on font "1" at bounding box center [300, 500] width 8 height 16
click at [502, 527] on button "Flecha derecha" at bounding box center [512, 532] width 49 height 28
click at [362, 474] on button "5" at bounding box center [352, 468] width 49 height 28
click at [518, 532] on icon "Flecha derecha" at bounding box center [512, 532] width 19 height 19
click at [468, 438] on button "+" at bounding box center [459, 437] width 49 height 28
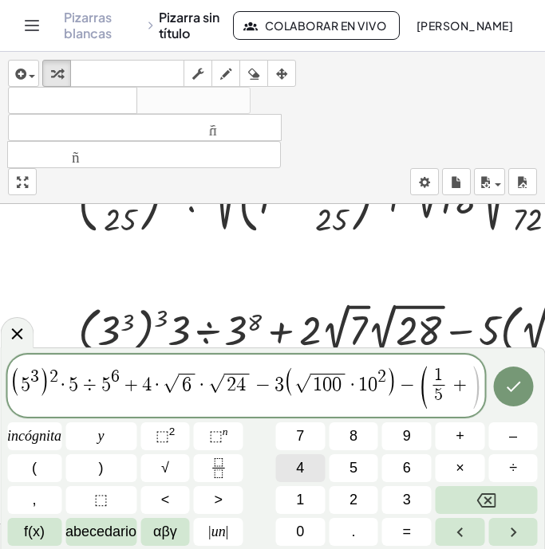
click at [308, 471] on button "4" at bounding box center [299, 468] width 49 height 28
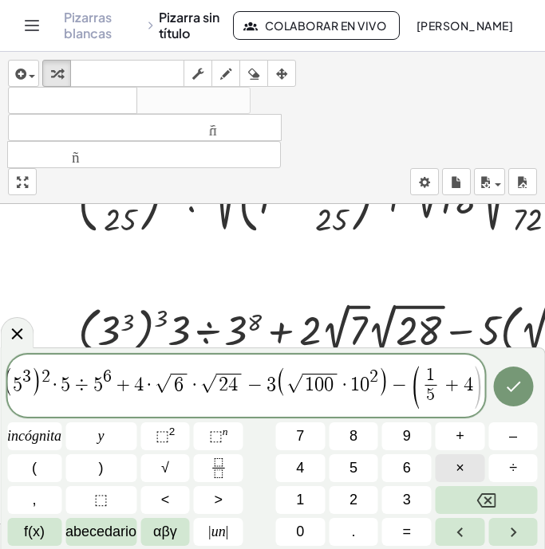
click at [457, 471] on font "×" at bounding box center [459, 468] width 9 height 16
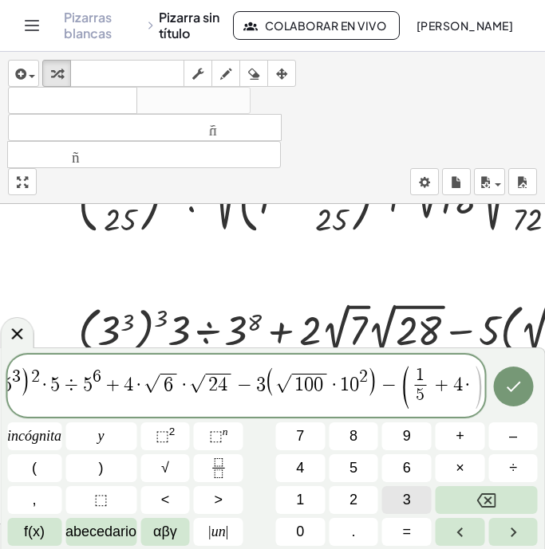
click at [415, 493] on button "3" at bounding box center [406, 500] width 49 height 28
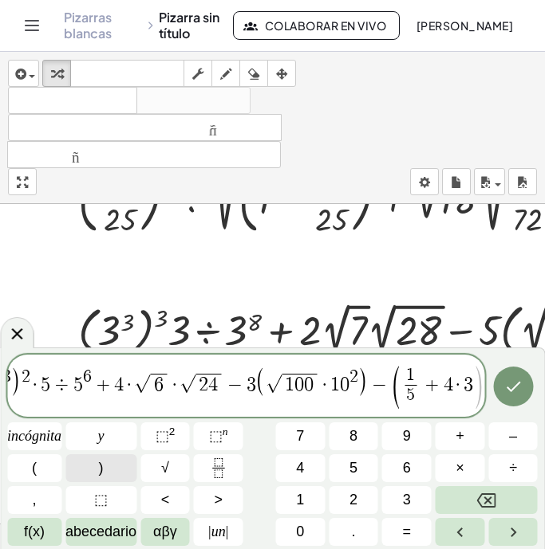
click at [109, 474] on button ")" at bounding box center [100, 468] width 71 height 28
click at [513, 465] on font "÷" at bounding box center [513, 468] width 8 height 16
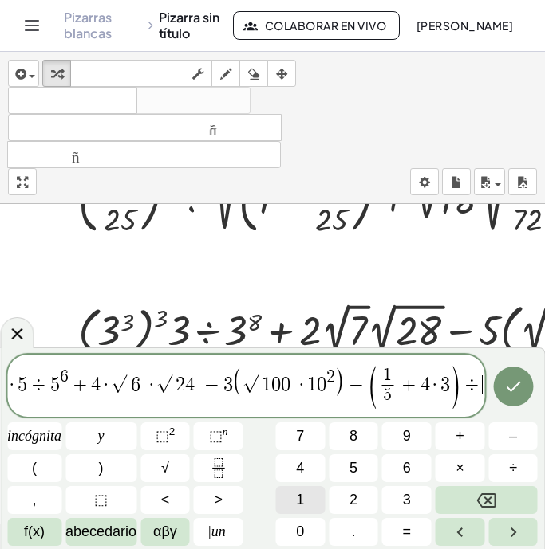
click at [308, 490] on button "1" at bounding box center [299, 500] width 49 height 28
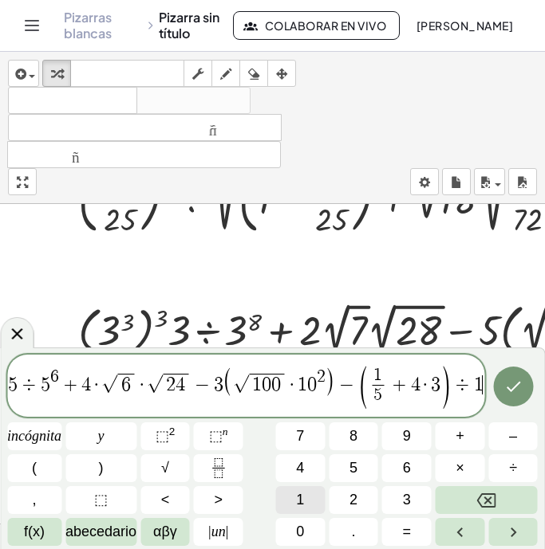
click at [308, 490] on button "1" at bounding box center [299, 500] width 49 height 28
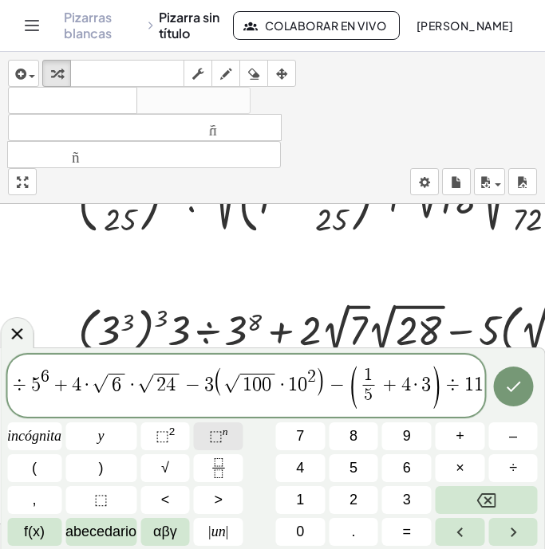
click at [223, 431] on font "n" at bounding box center [225, 432] width 6 height 12
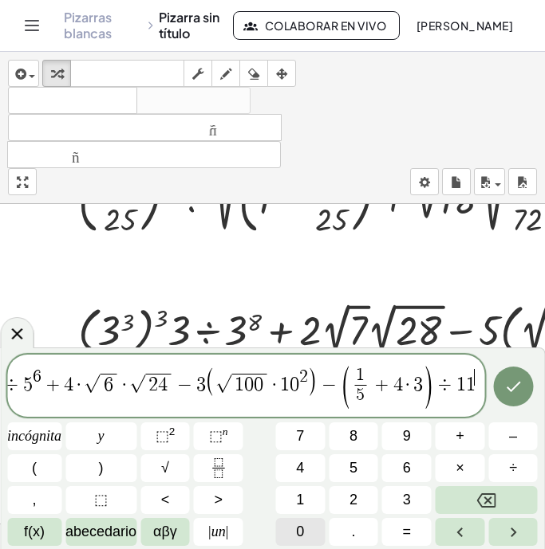
click at [301, 524] on font "0" at bounding box center [300, 532] width 8 height 16
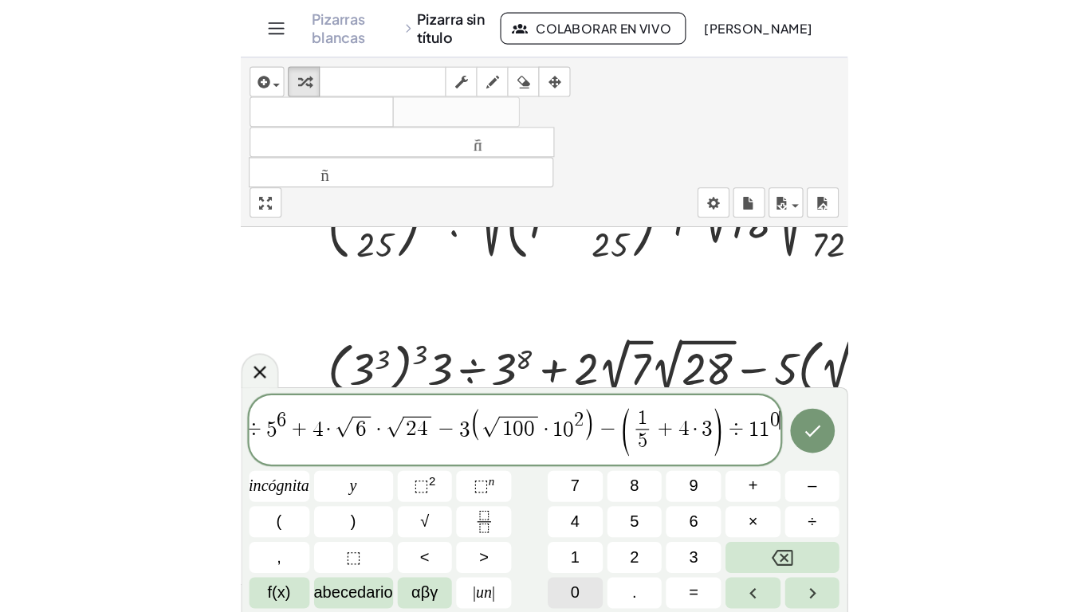
scroll to position [0, 77]
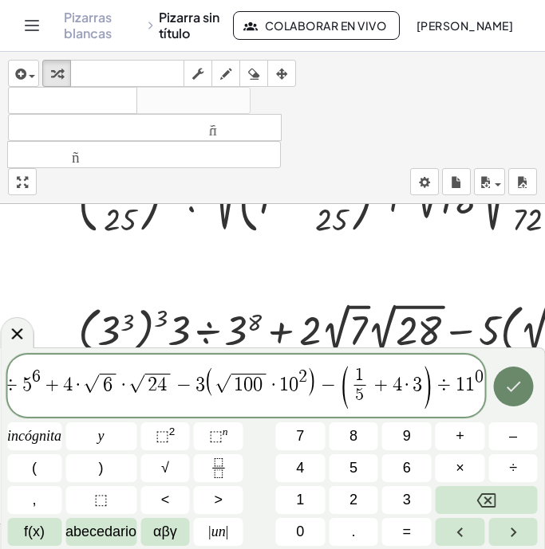
click at [509, 377] on icon "Hecho" at bounding box center [512, 386] width 19 height 19
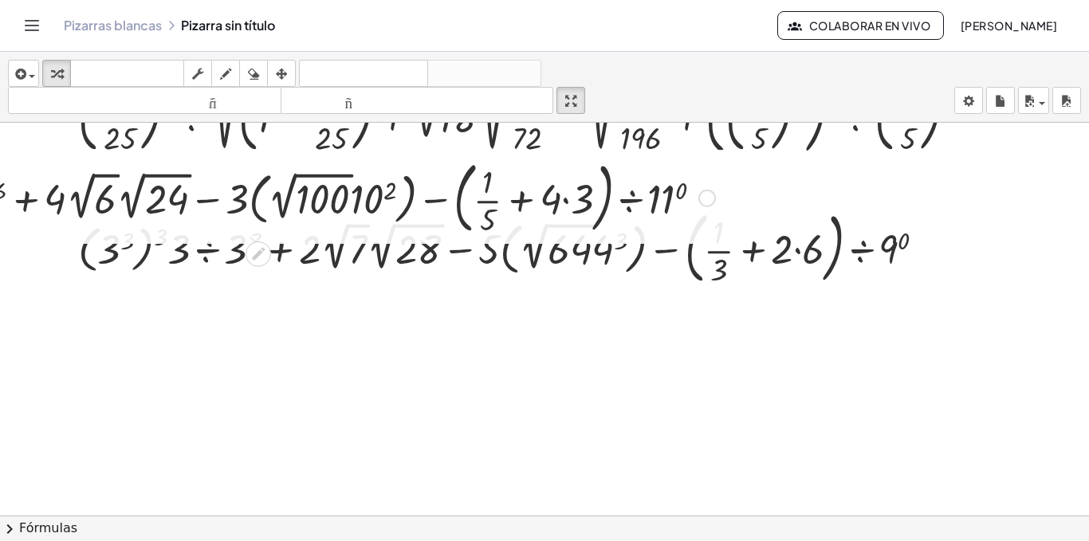
drag, startPoint x: 566, startPoint y: 96, endPoint x: 566, endPoint y: 165, distance: 69.4
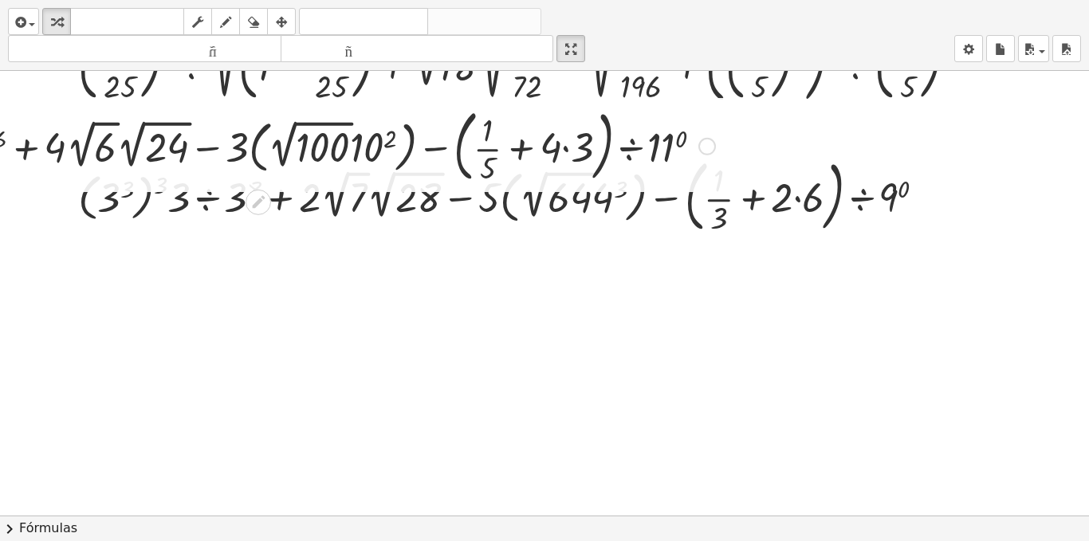
click at [566, 165] on div "insertar Seleccione uno: Expresión matemática Función Texto Vídeo de YouTube Gr…" at bounding box center [544, 270] width 1089 height 541
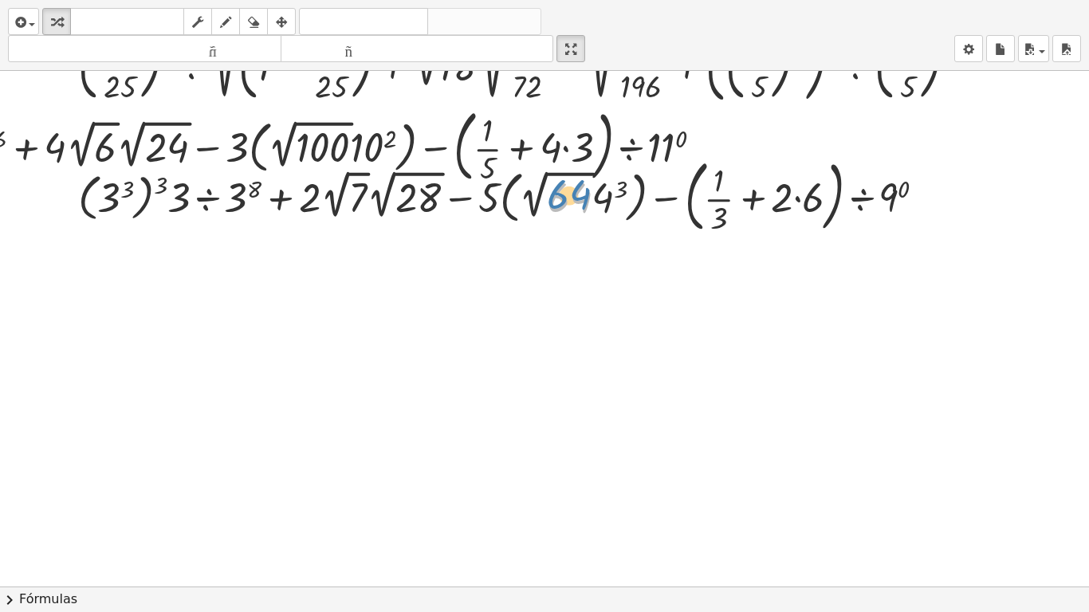
click at [568, 210] on div at bounding box center [507, 195] width 875 height 86
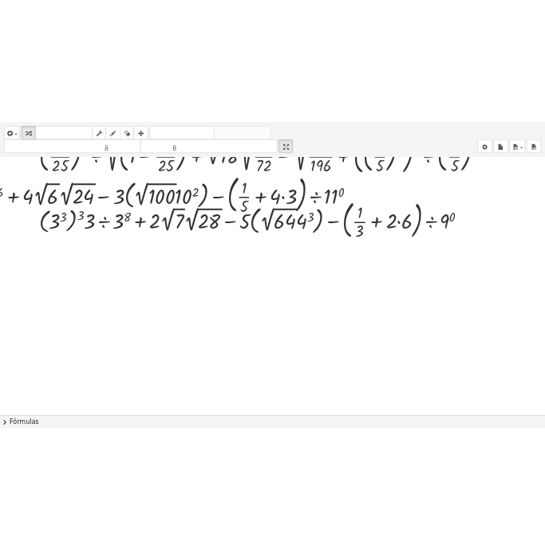
scroll to position [0, 0]
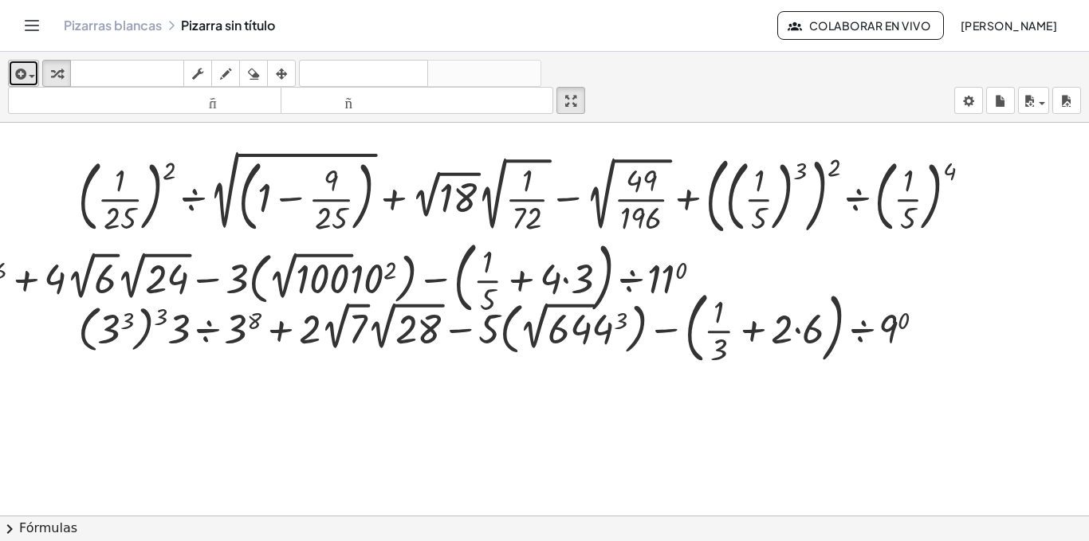
click at [37, 76] on button "insertar" at bounding box center [23, 73] width 31 height 27
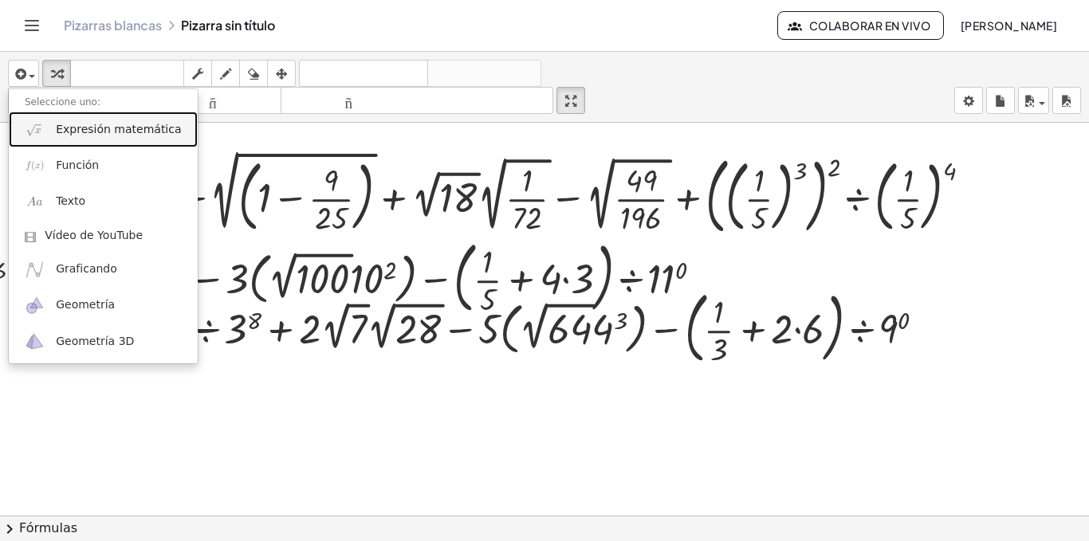
click at [61, 134] on font "Expresión matemática" at bounding box center [118, 129] width 125 height 13
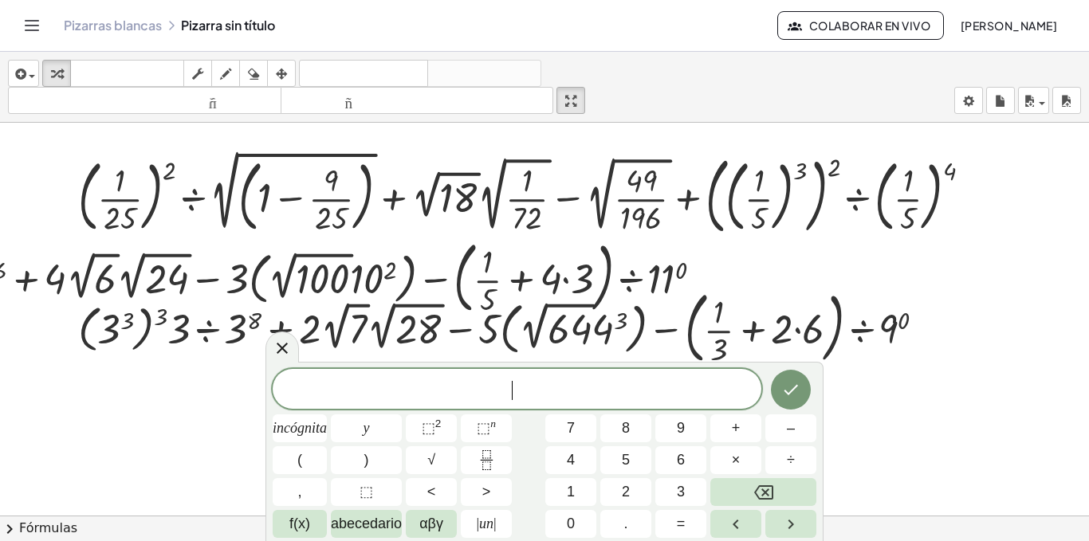
click at [140, 423] on div at bounding box center [544, 516] width 1089 height 786
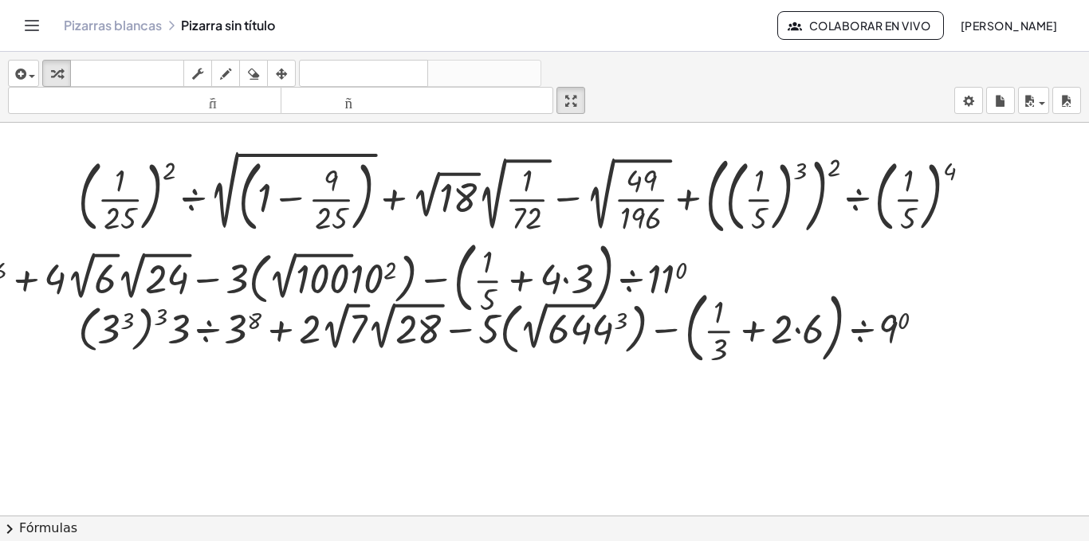
click at [372, 440] on div at bounding box center [544, 516] width 1089 height 786
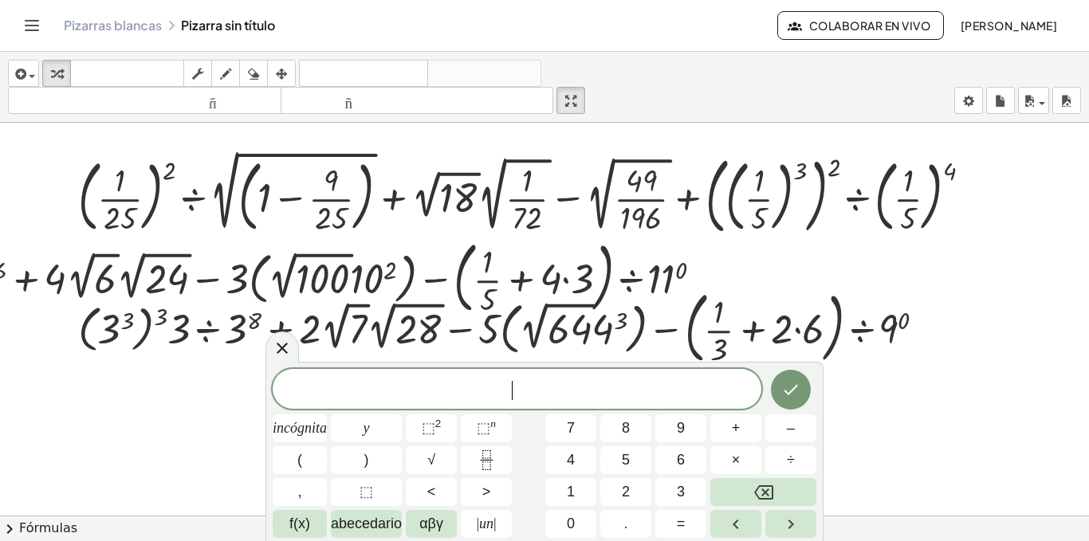
click at [97, 387] on div at bounding box center [544, 516] width 1089 height 786
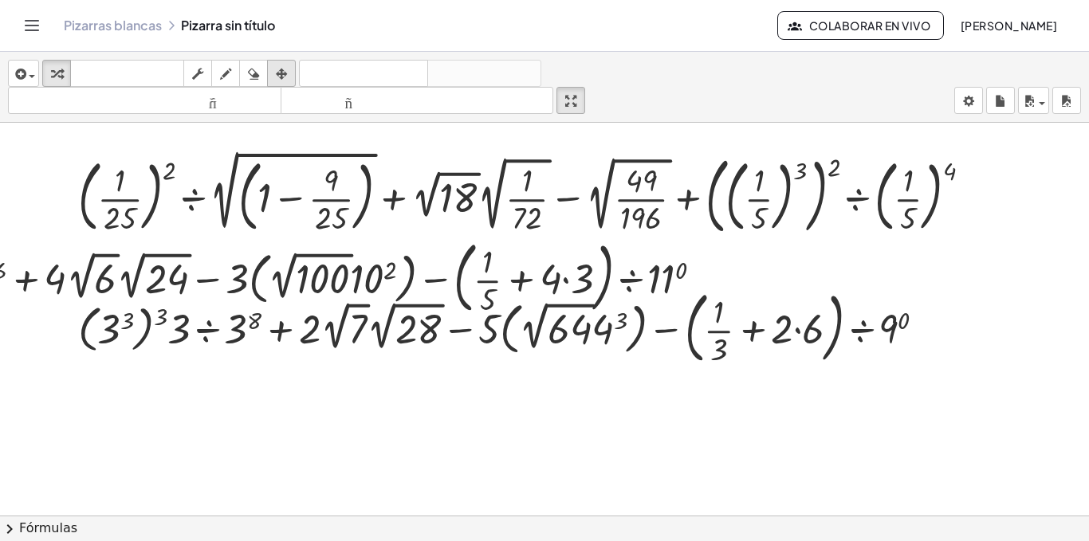
click at [280, 72] on icon "button" at bounding box center [281, 74] width 11 height 19
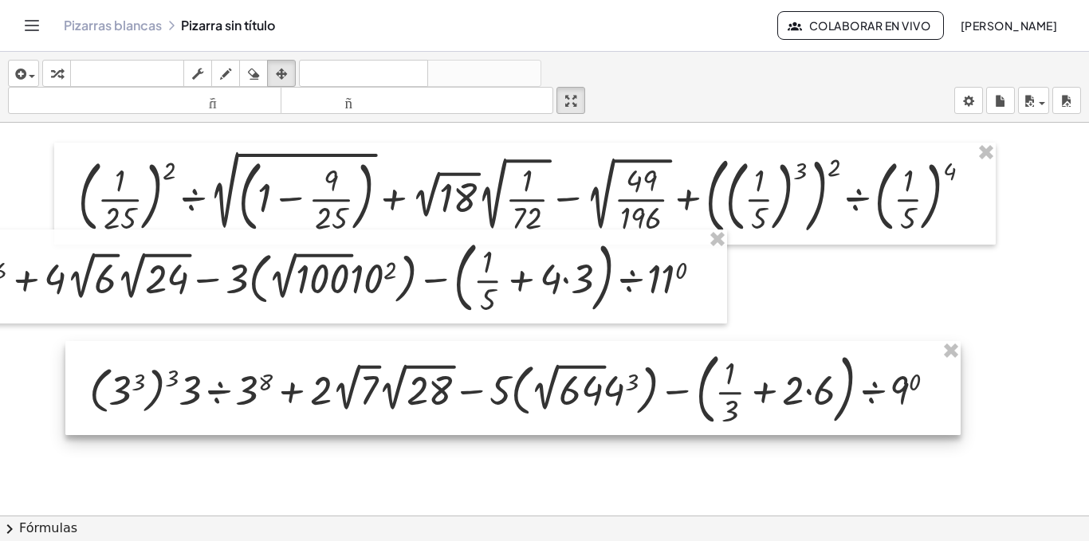
drag, startPoint x: 497, startPoint y: 319, endPoint x: 509, endPoint y: 380, distance: 62.4
click at [509, 380] on div at bounding box center [512, 388] width 895 height 94
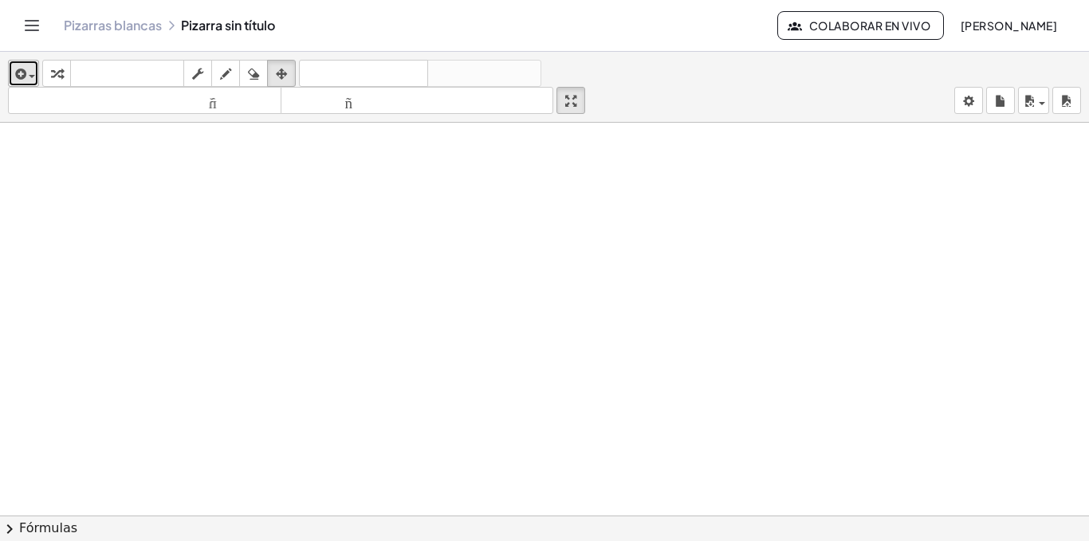
click at [35, 73] on div "button" at bounding box center [23, 73] width 23 height 19
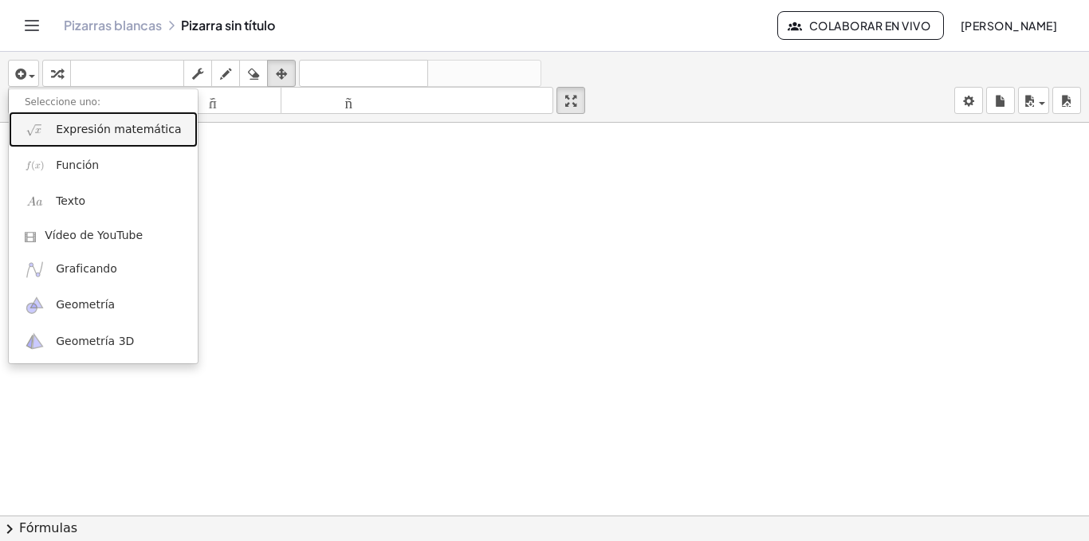
click at [87, 124] on font "Expresión matemática" at bounding box center [118, 129] width 125 height 13
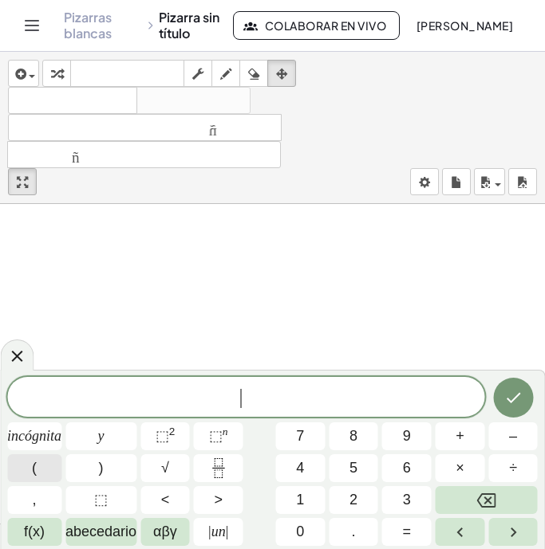
click at [34, 463] on font "(" at bounding box center [34, 468] width 5 height 16
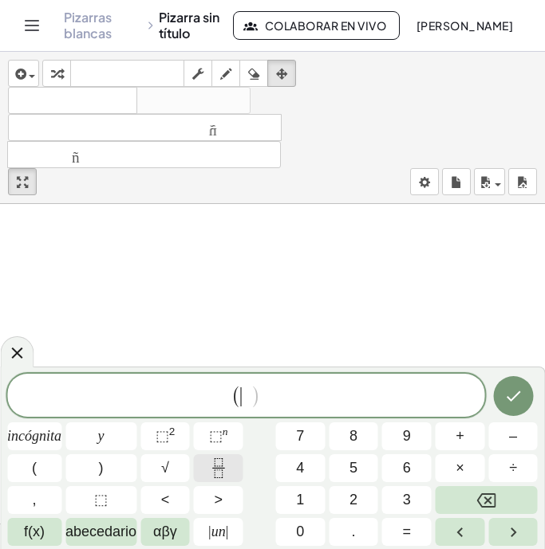
click at [215, 465] on icon "Fracción" at bounding box center [218, 468] width 20 height 20
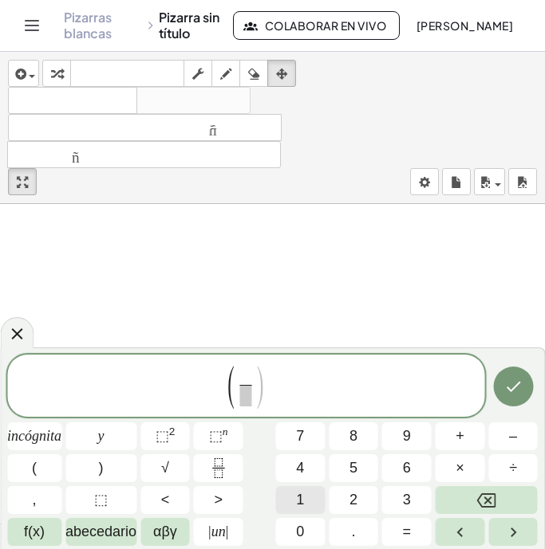
click at [289, 499] on button "1" at bounding box center [299, 500] width 49 height 28
click at [506, 529] on icon "Flecha derecha" at bounding box center [512, 532] width 19 height 19
click at [409, 501] on font "3" at bounding box center [407, 500] width 8 height 16
click at [421, 471] on button "6" at bounding box center [406, 468] width 49 height 28
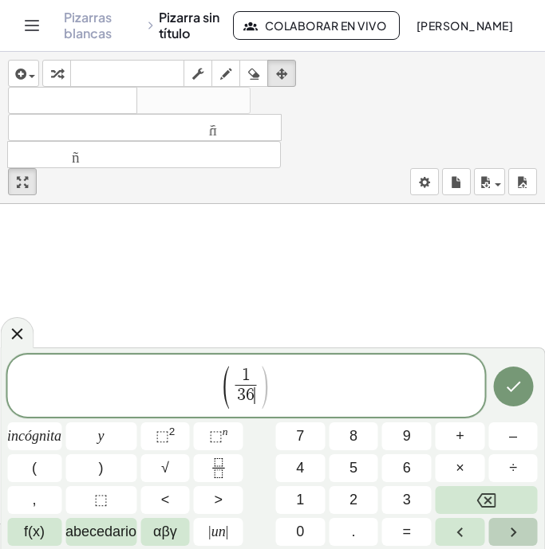
click at [501, 531] on button "Flecha derecha" at bounding box center [512, 532] width 49 height 28
click at [97, 468] on button ")" at bounding box center [100, 468] width 71 height 28
click at [177, 437] on button "⬚ 2" at bounding box center [164, 437] width 49 height 28
click at [501, 526] on button "Flecha derecha" at bounding box center [512, 532] width 49 height 28
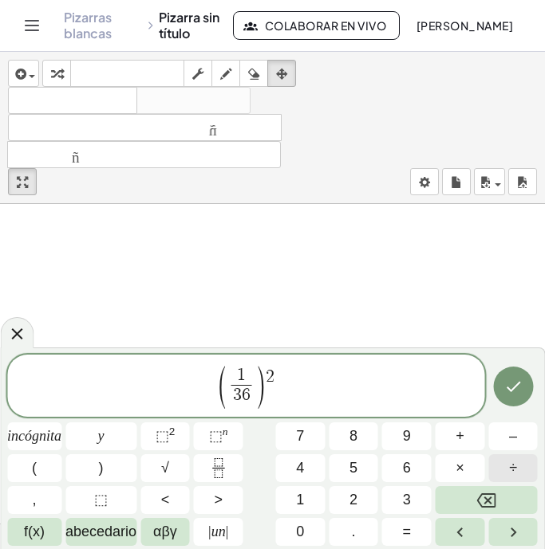
click at [505, 468] on button "÷" at bounding box center [512, 468] width 49 height 28
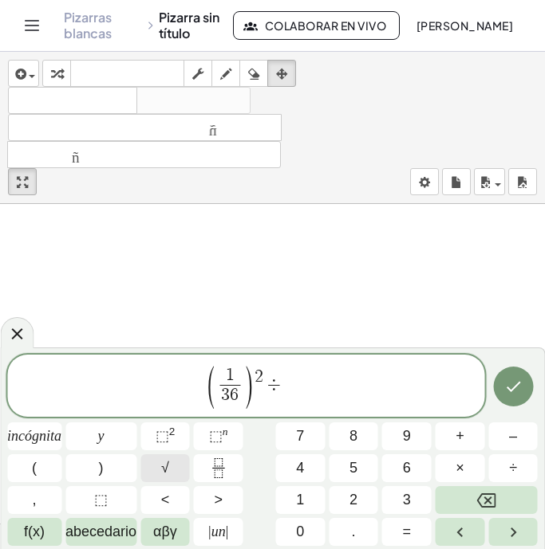
click at [175, 464] on button "√" at bounding box center [164, 468] width 49 height 28
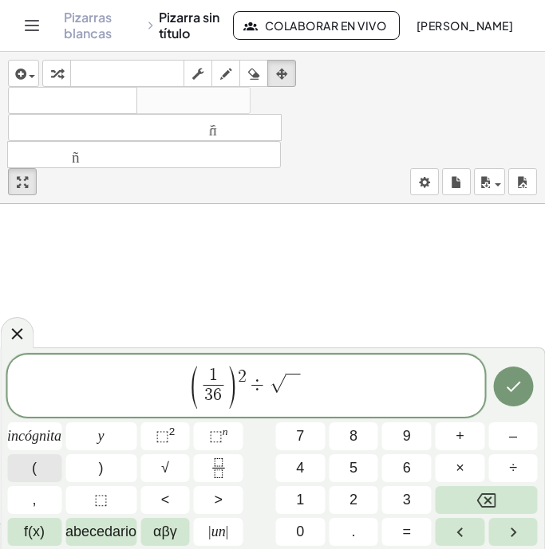
click at [40, 469] on button "(" at bounding box center [34, 468] width 54 height 28
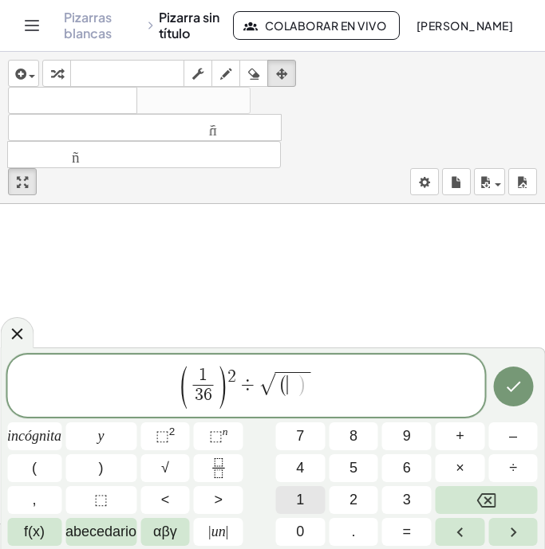
click at [300, 506] on font "1" at bounding box center [300, 500] width 8 height 16
click at [525, 432] on button "–" at bounding box center [512, 437] width 49 height 28
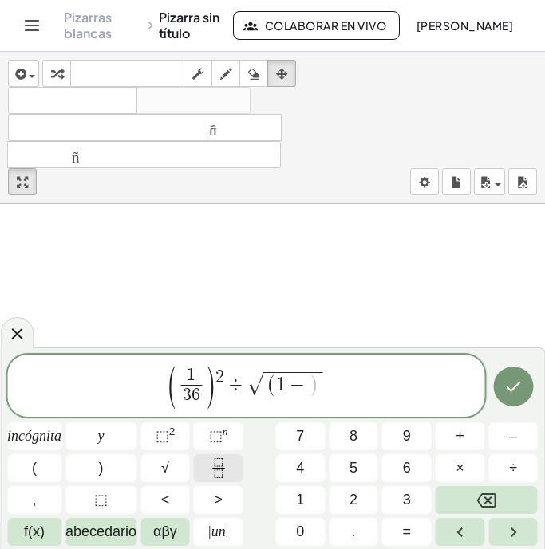
click at [212, 467] on icon "Fracción" at bounding box center [218, 468] width 20 height 20
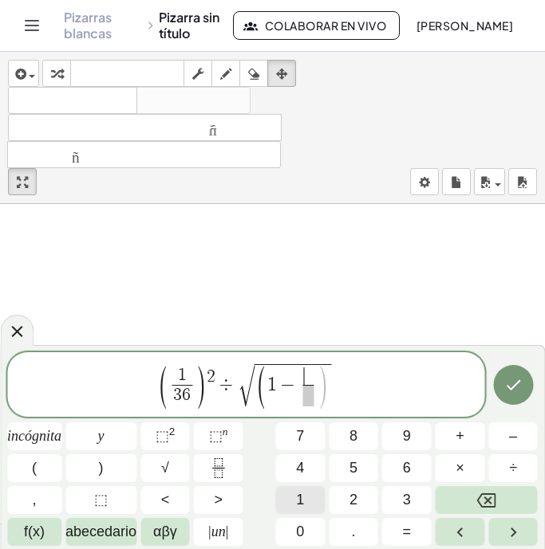
click at [294, 493] on button "1" at bounding box center [299, 500] width 49 height 28
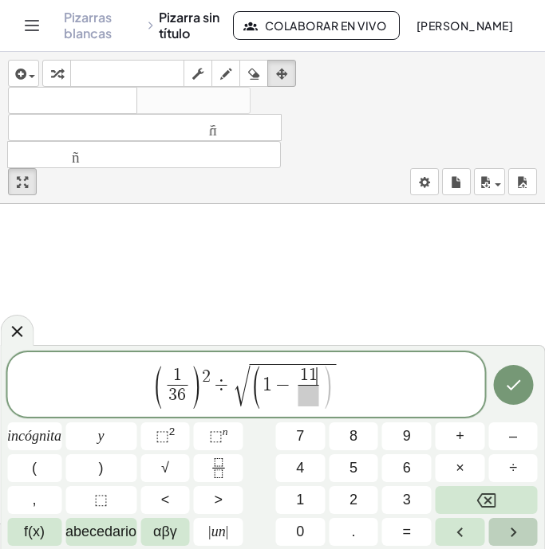
click at [500, 527] on button "Flecha derecha" at bounding box center [512, 532] width 49 height 28
click at [414, 504] on button "3" at bounding box center [406, 500] width 49 height 28
click at [411, 472] on button "6" at bounding box center [406, 468] width 49 height 28
click at [494, 529] on button "Flecha derecha" at bounding box center [512, 532] width 49 height 28
click at [106, 470] on button ")" at bounding box center [100, 468] width 71 height 28
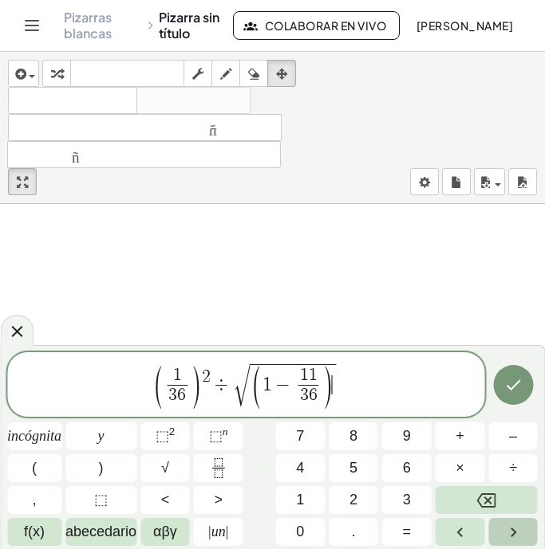
click at [497, 533] on button "Flecha derecha" at bounding box center [512, 532] width 49 height 28
click at [456, 433] on font "+" at bounding box center [459, 436] width 9 height 16
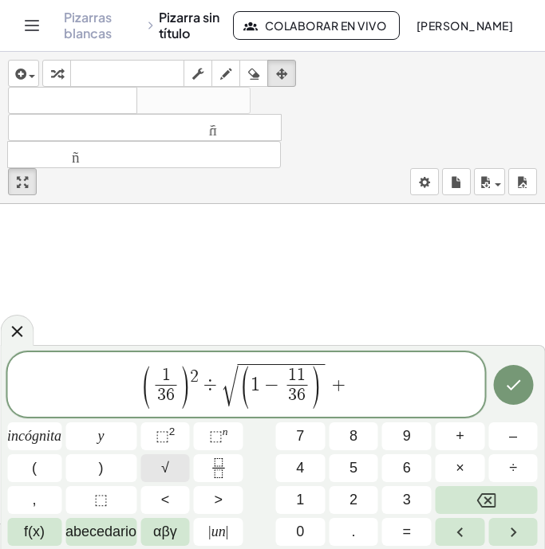
click at [181, 465] on button "√" at bounding box center [164, 468] width 49 height 28
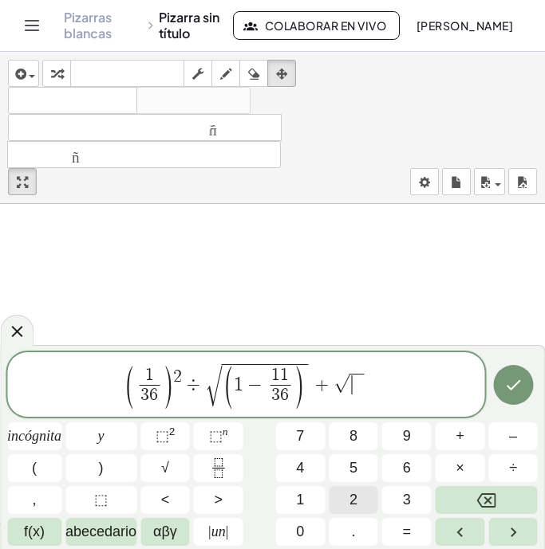
click at [346, 492] on button "2" at bounding box center [352, 500] width 49 height 28
click at [305, 526] on button "0" at bounding box center [299, 532] width 49 height 28
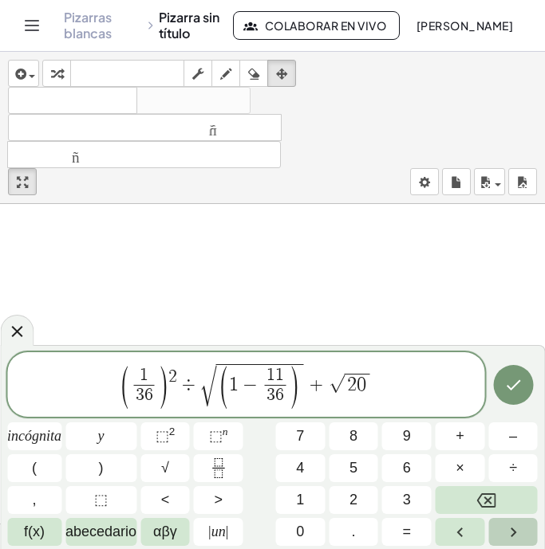
click at [502, 527] on button "Flecha derecha" at bounding box center [512, 532] width 49 height 28
click at [470, 470] on button "×" at bounding box center [459, 468] width 49 height 28
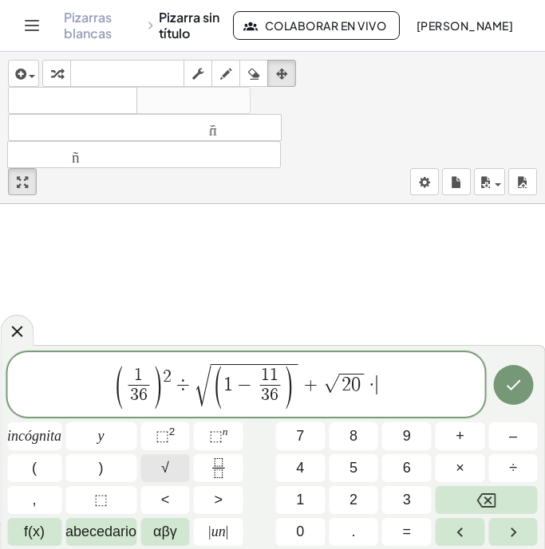
click at [164, 470] on font "√" at bounding box center [165, 468] width 8 height 16
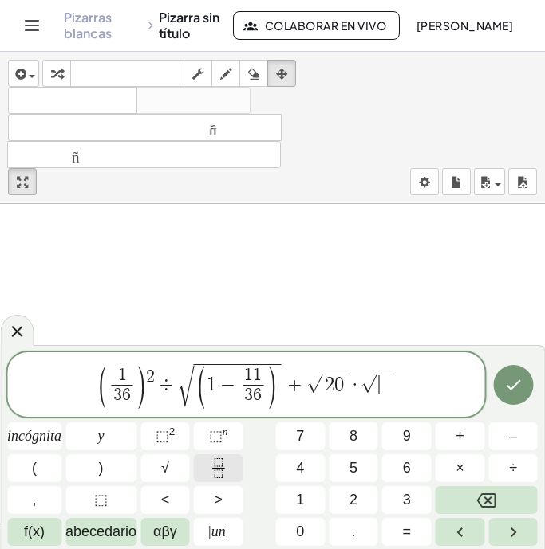
click at [209, 468] on icon "Fracción" at bounding box center [218, 468] width 20 height 20
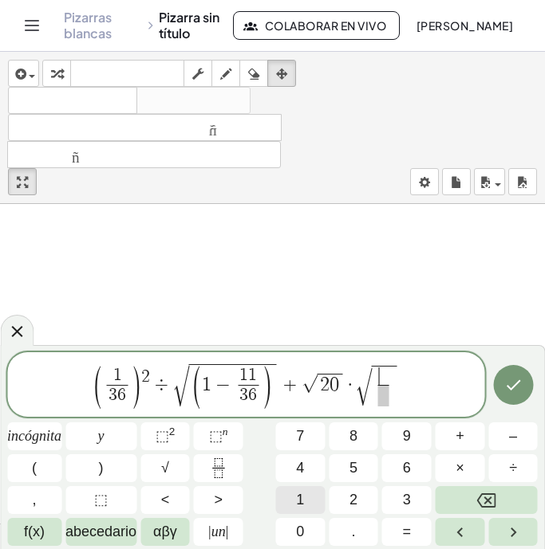
click at [310, 497] on button "1" at bounding box center [299, 500] width 49 height 28
click at [354, 436] on font "8" at bounding box center [353, 436] width 8 height 16
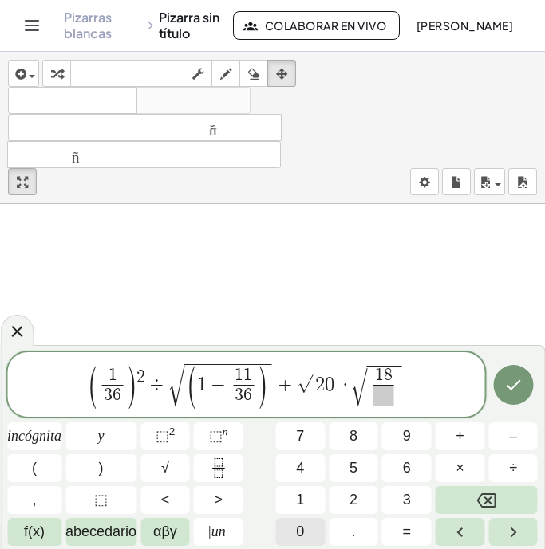
click at [307, 529] on button "0" at bounding box center [299, 532] width 49 height 28
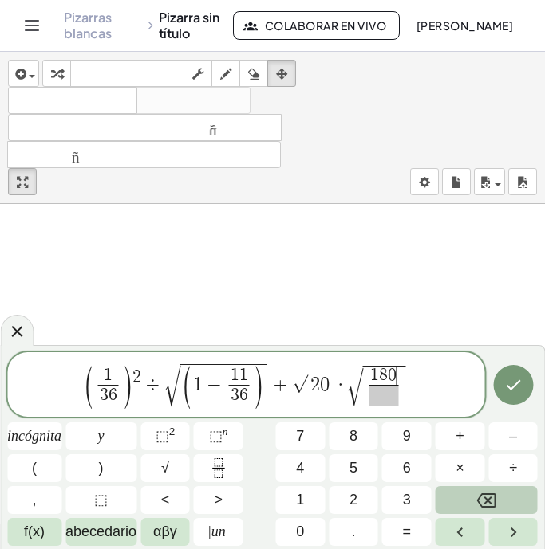
click at [463, 496] on button "Retroceso" at bounding box center [486, 500] width 102 height 28
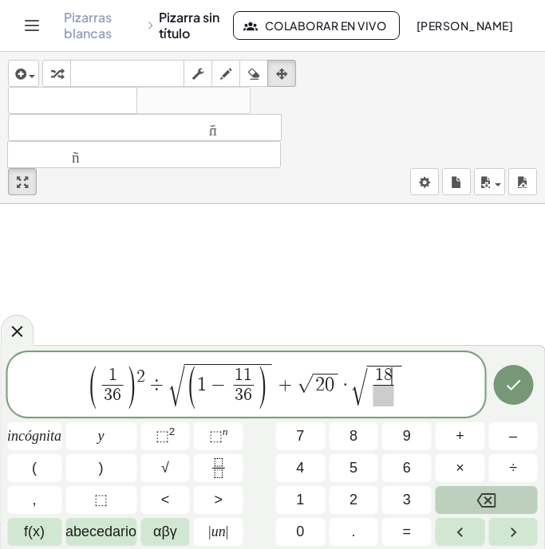
click at [463, 496] on button "Retroceso" at bounding box center [486, 500] width 102 height 28
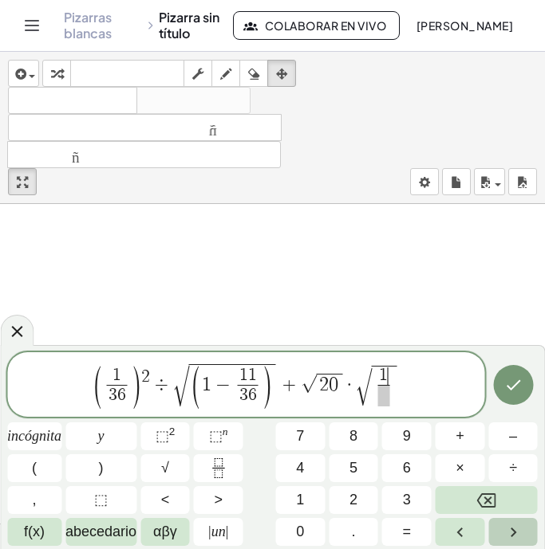
click at [509, 526] on icon "Flecha derecha" at bounding box center [512, 532] width 19 height 19
click at [360, 442] on button "8" at bounding box center [352, 437] width 49 height 28
click at [304, 526] on button "0" at bounding box center [299, 532] width 49 height 28
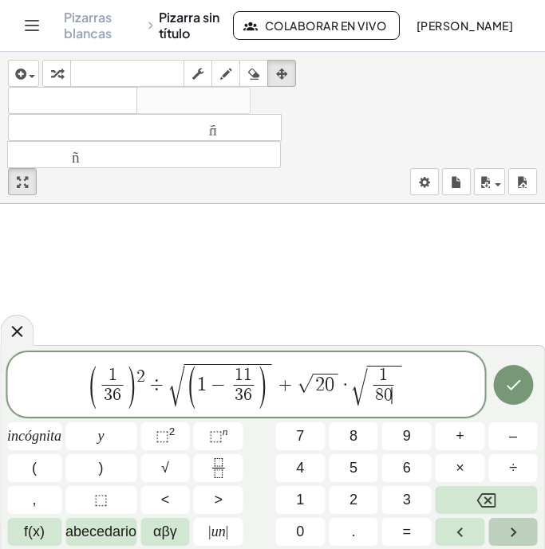
click at [509, 527] on icon "Flecha derecha" at bounding box center [512, 532] width 19 height 19
click at [513, 434] on font "–" at bounding box center [513, 436] width 8 height 16
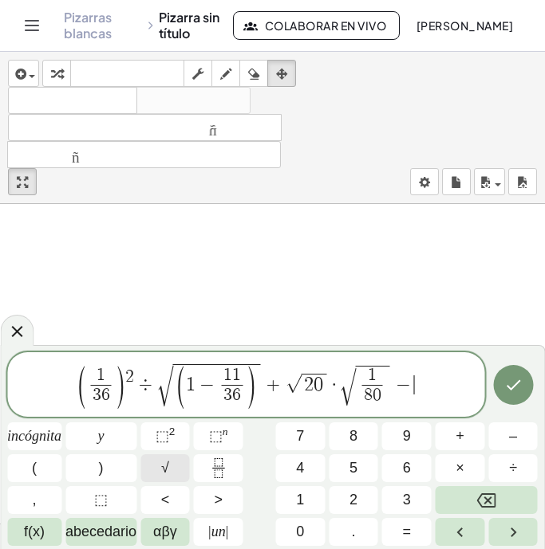
click at [167, 467] on font "√" at bounding box center [165, 468] width 8 height 16
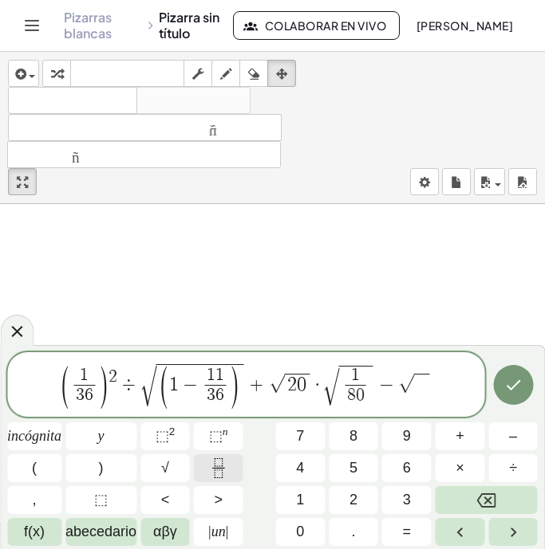
click at [221, 470] on icon "Fracción" at bounding box center [218, 468] width 20 height 20
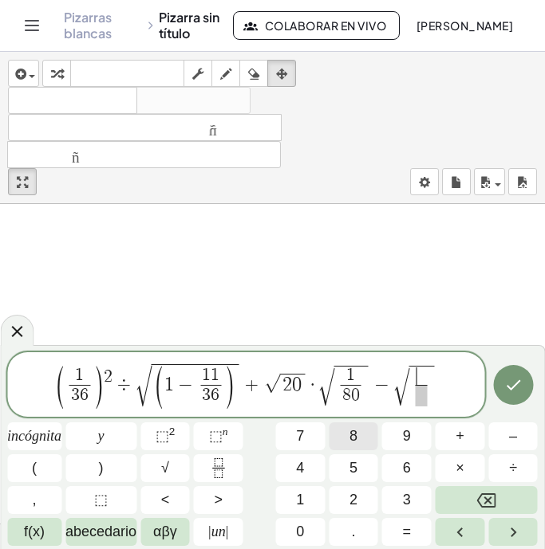
click at [362, 433] on button "8" at bounding box center [352, 437] width 49 height 28
click at [308, 490] on button "1" at bounding box center [299, 500] width 49 height 28
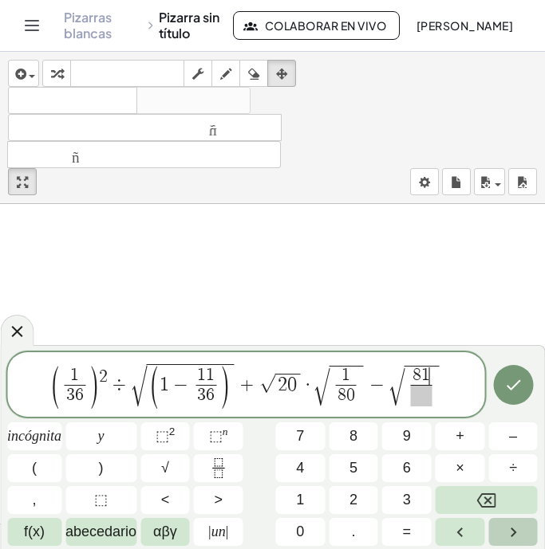
click at [505, 527] on icon "Flecha derecha" at bounding box center [512, 532] width 19 height 19
click at [408, 502] on button "3" at bounding box center [406, 500] width 49 height 28
click at [358, 505] on button "2" at bounding box center [352, 500] width 49 height 28
click at [301, 474] on font "4" at bounding box center [300, 468] width 8 height 16
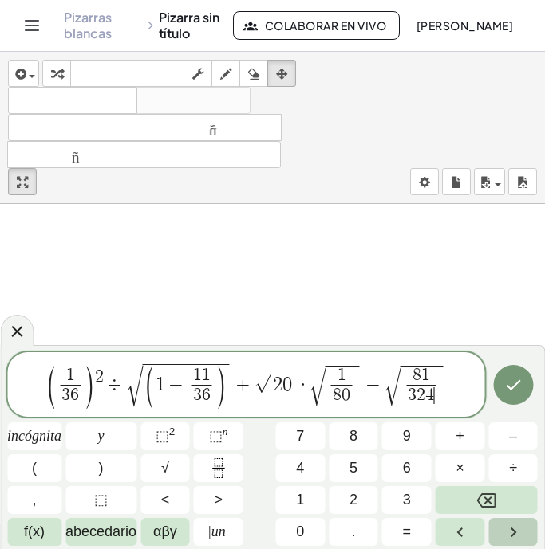
click at [503, 530] on icon "Flecha derecha" at bounding box center [512, 532] width 19 height 19
click at [463, 442] on font "+" at bounding box center [459, 436] width 9 height 16
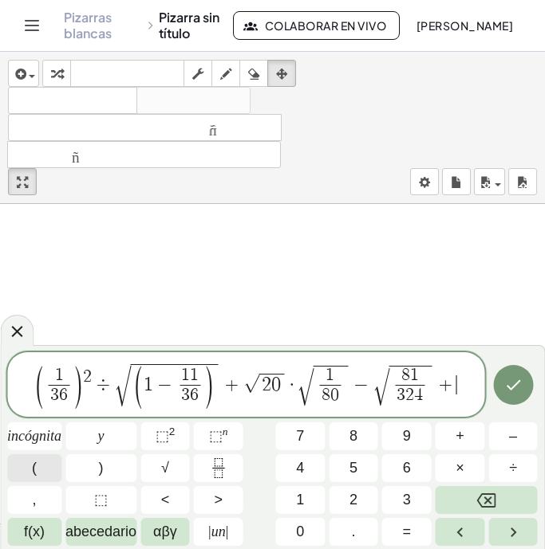
click at [32, 473] on font "(" at bounding box center [34, 468] width 5 height 16
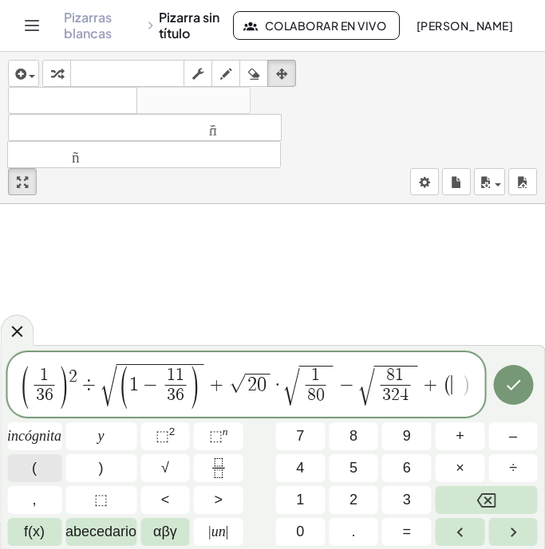
click at [32, 473] on font "(" at bounding box center [34, 468] width 5 height 16
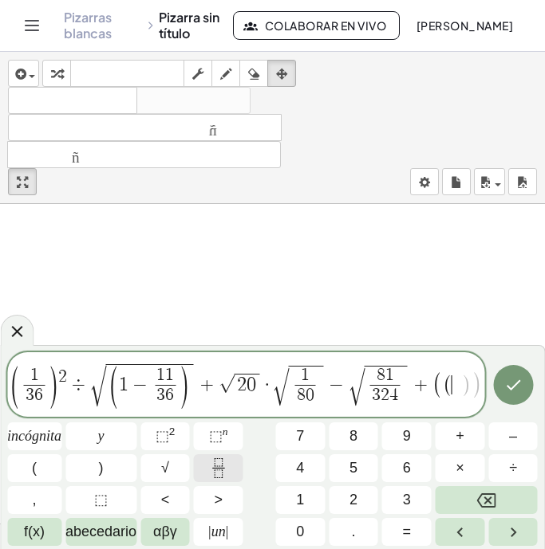
click at [222, 473] on icon "Fracción" at bounding box center [218, 474] width 8 height 8
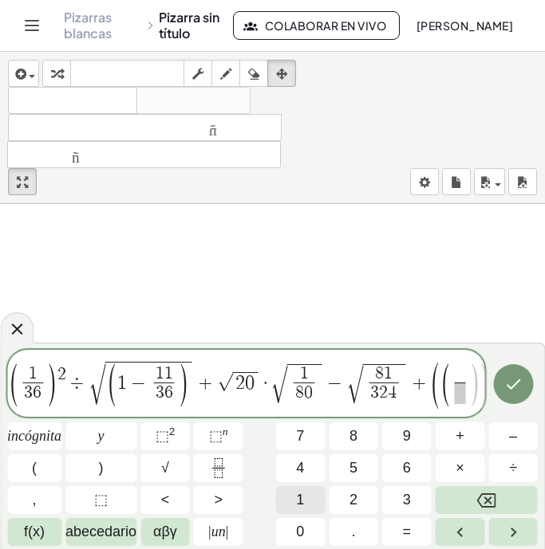
click at [297, 495] on font "1" at bounding box center [300, 500] width 8 height 16
click at [497, 531] on button "Flecha derecha" at bounding box center [512, 532] width 49 height 28
click at [404, 469] on font "6" at bounding box center [407, 468] width 8 height 16
click at [506, 531] on icon "Flecha derecha" at bounding box center [512, 532] width 19 height 19
click at [40, 478] on button "(" at bounding box center [34, 468] width 54 height 28
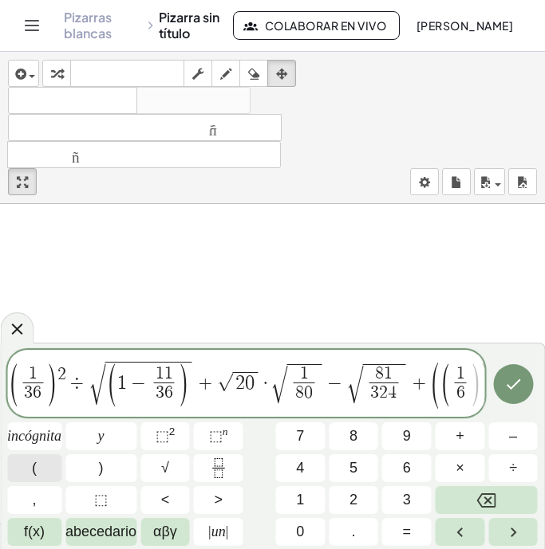
scroll to position [0, 10]
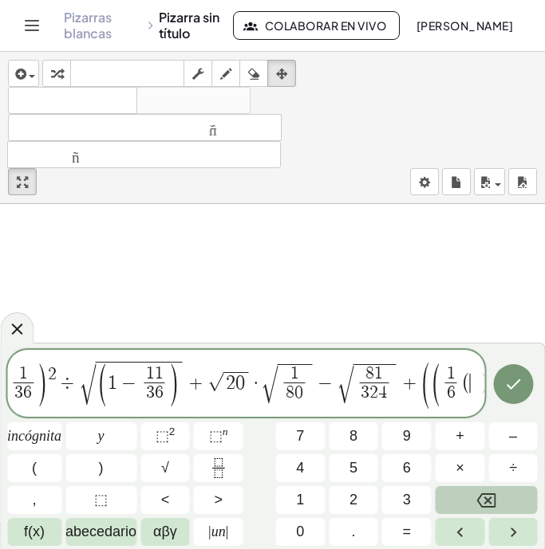
click at [506, 501] on button "Retroceso" at bounding box center [486, 500] width 102 height 28
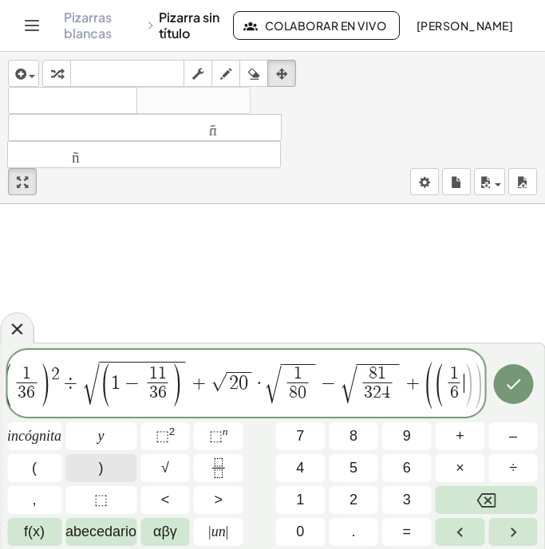
click at [101, 471] on font ")" at bounding box center [101, 468] width 5 height 16
click at [160, 436] on font "⬚" at bounding box center [162, 436] width 14 height 16
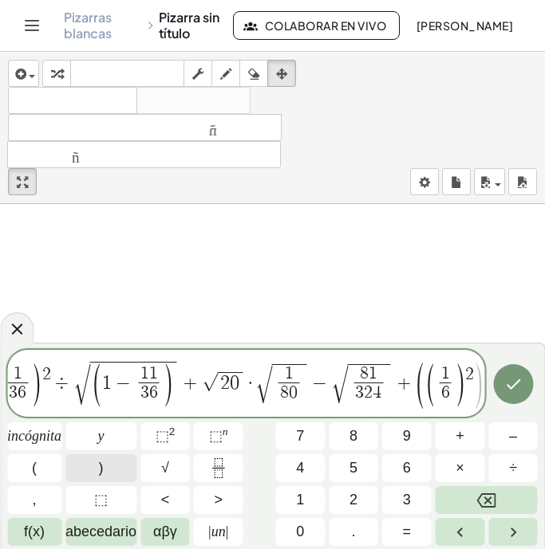
click at [116, 472] on button ")" at bounding box center [100, 468] width 71 height 28
click at [210, 435] on font "⬚" at bounding box center [216, 436] width 14 height 16
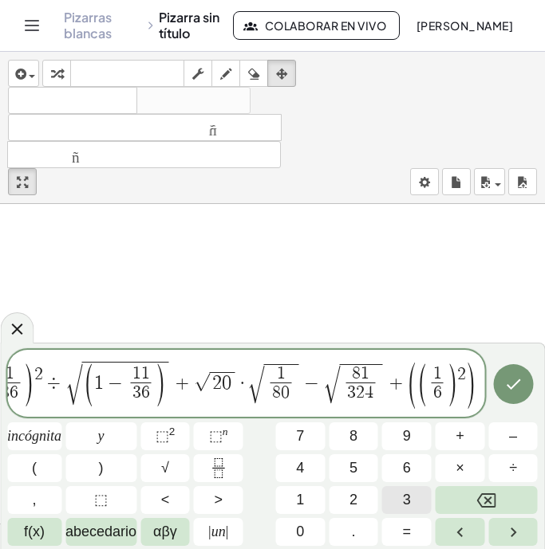
click at [396, 496] on button "3" at bounding box center [406, 500] width 49 height 28
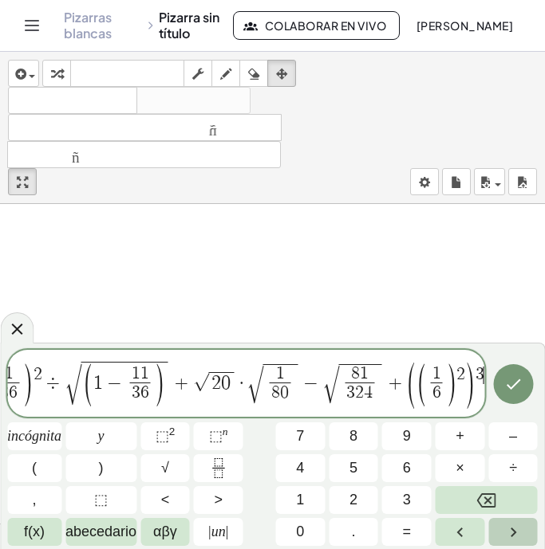
click at [505, 526] on icon "Flecha derecha" at bounding box center [512, 532] width 19 height 19
click at [516, 472] on font "÷" at bounding box center [513, 468] width 8 height 16
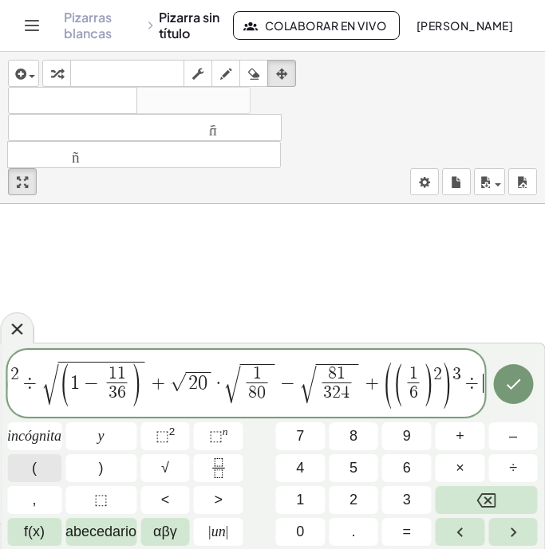
click at [36, 470] on font "(" at bounding box center [34, 468] width 5 height 16
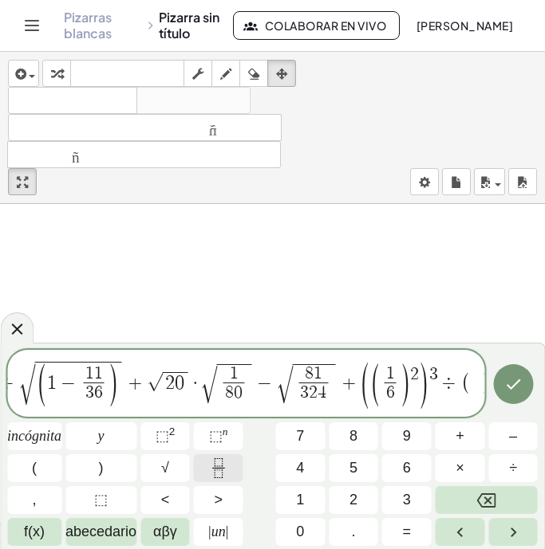
click at [215, 467] on icon "Fracción" at bounding box center [218, 468] width 20 height 20
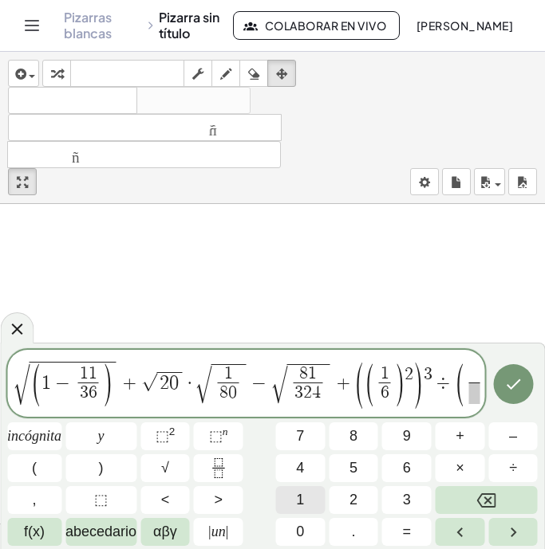
click at [299, 495] on font "1" at bounding box center [300, 500] width 8 height 16
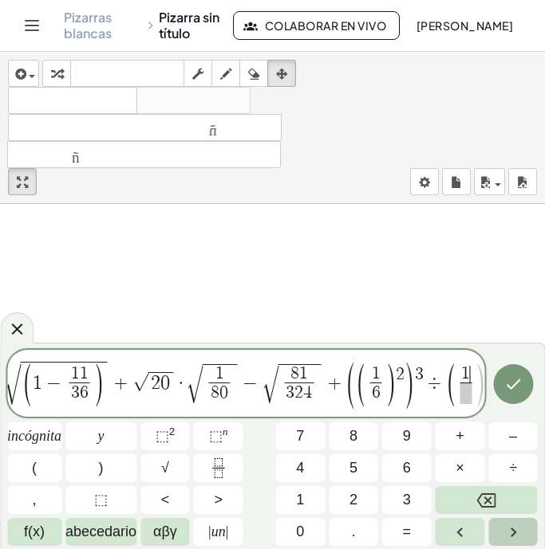
click at [499, 527] on button "Flecha derecha" at bounding box center [512, 532] width 49 height 28
click at [415, 474] on button "6" at bounding box center [406, 468] width 49 height 28
click at [105, 473] on button ")" at bounding box center [100, 468] width 71 height 28
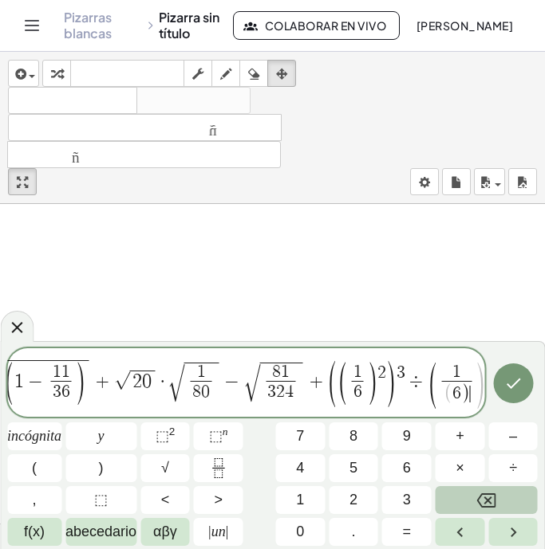
click at [501, 493] on button "Retroceso" at bounding box center [486, 500] width 102 height 28
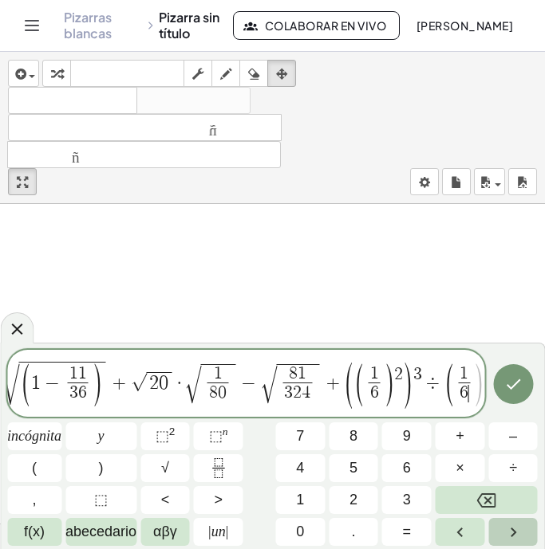
click at [495, 518] on button "Flecha derecha" at bounding box center [512, 532] width 49 height 28
click at [108, 465] on button ")" at bounding box center [100, 468] width 71 height 28
click at [216, 426] on span "⬚ n" at bounding box center [218, 437] width 19 height 22
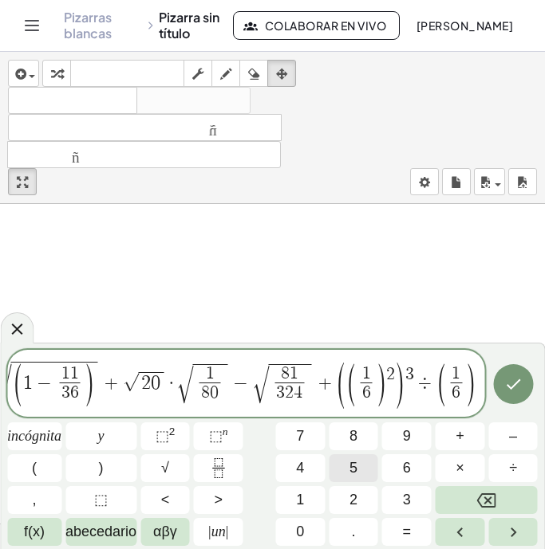
click at [355, 473] on font "5" at bounding box center [353, 468] width 8 height 16
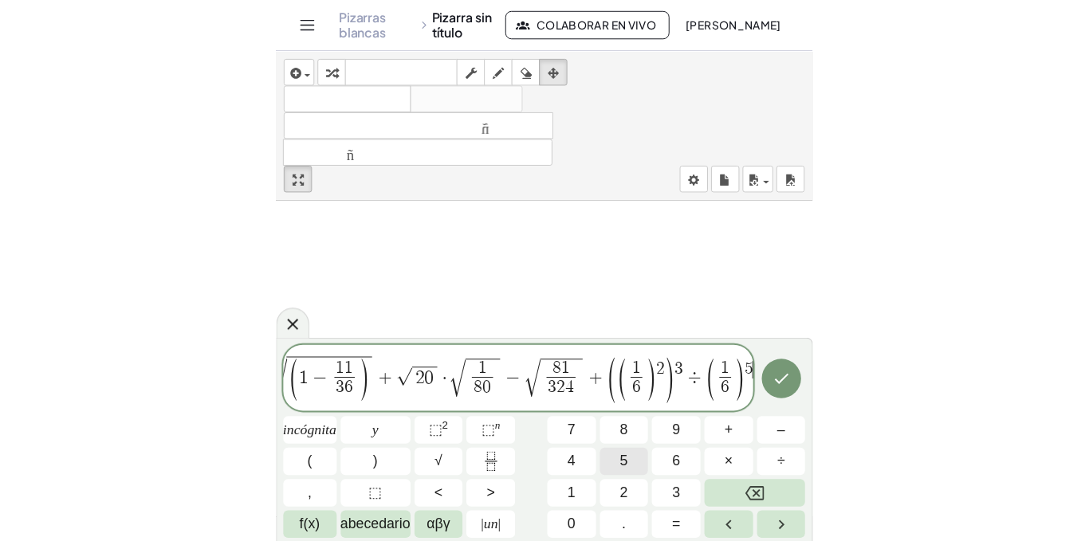
scroll to position [0, 95]
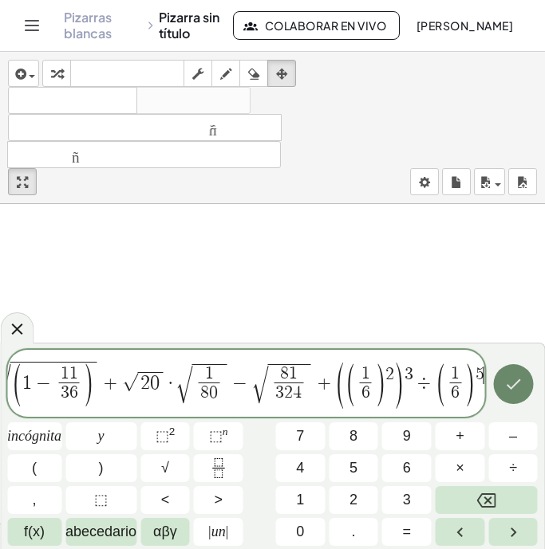
click at [510, 398] on button "Hecho" at bounding box center [513, 384] width 40 height 40
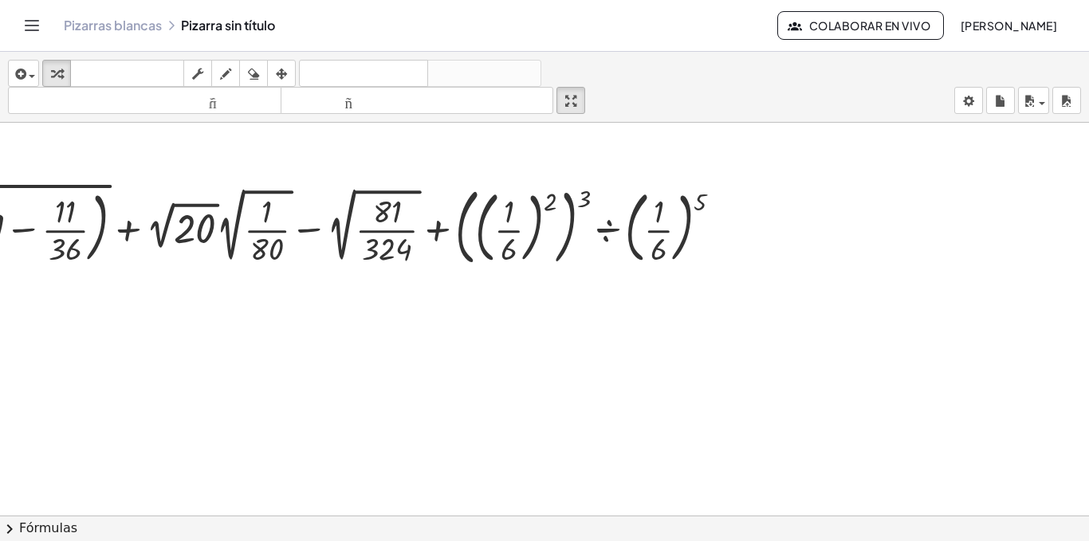
scroll to position [80, 0]
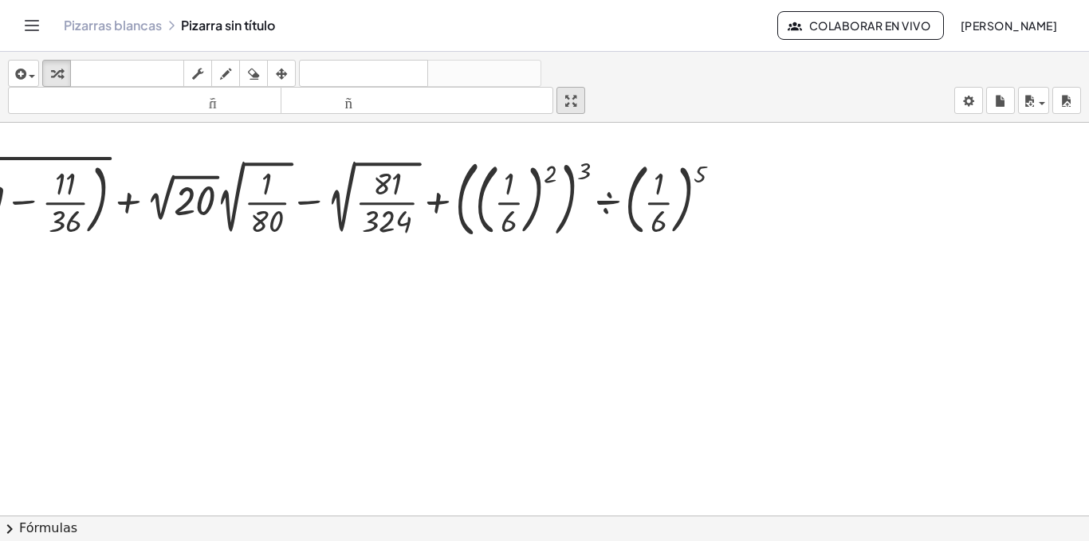
click at [569, 97] on div "button" at bounding box center [570, 100] width 21 height 19
click at [408, 212] on div at bounding box center [272, 197] width 940 height 94
click at [289, 69] on div "button" at bounding box center [281, 73] width 21 height 19
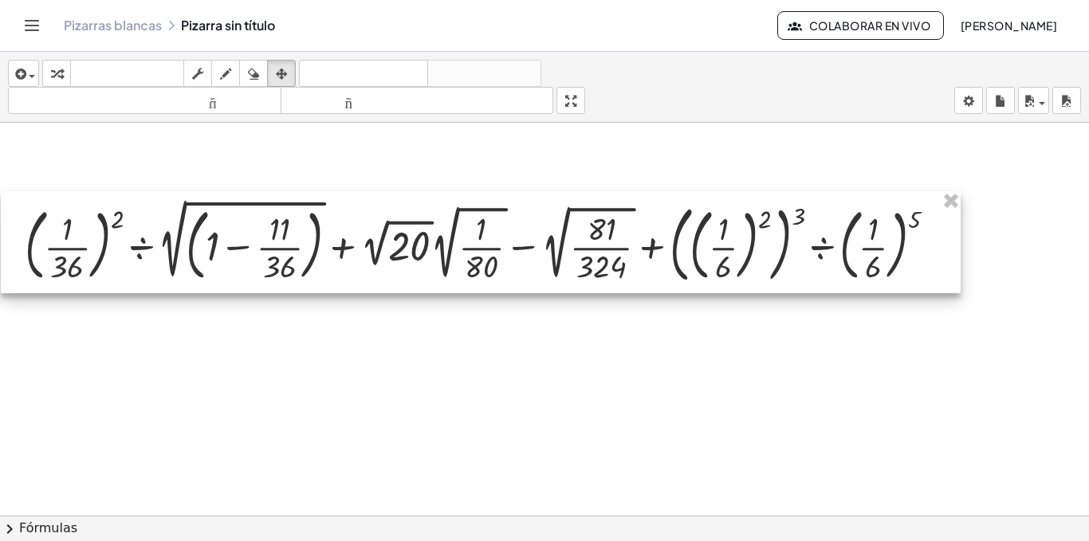
drag, startPoint x: 305, startPoint y: 183, endPoint x: 520, endPoint y: 228, distance: 219.2
click at [520, 228] on div at bounding box center [481, 242] width 960 height 102
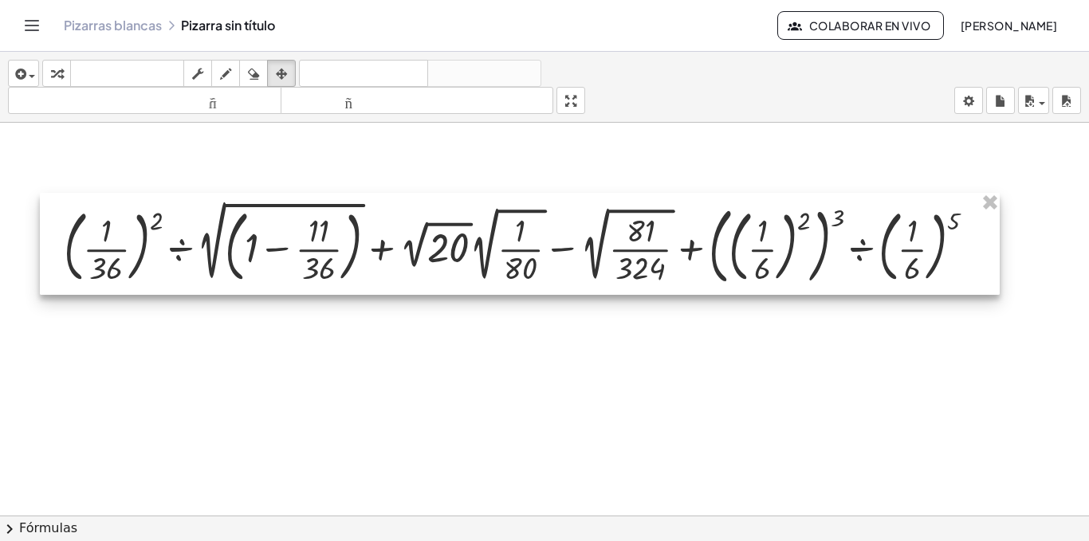
drag, startPoint x: 404, startPoint y: 254, endPoint x: 443, endPoint y: 255, distance: 39.1
click at [443, 255] on div at bounding box center [520, 244] width 960 height 102
